Goal: Task Accomplishment & Management: Use online tool/utility

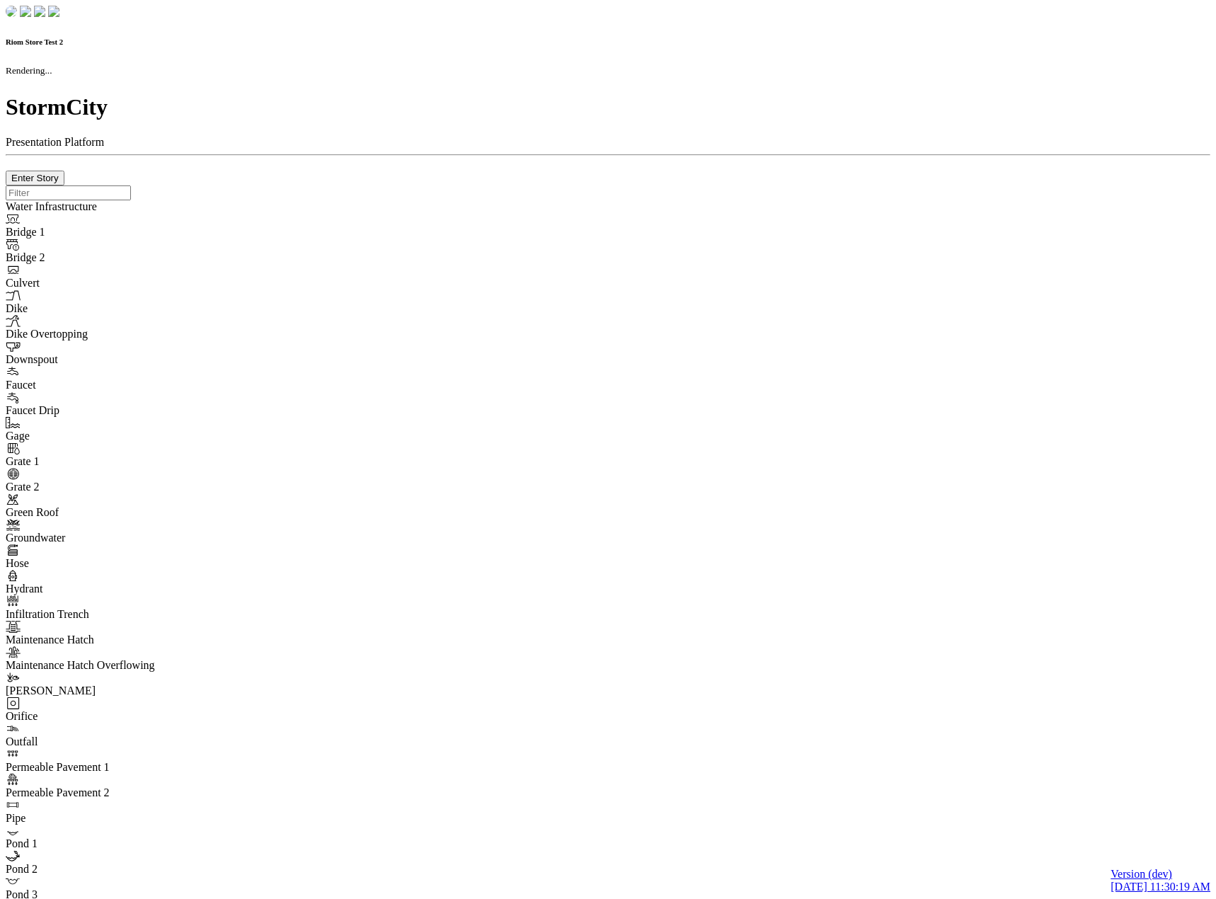
checkbox input "true"
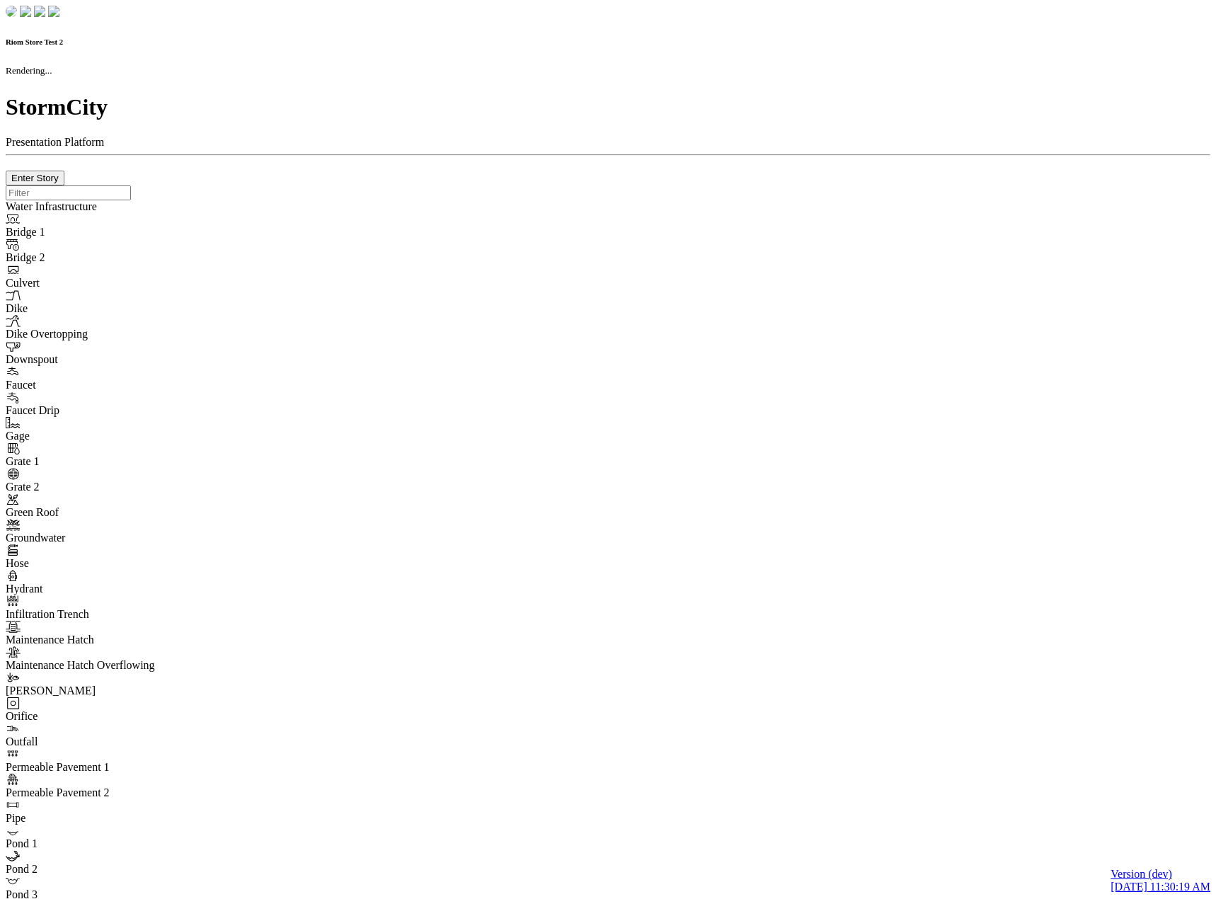
type input "0m"
type textarea "Depth = 0"
checkbox input "true"
select select "CIRCLE"
type input "7"
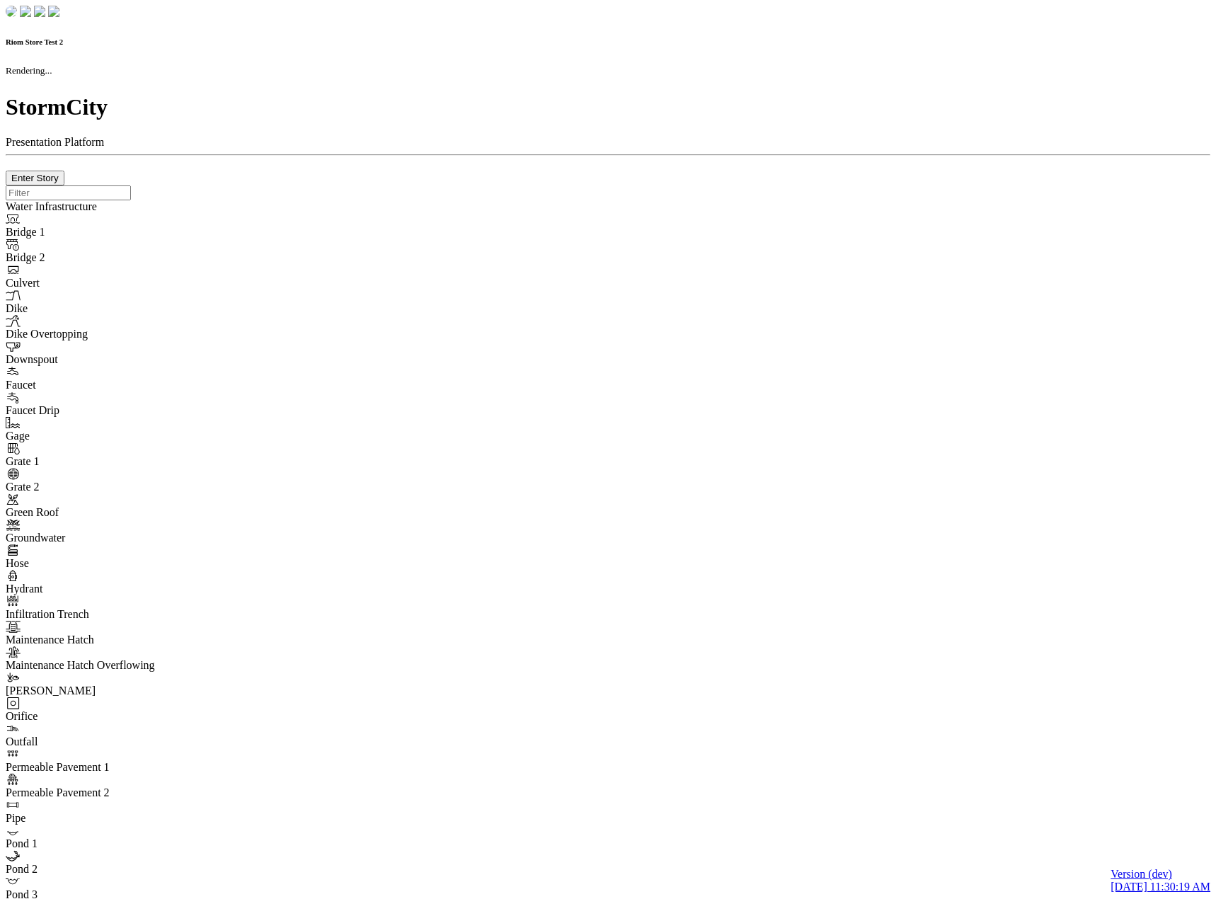
checkbox input "true"
type input "0"
type textarea "<i class="far fa-building"></i>"
select select "None"
type input "7"
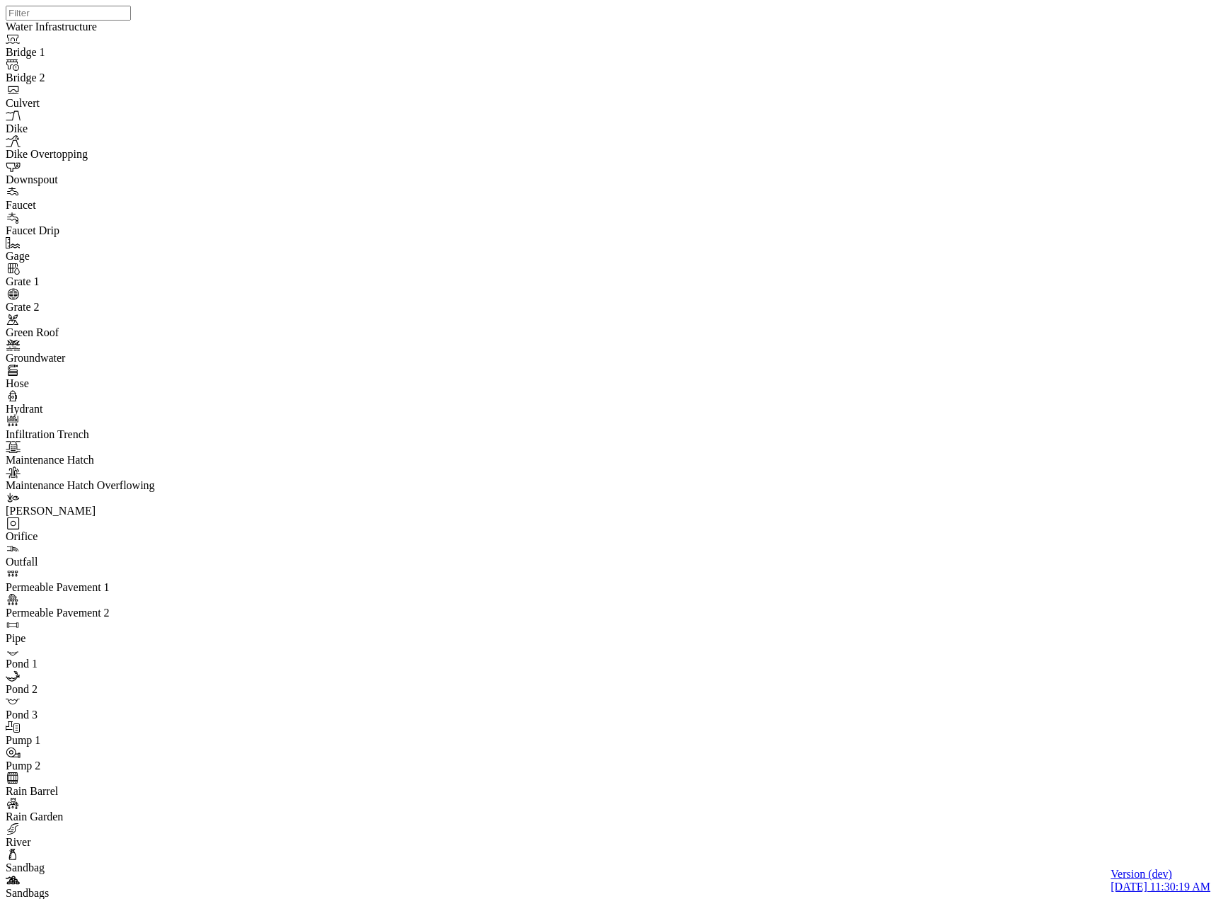
click at [157, 534] on span "Manage Pins..." at bounding box center [166, 531] width 67 height 12
click at [679, 352] on div at bounding box center [614, 431] width 1216 height 863
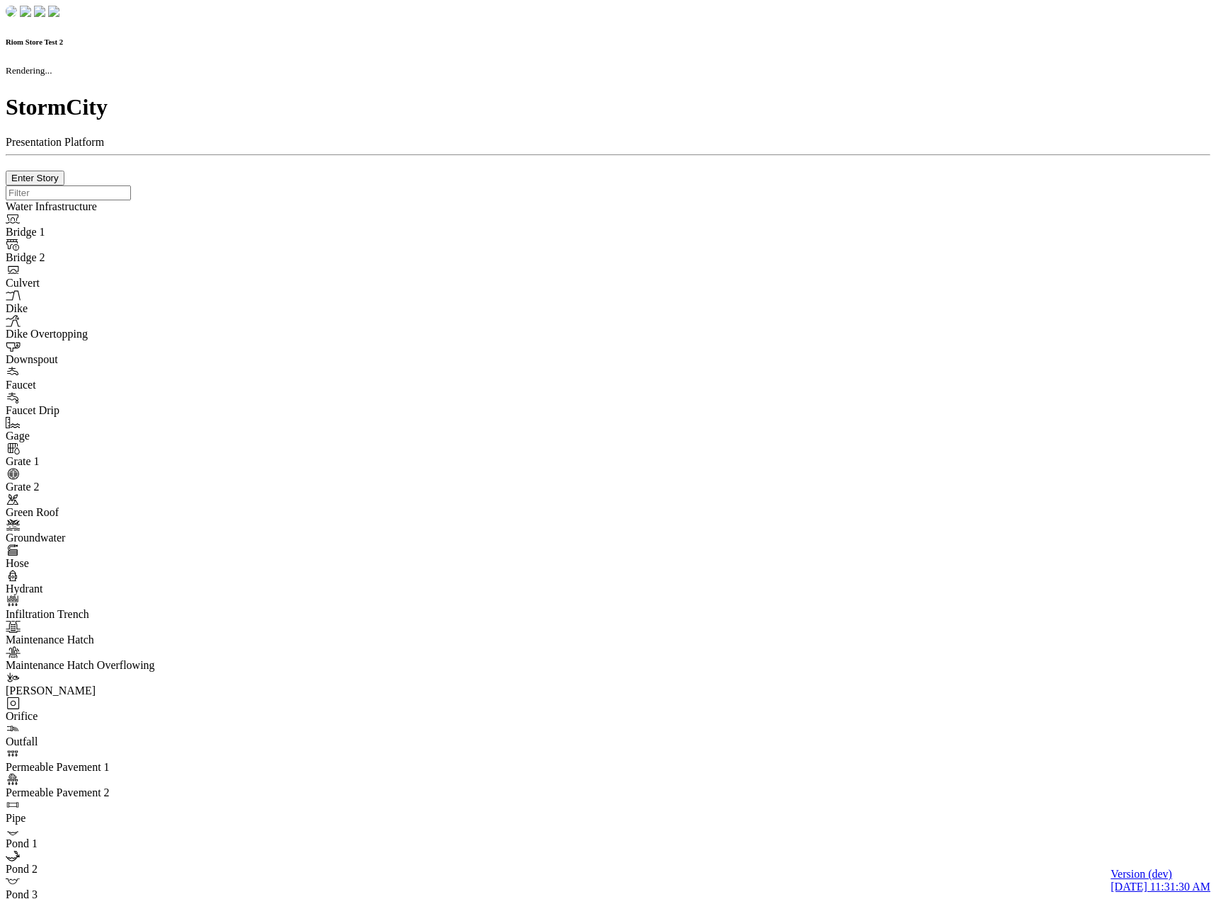
checkbox input "true"
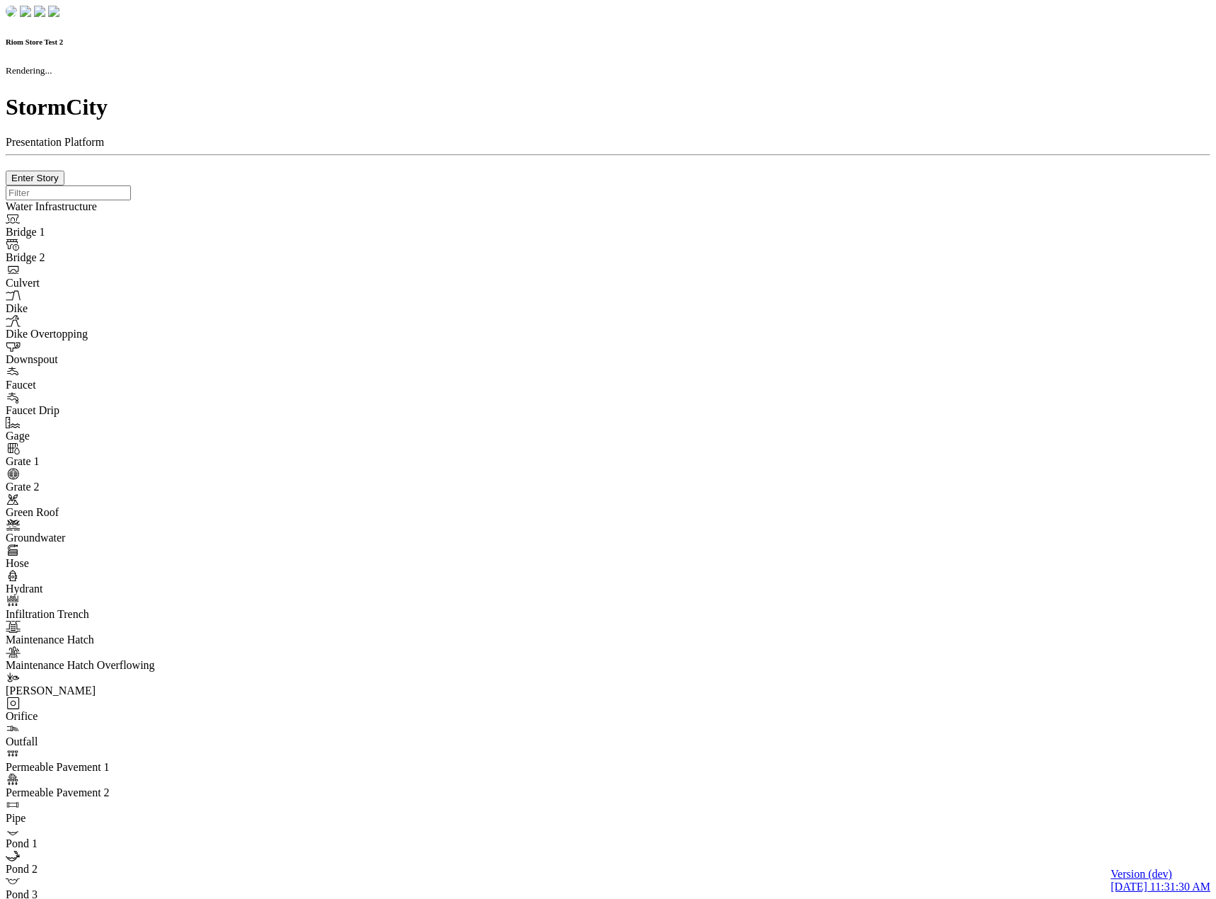
type input "0m"
type textarea "Depth = 0"
checkbox input "true"
select select "CIRCLE"
type input "7"
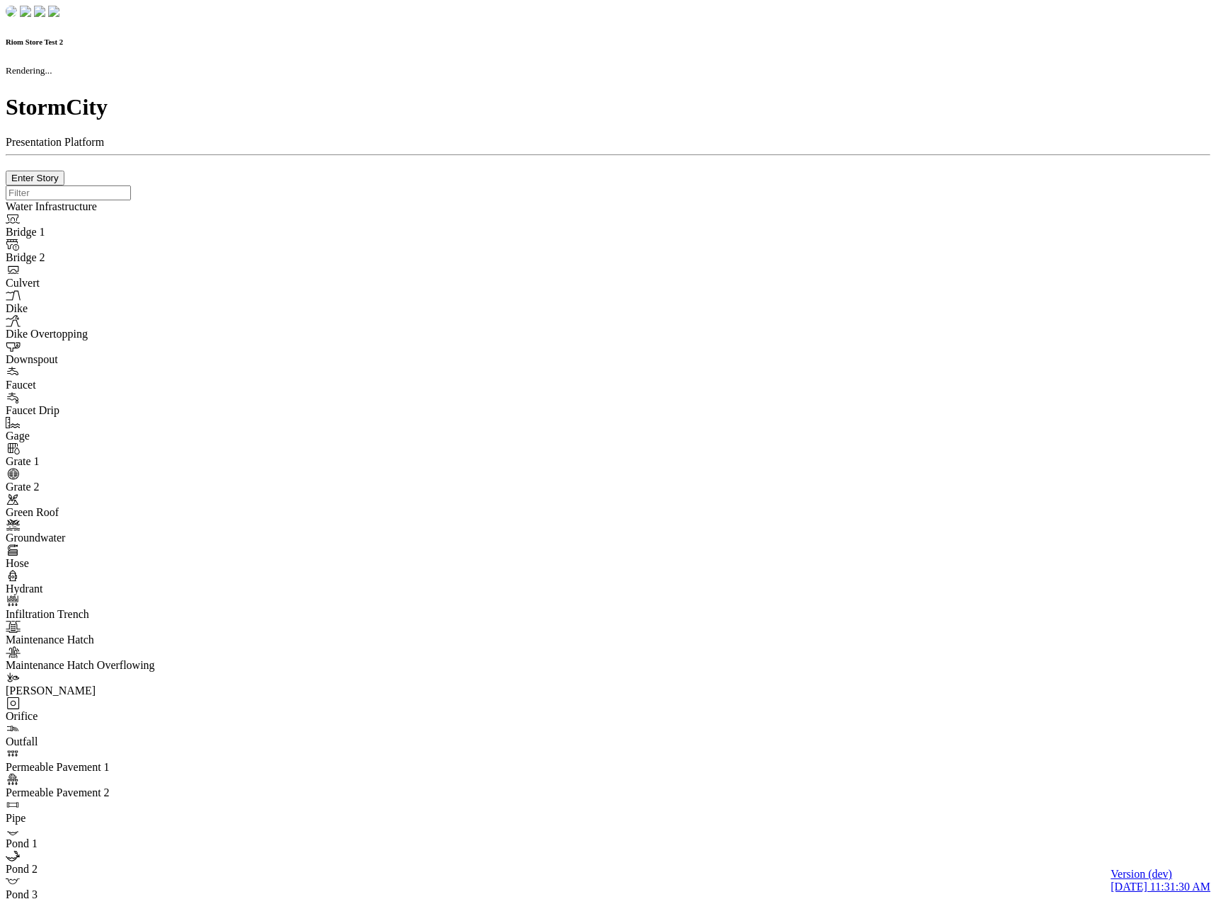
checkbox input "true"
type input "0"
select select "None"
type textarea "<i class="far fa-building"></i>"
type input "7"
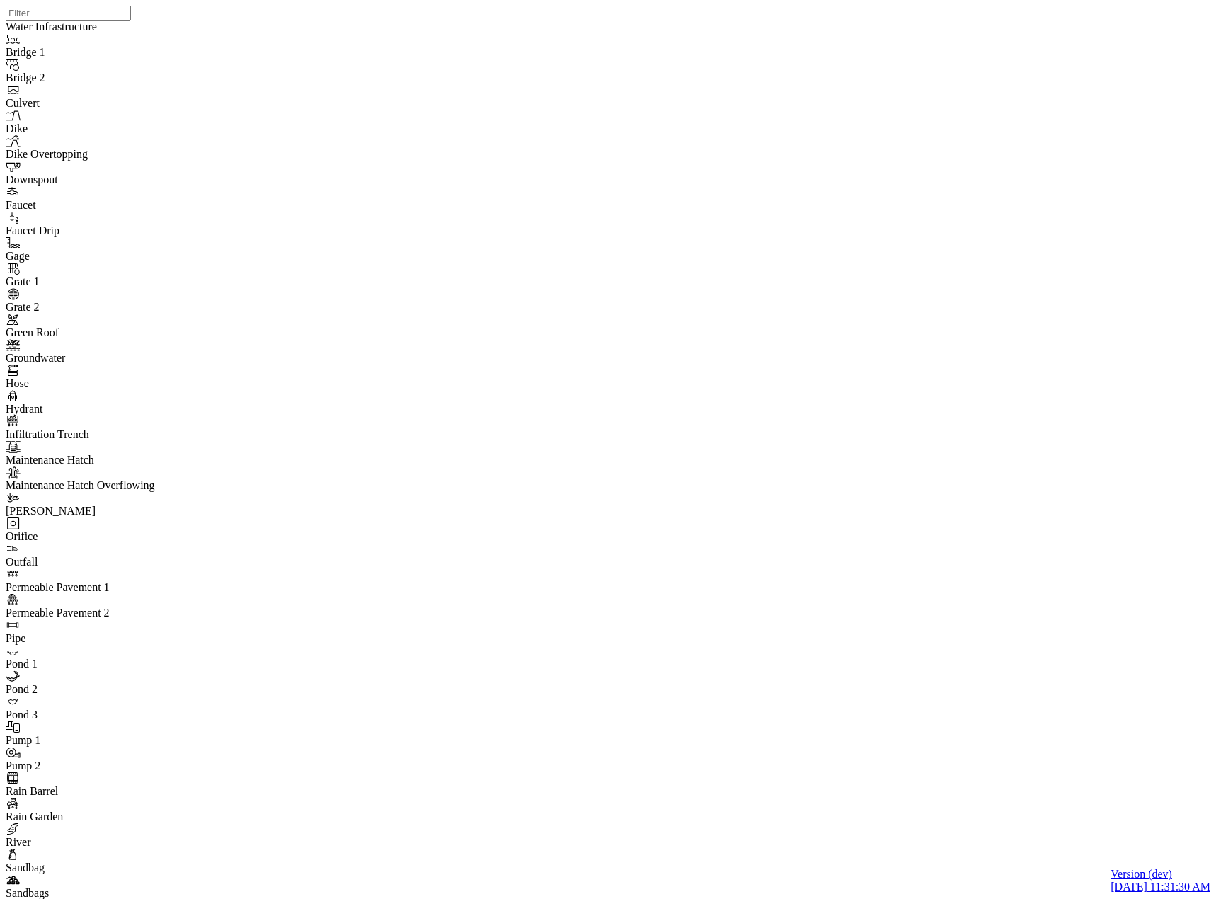
click at [274, 166] on div at bounding box center [614, 431] width 1216 height 863
click at [149, 537] on span "Manage Pins..." at bounding box center [166, 531] width 67 height 12
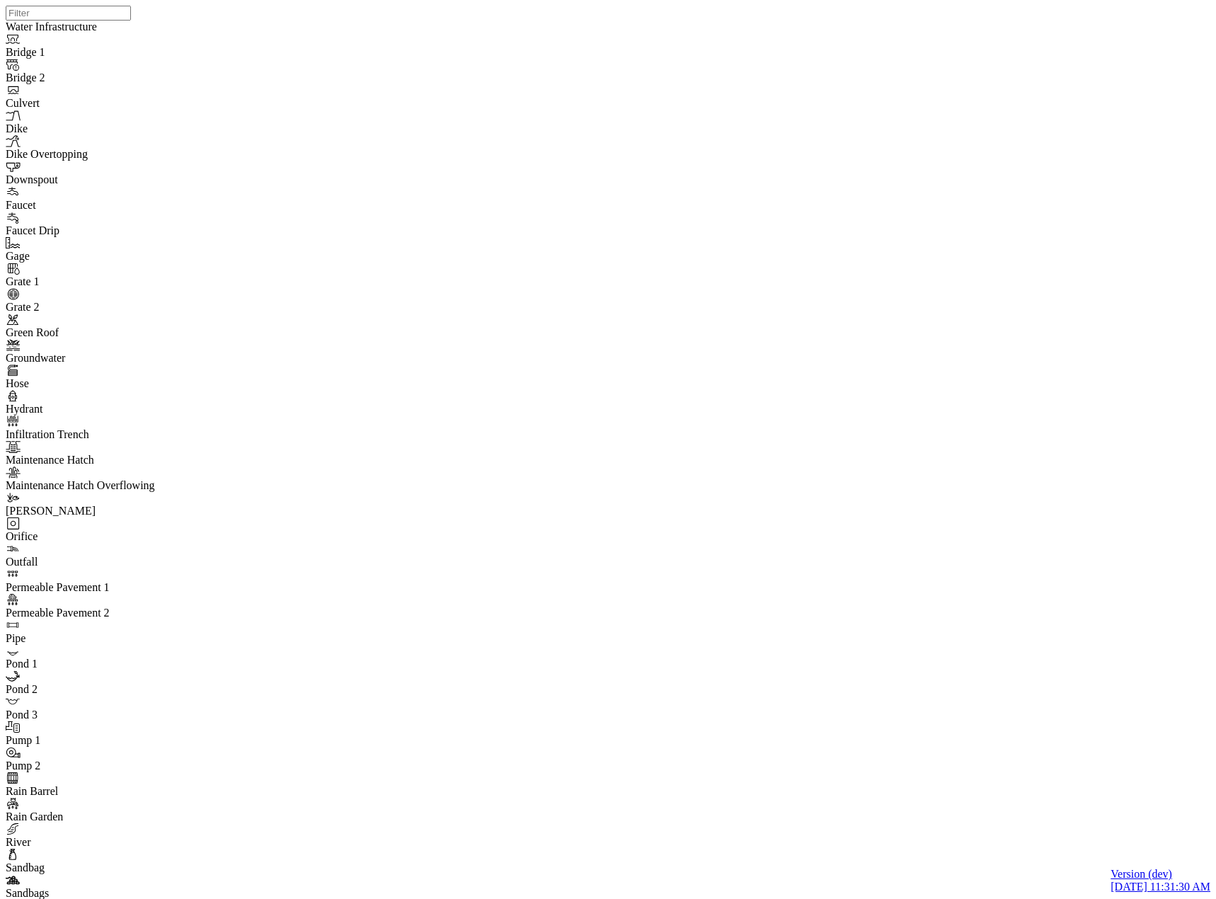
click at [725, 391] on div "JC JC JC JC DO JC JC JC JC JC JC JC" at bounding box center [614, 431] width 1216 height 863
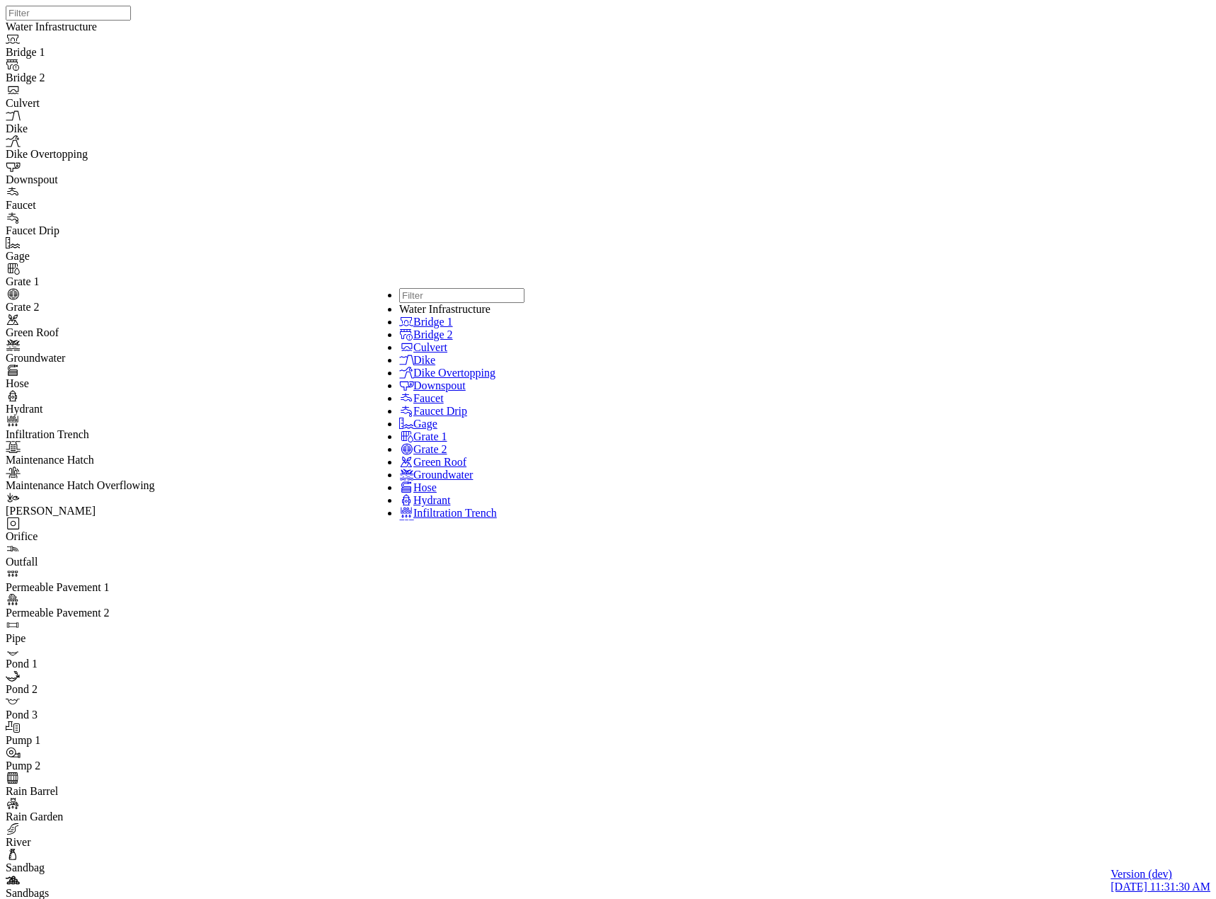
drag, startPoint x: 820, startPoint y: 78, endPoint x: 809, endPoint y: 96, distance: 21.0
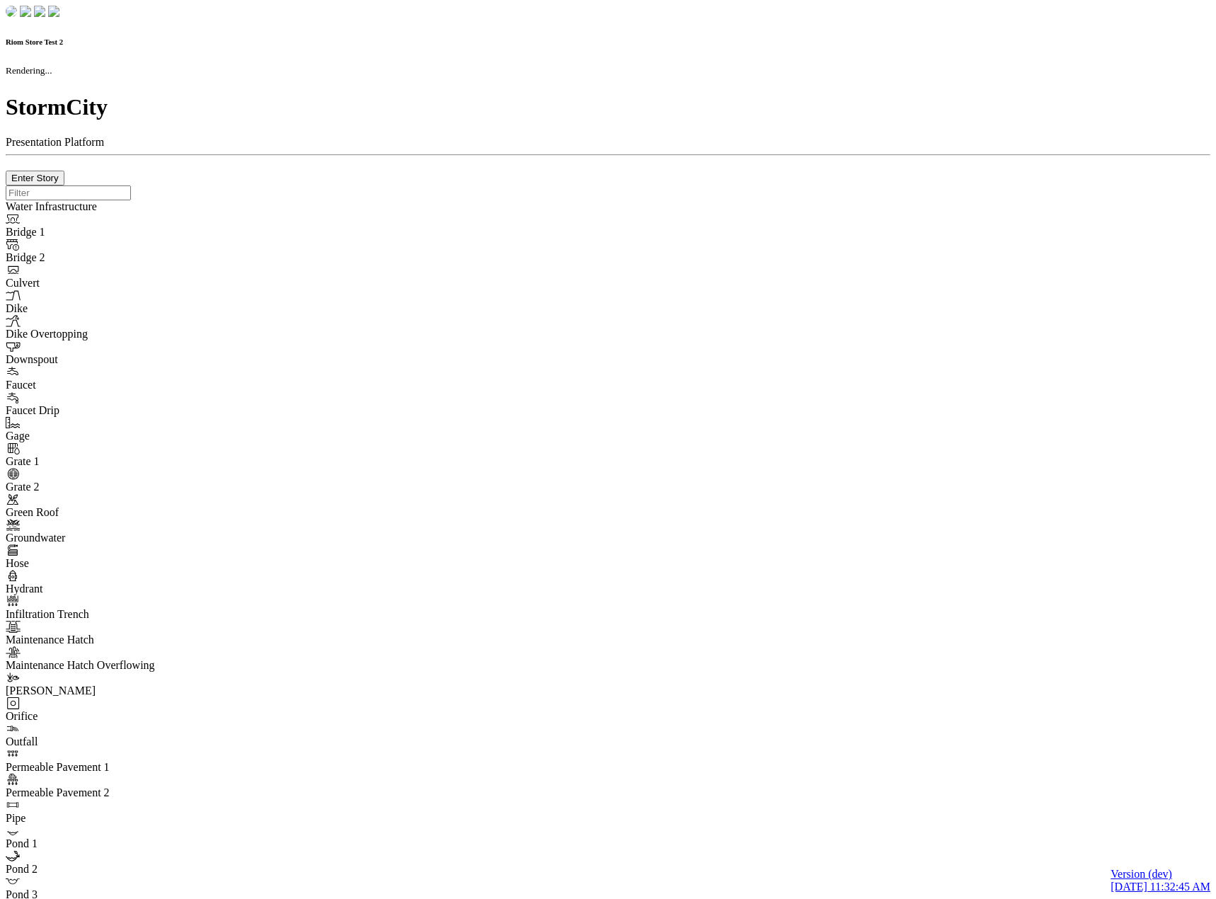
checkbox input "true"
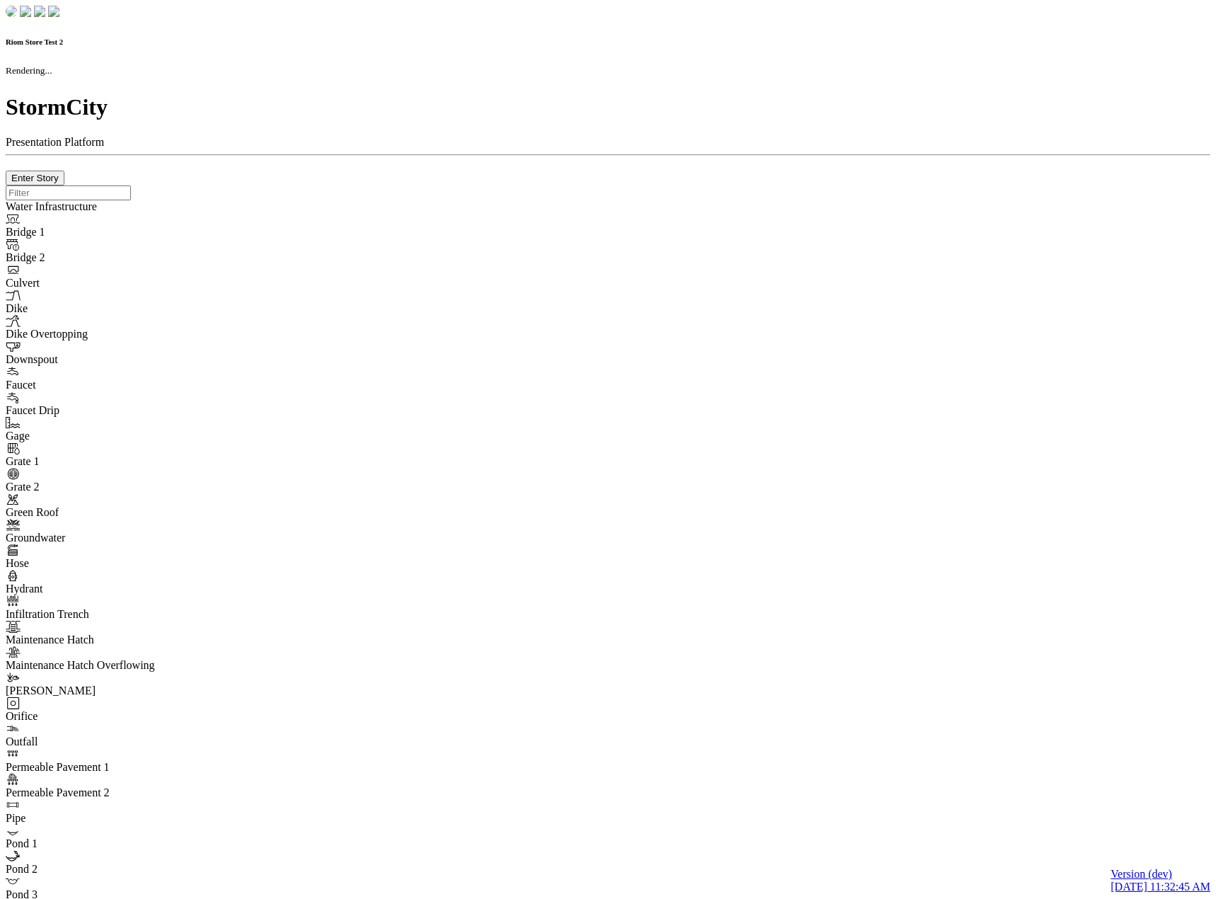
type input "0m"
type textarea "Depth = 0"
checkbox input "true"
select select "CIRCLE"
type input "7"
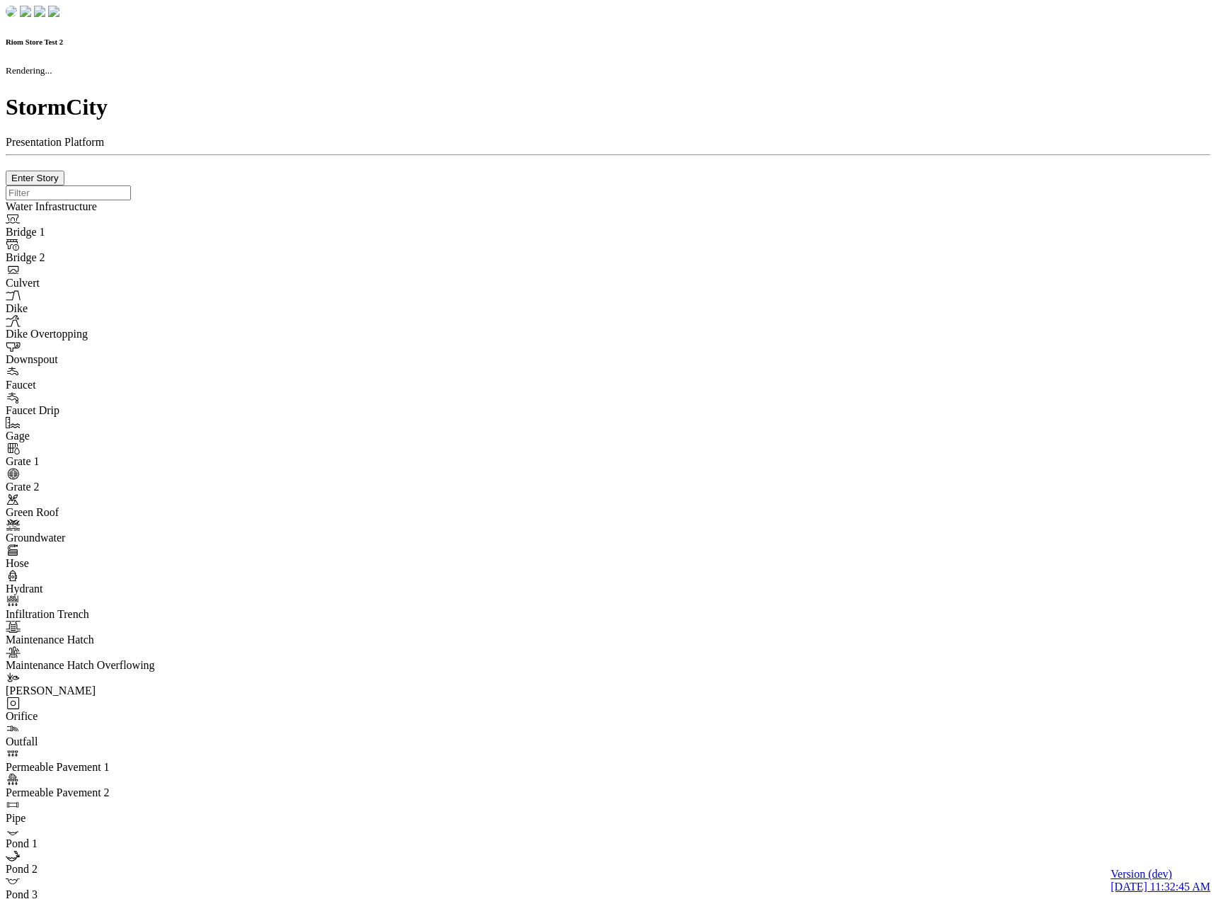
checkbox input "true"
type input "0"
select select "None"
type textarea "<i class="far fa-building"></i>"
type input "7"
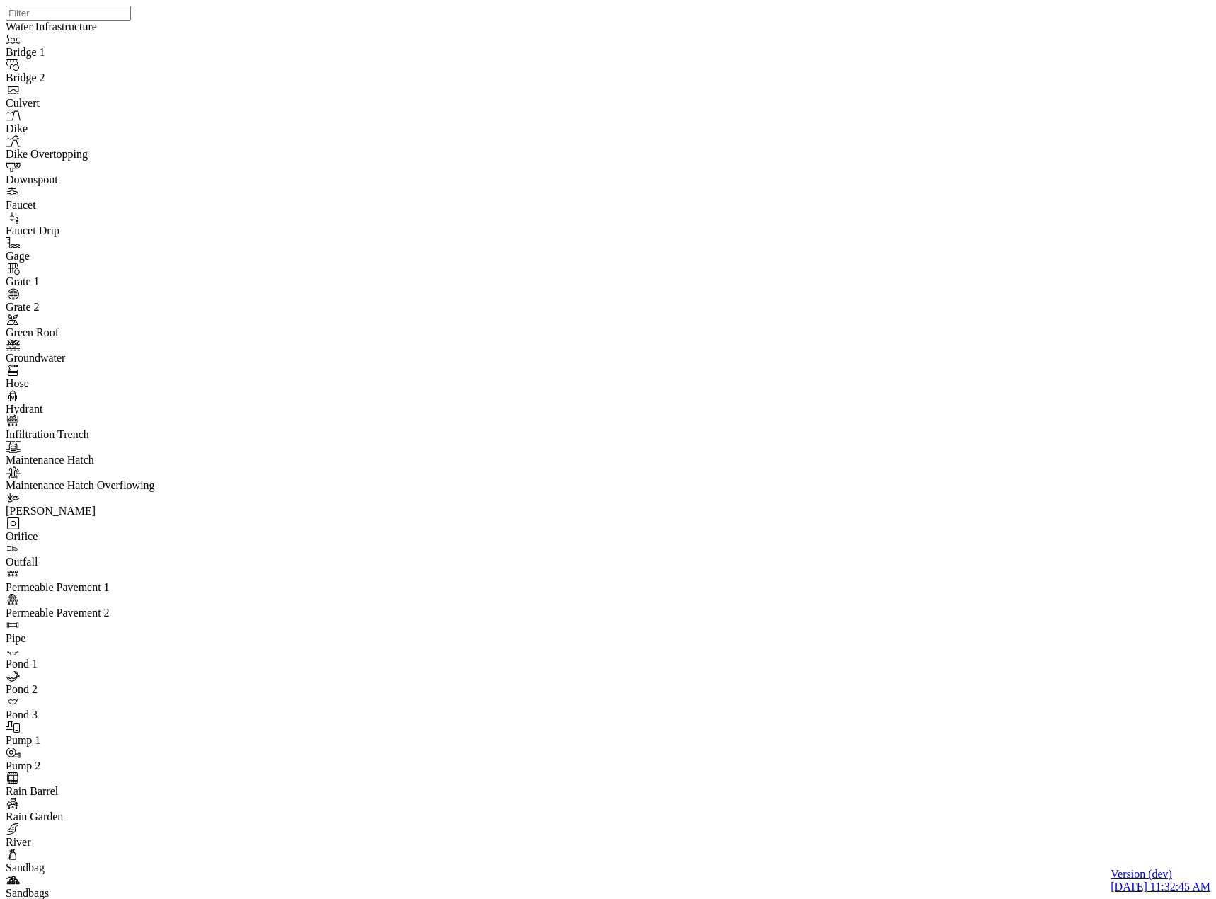
drag, startPoint x: 167, startPoint y: 650, endPoint x: 174, endPoint y: 647, distance: 7.9
drag, startPoint x: 171, startPoint y: 448, endPoint x: 165, endPoint y: 455, distance: 9.1
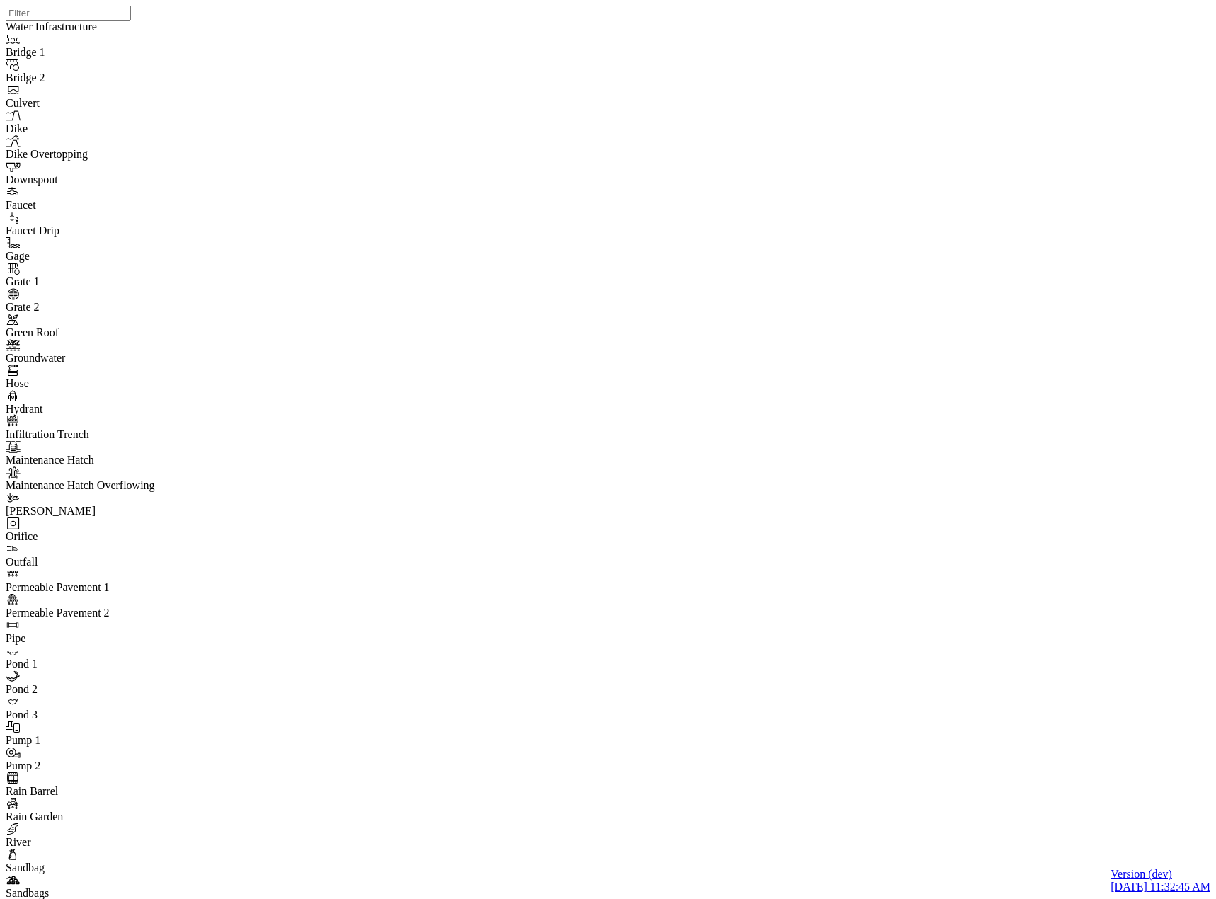
click at [167, 536] on span "Manage Pins..." at bounding box center [166, 531] width 67 height 12
click at [738, 352] on div "JC JC JC JC DO JC JC JC JC JC JC JC" at bounding box center [614, 431] width 1216 height 863
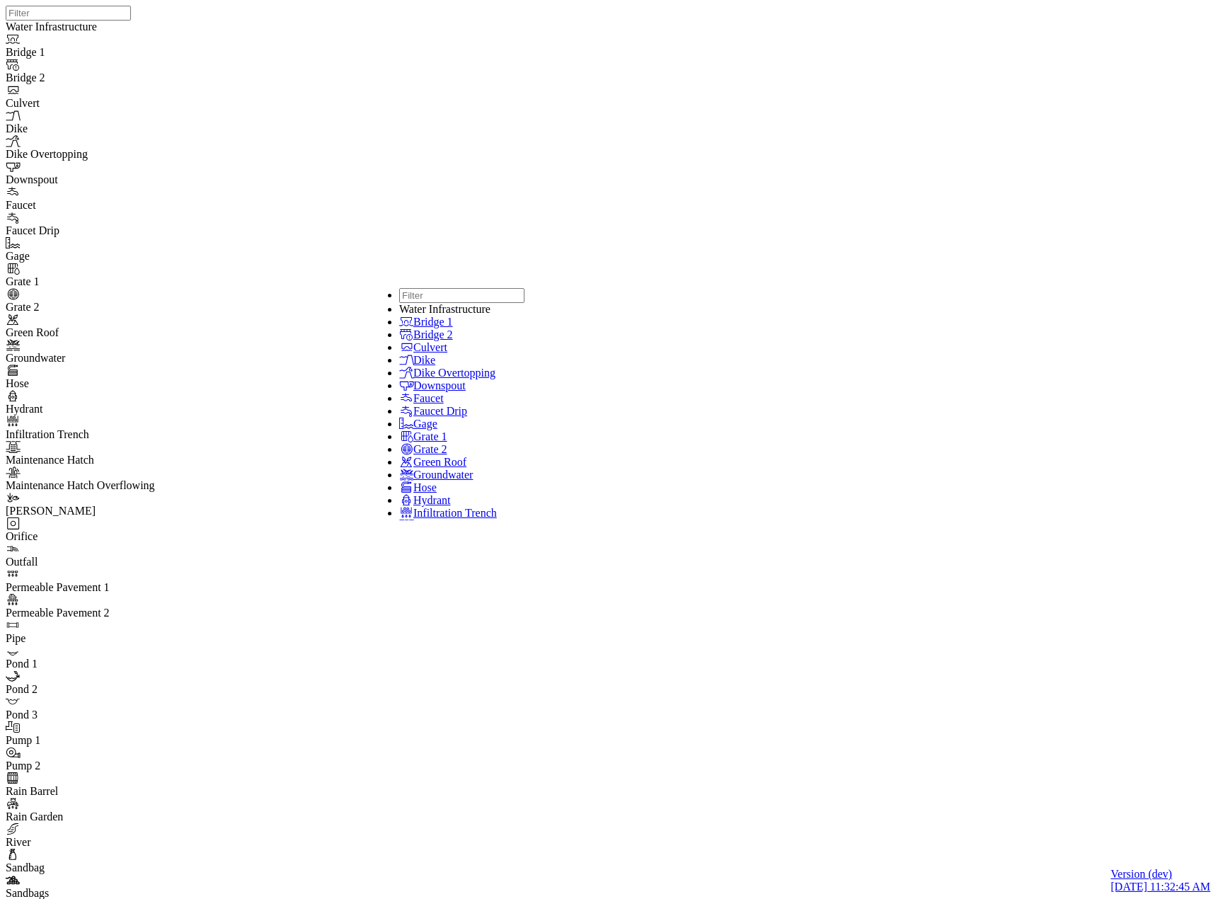
click at [453, 340] on span "Bridge 2" at bounding box center [433, 334] width 40 height 12
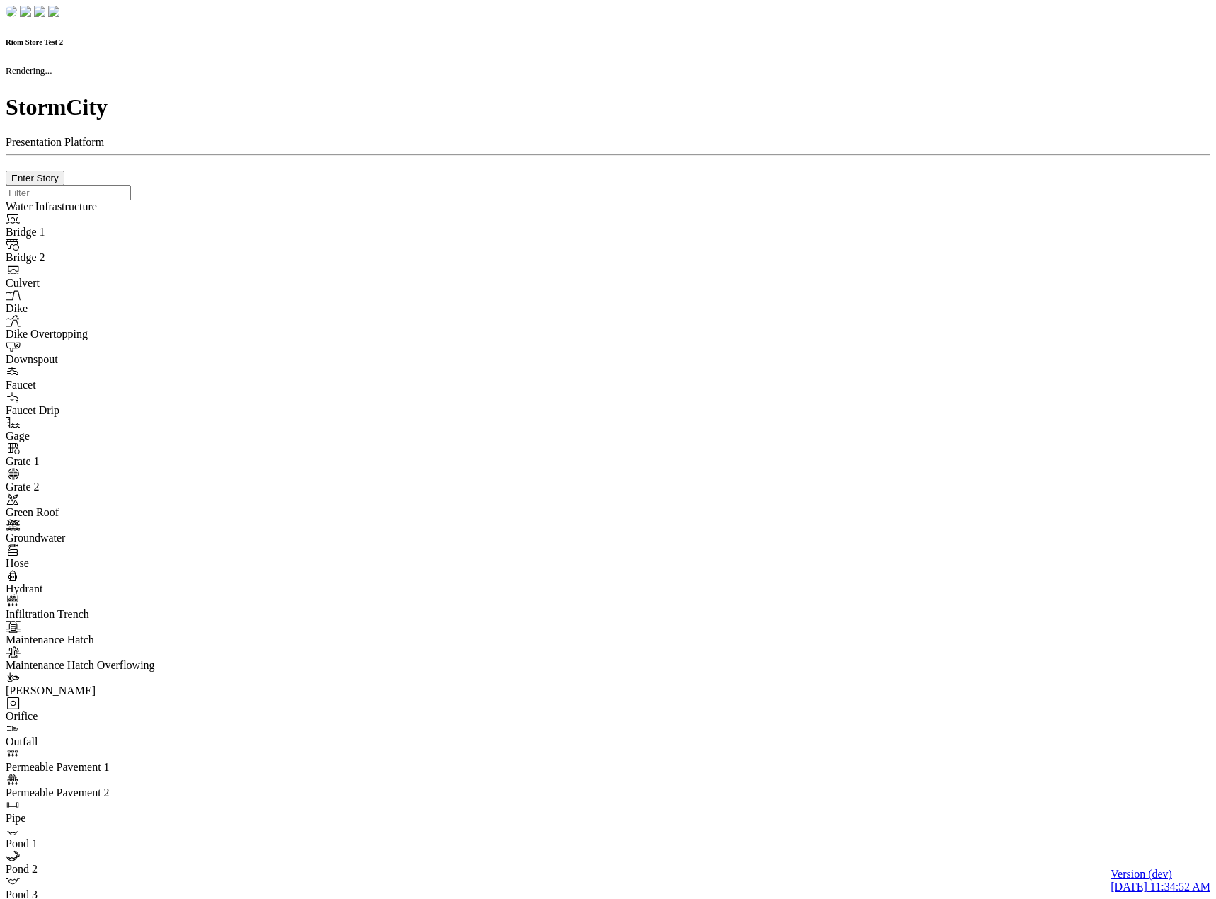
checkbox input "true"
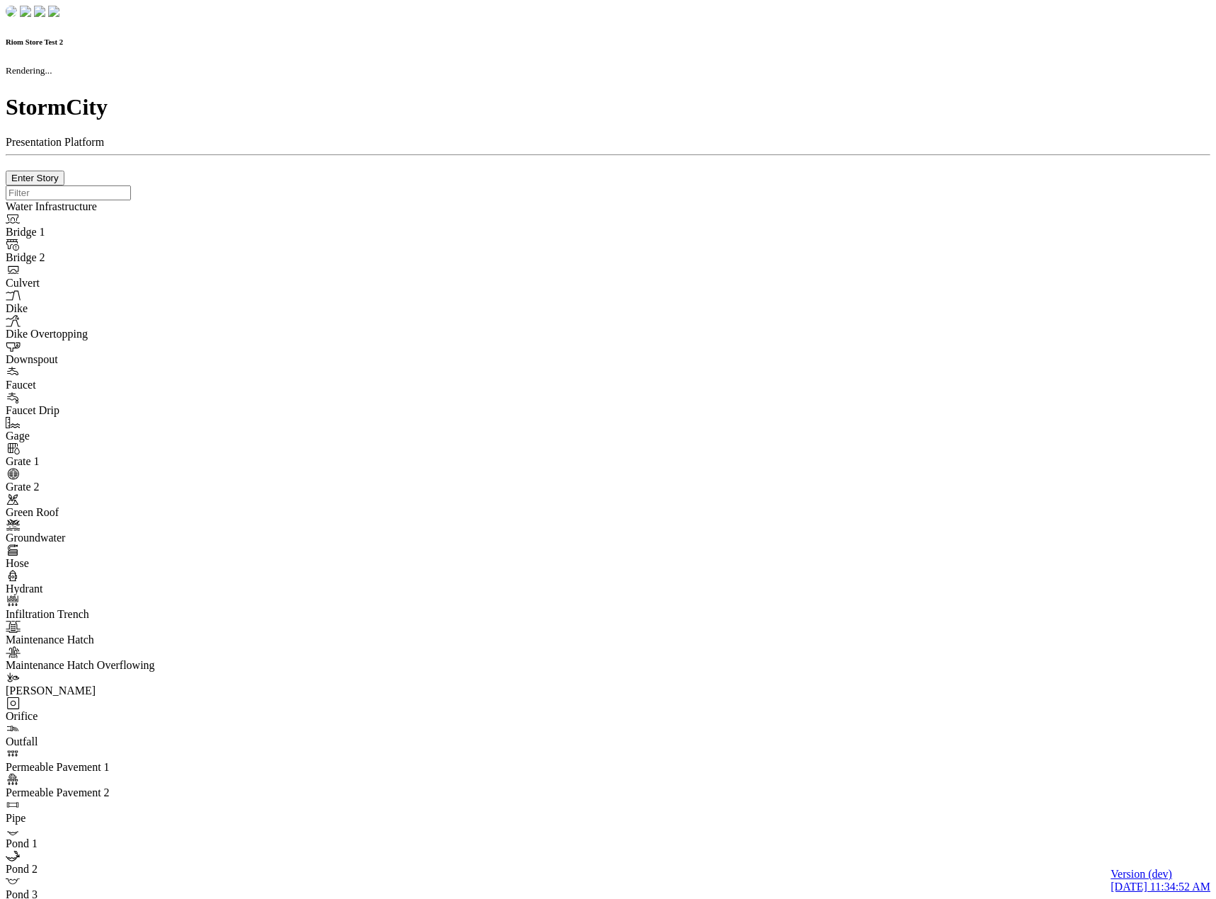
type input "0m"
type textarea "Depth = 0"
checkbox input "true"
select select "CIRCLE"
type input "7"
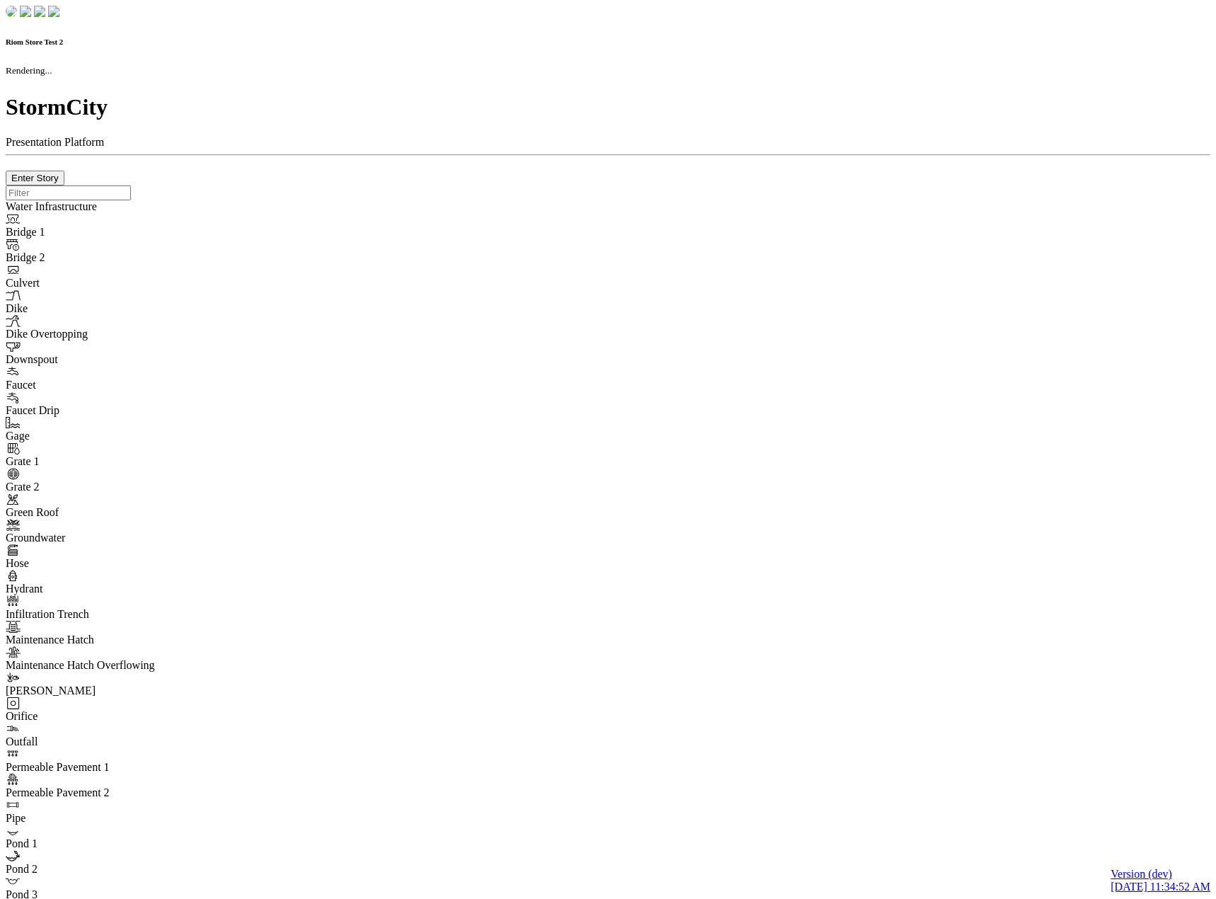
checkbox input "true"
type input "0"
type textarea "<i class="far fa-building"></i>"
select select "None"
type input "7"
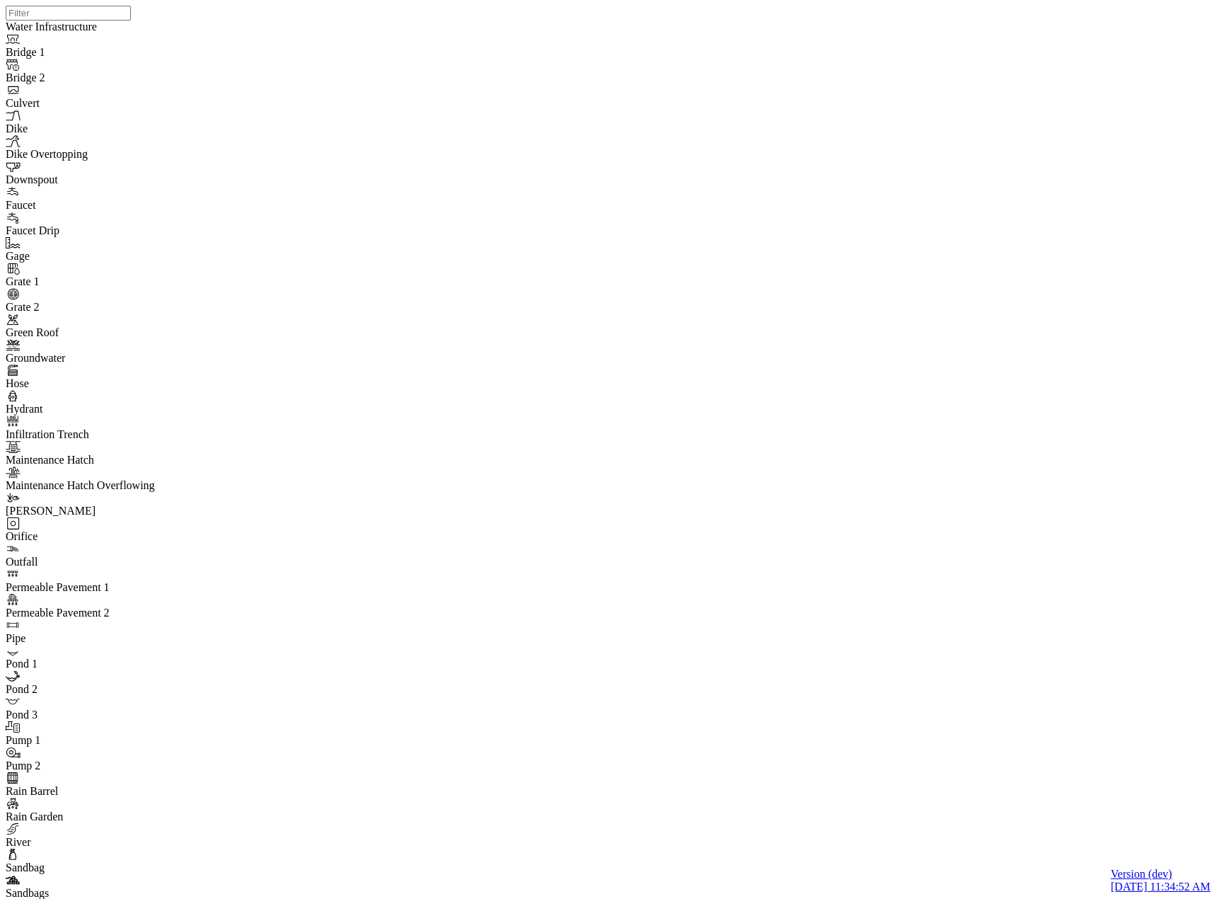
click at [321, 83] on div "JC JC JC JC DO JC JC JC JC JC JC JC" at bounding box center [614, 431] width 1216 height 863
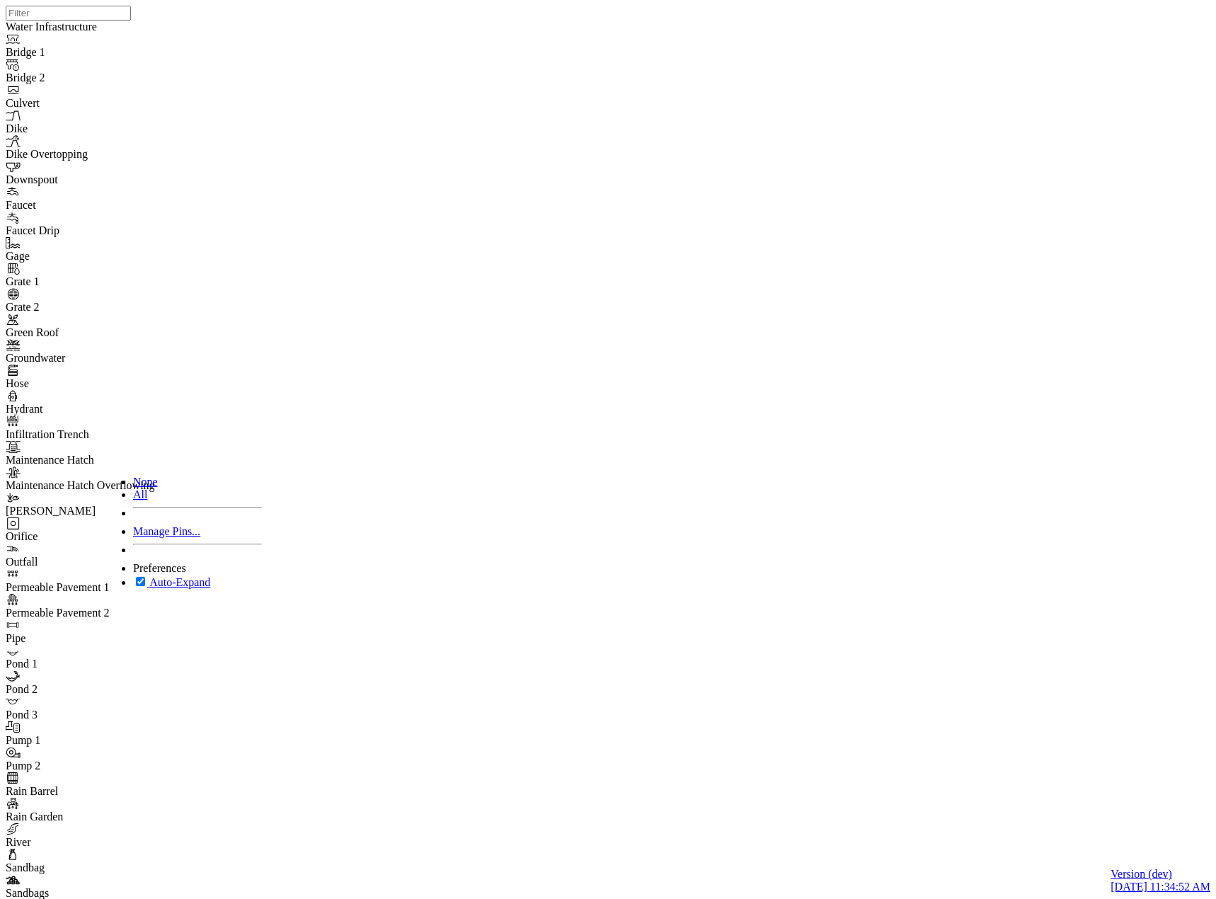
click at [185, 538] on div "Manage Pins..." at bounding box center [197, 531] width 129 height 13
click at [860, 446] on div "JC JC JC JC DO JC JC JC JC JC JC JC" at bounding box center [614, 431] width 1216 height 863
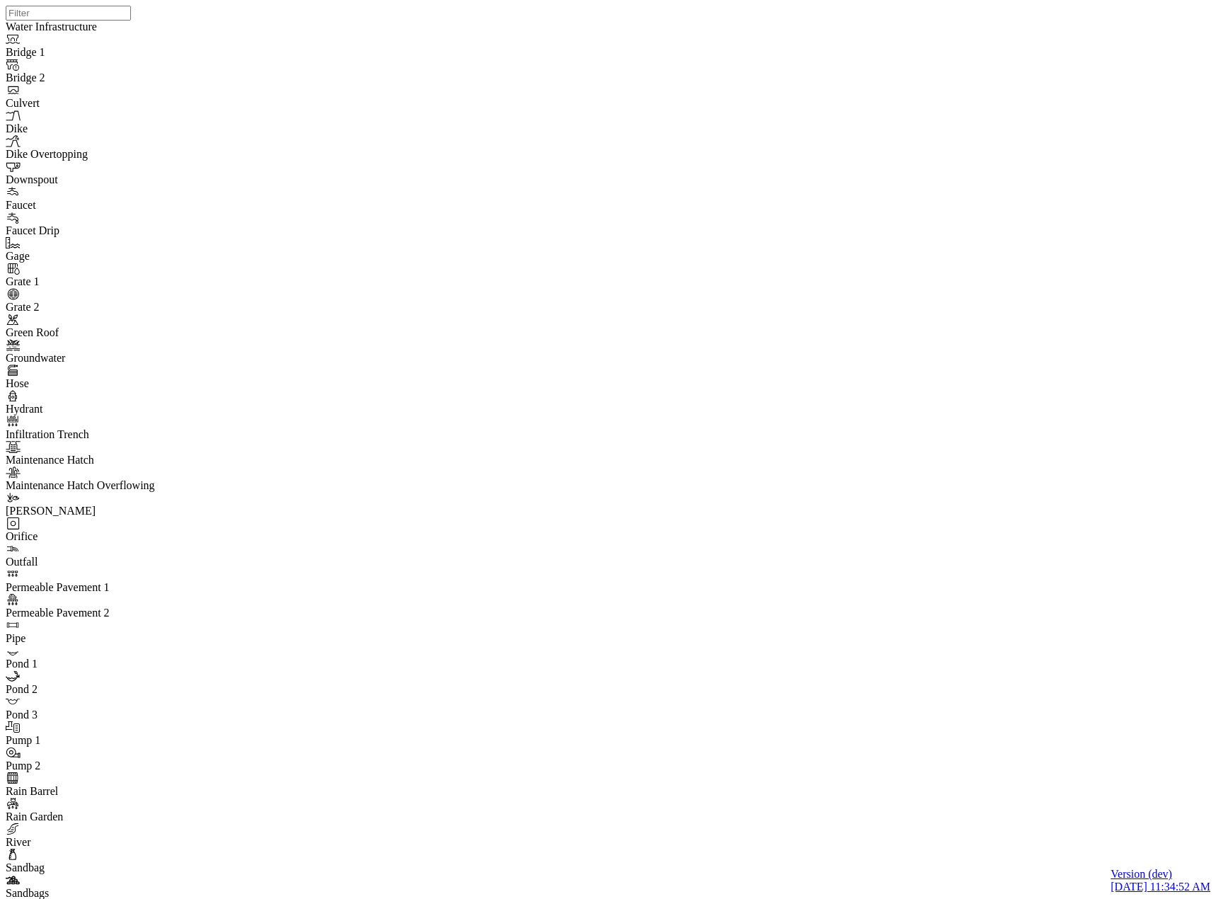
click at [678, 288] on ul at bounding box center [622, 288] width 502 height 0
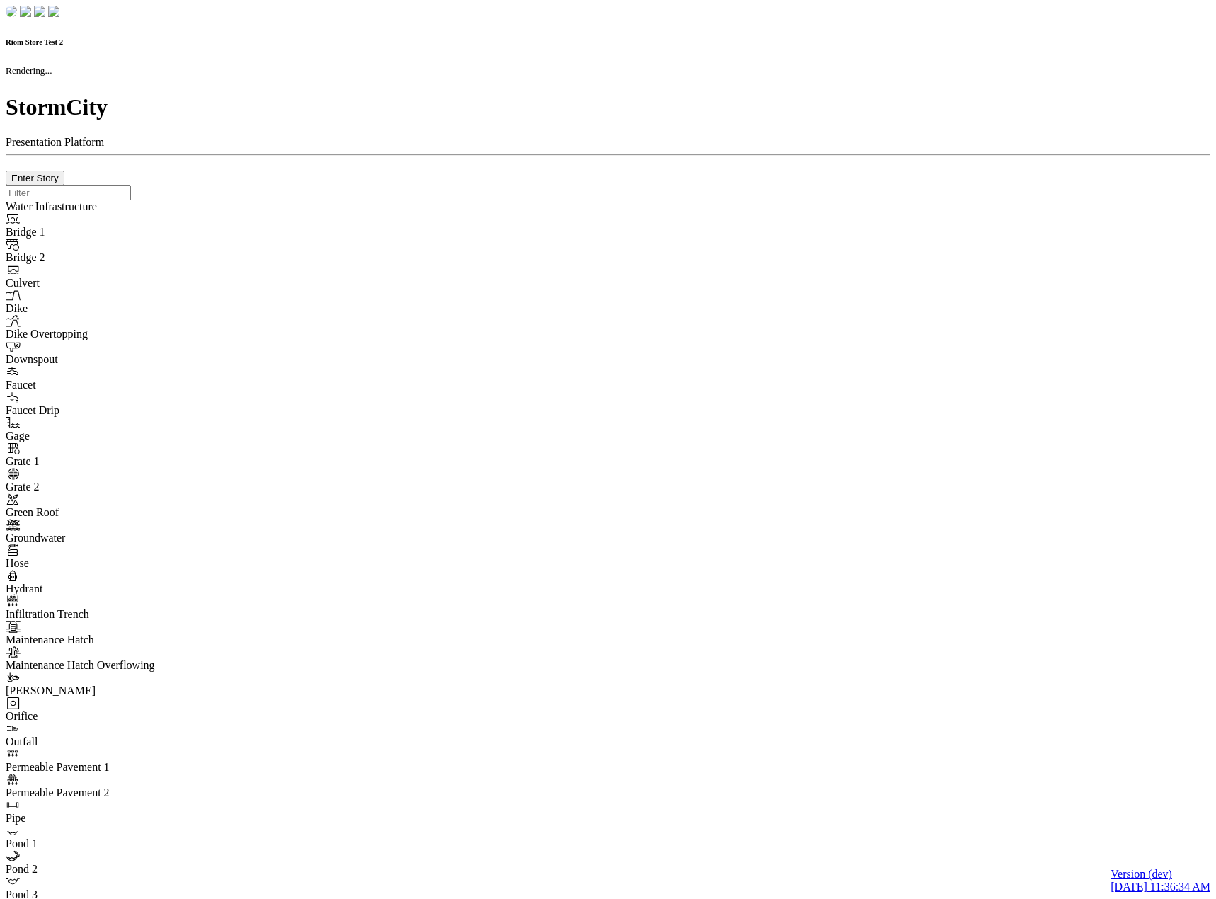
checkbox input "true"
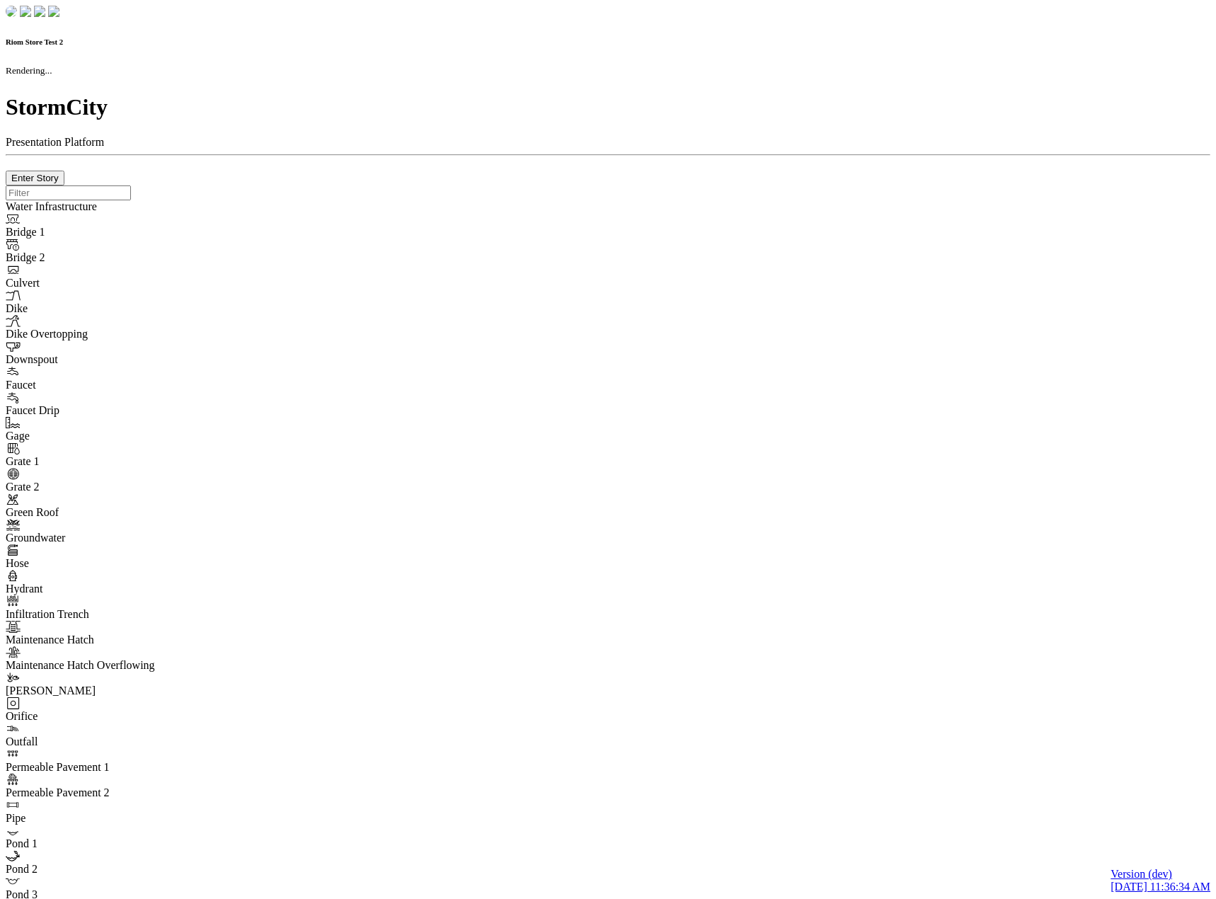
type input "0m"
type textarea "Depth = 0"
checkbox input "true"
select select "CIRCLE"
type input "7"
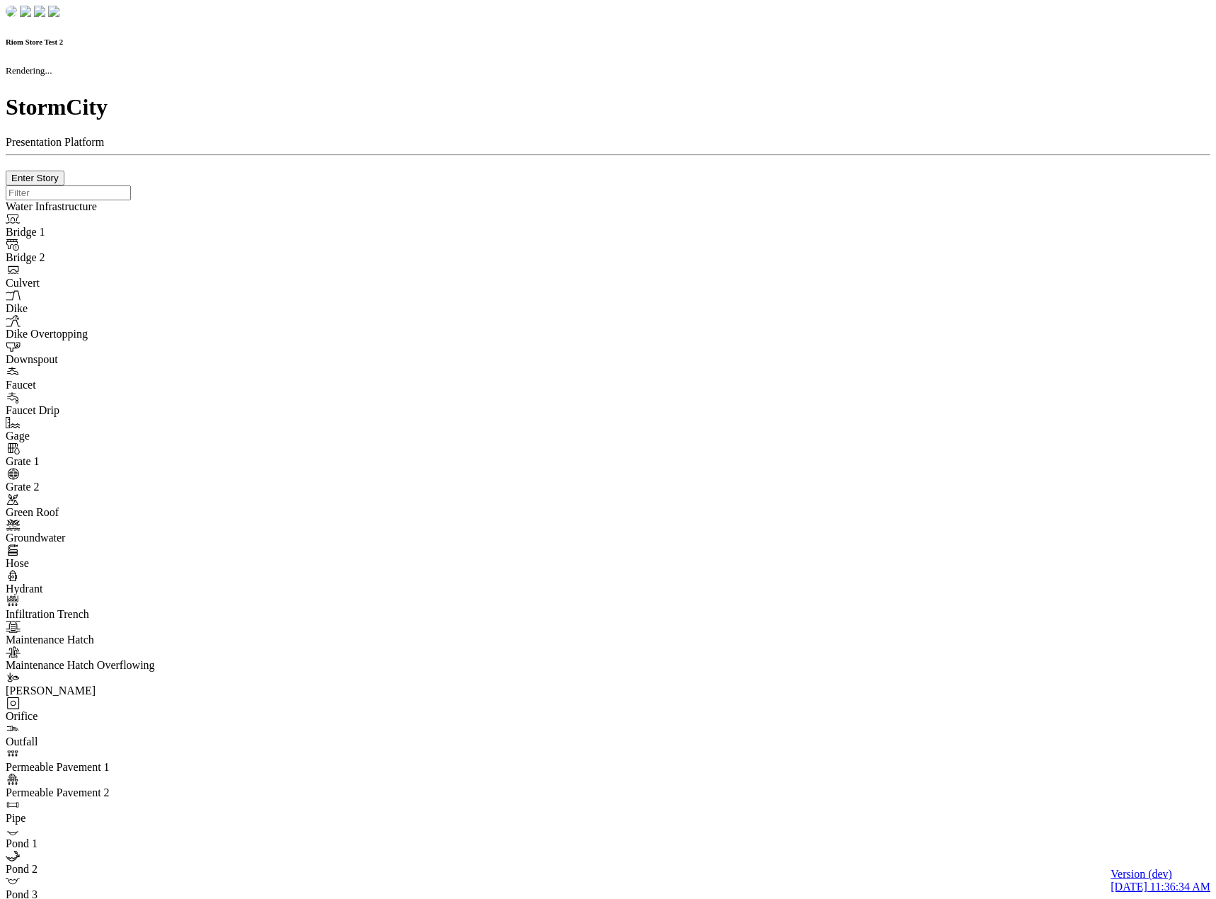
checkbox input "true"
type input "0"
select select "None"
type textarea "<i class="far fa-building"></i>"
type input "7"
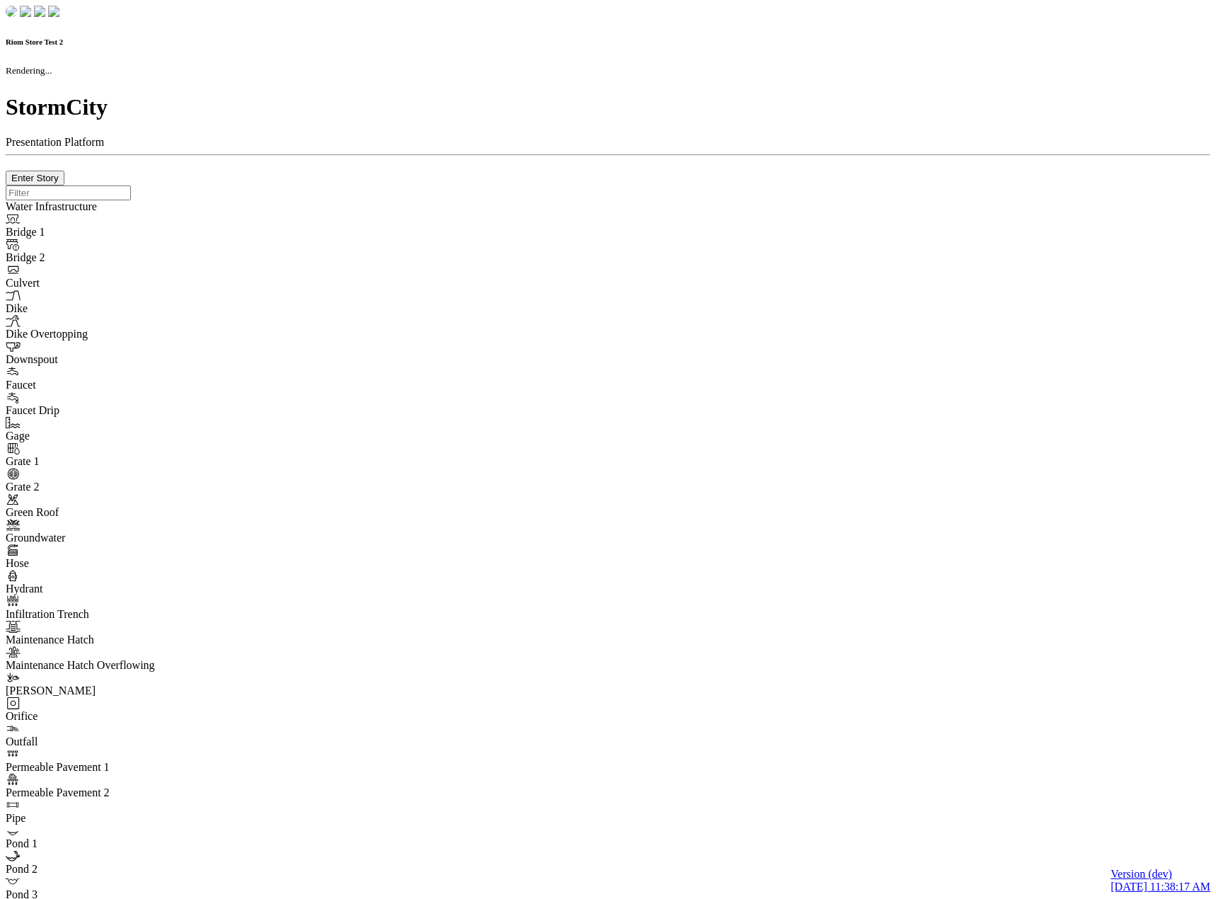
checkbox input "true"
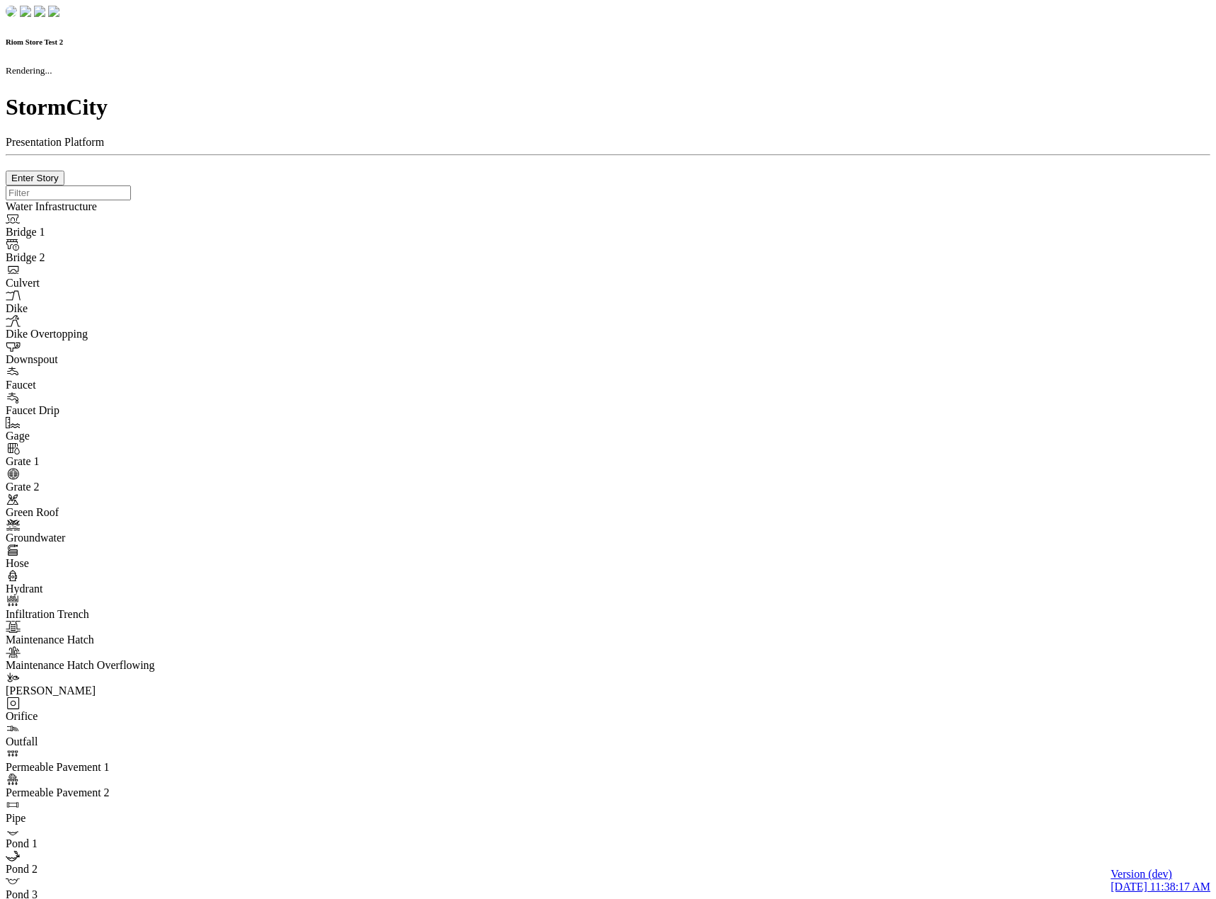
type input "0m"
type textarea "Depth = 0"
checkbox input "true"
select select "CIRCLE"
type input "7"
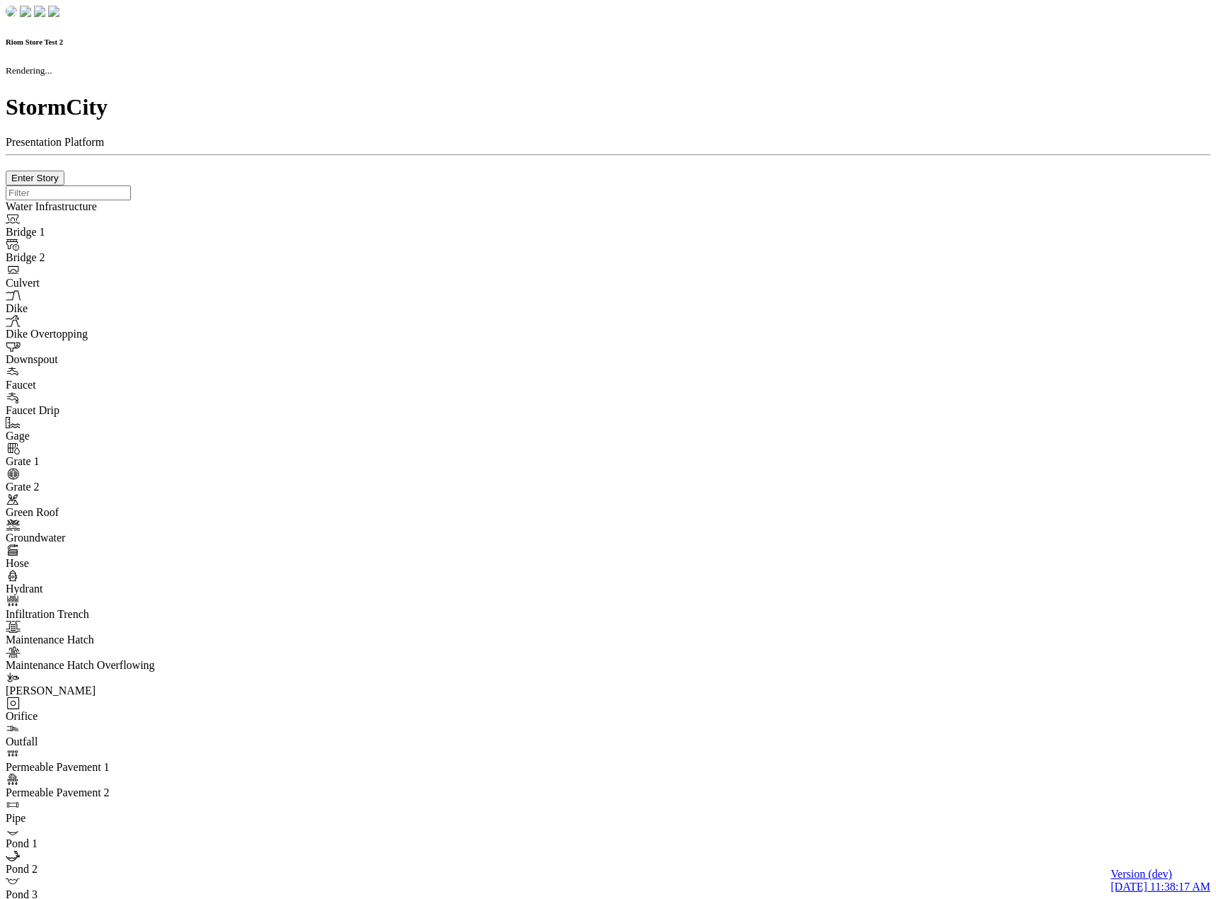
checkbox input "true"
type input "0"
select select "None"
type textarea "<i class="far fa-building"></i>"
type input "7"
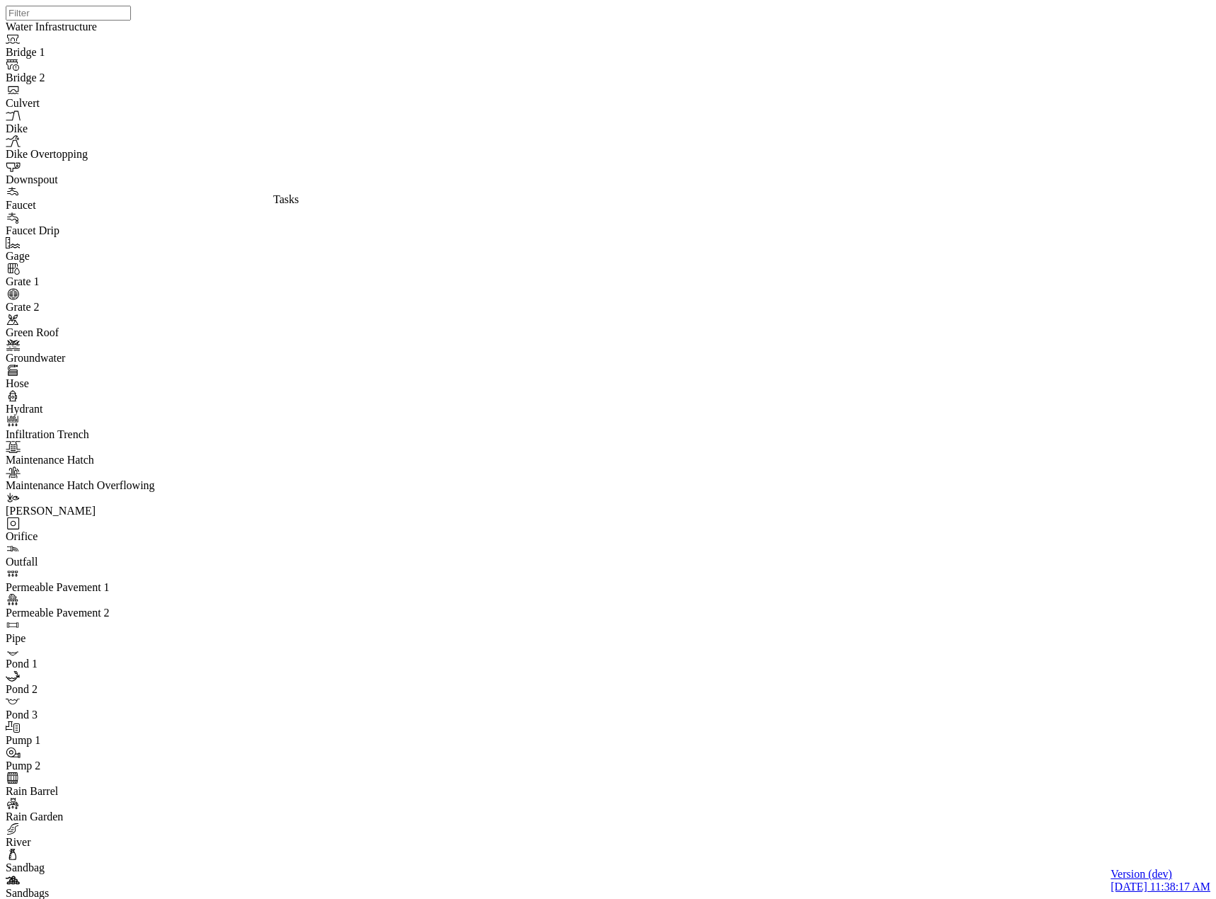
click at [163, 537] on span "Manage Pins..." at bounding box center [166, 531] width 67 height 12
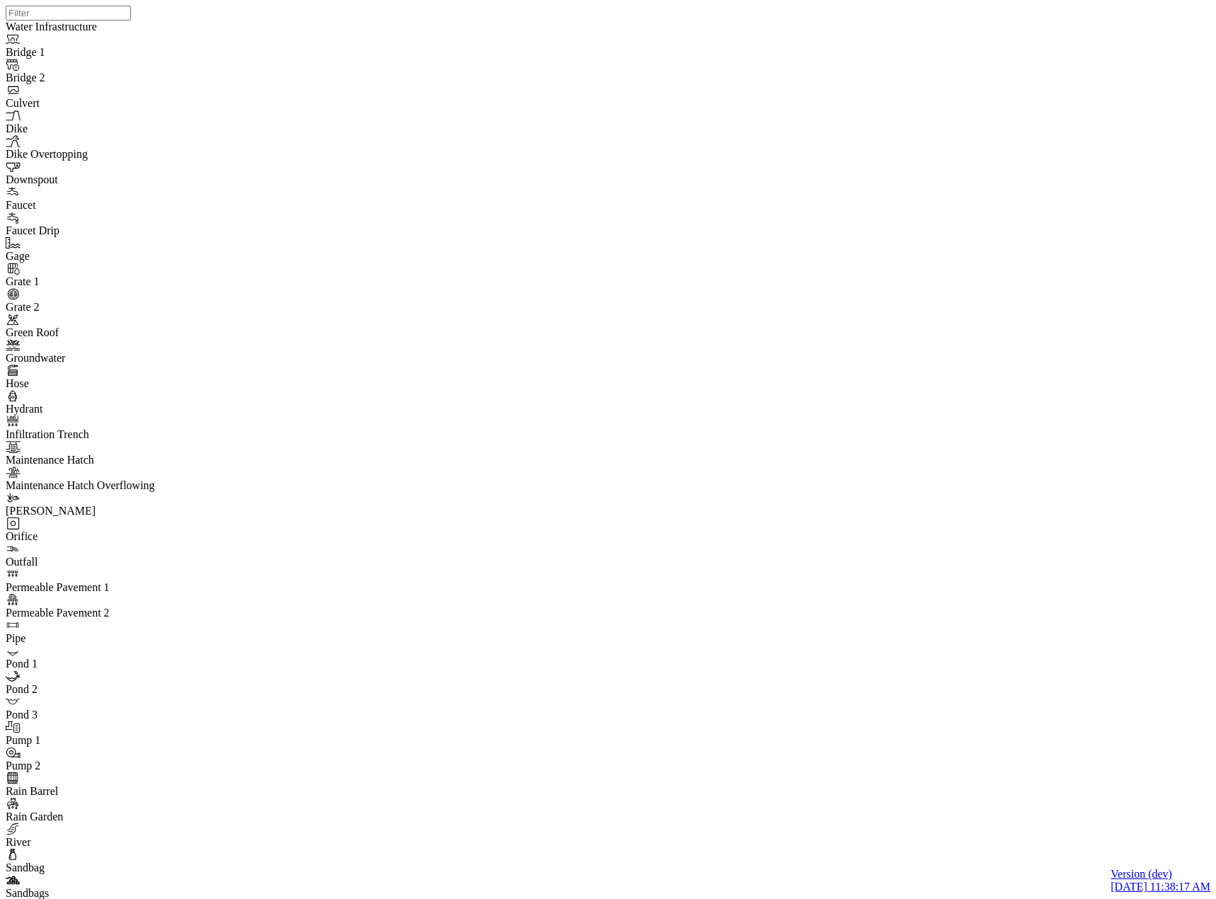
click at [783, 432] on div "JC JC JC JC DO JC JC JC JC JC JC JC" at bounding box center [614, 431] width 1216 height 863
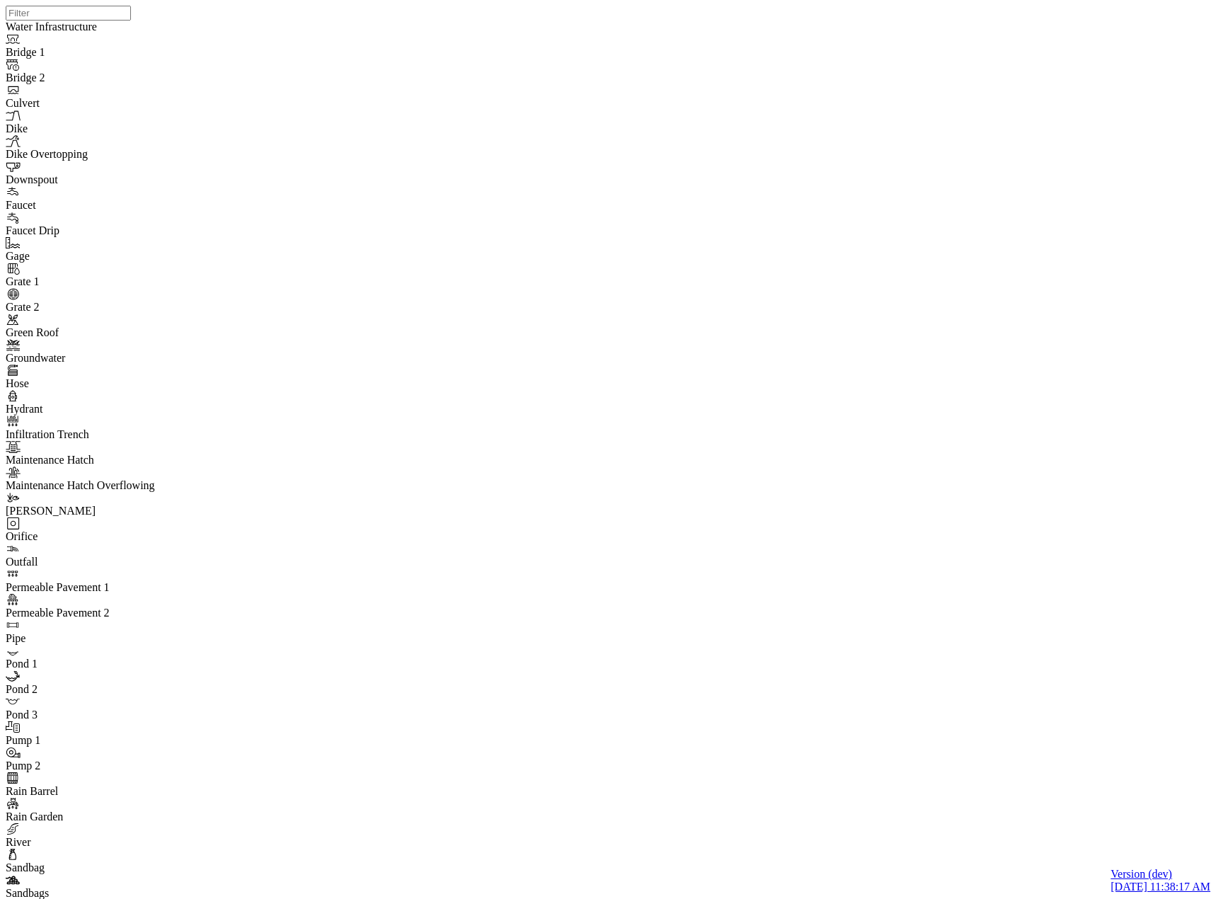
click at [796, 403] on div "JC JC JC JC DO JC JC JC JC JC JC JC" at bounding box center [614, 431] width 1216 height 863
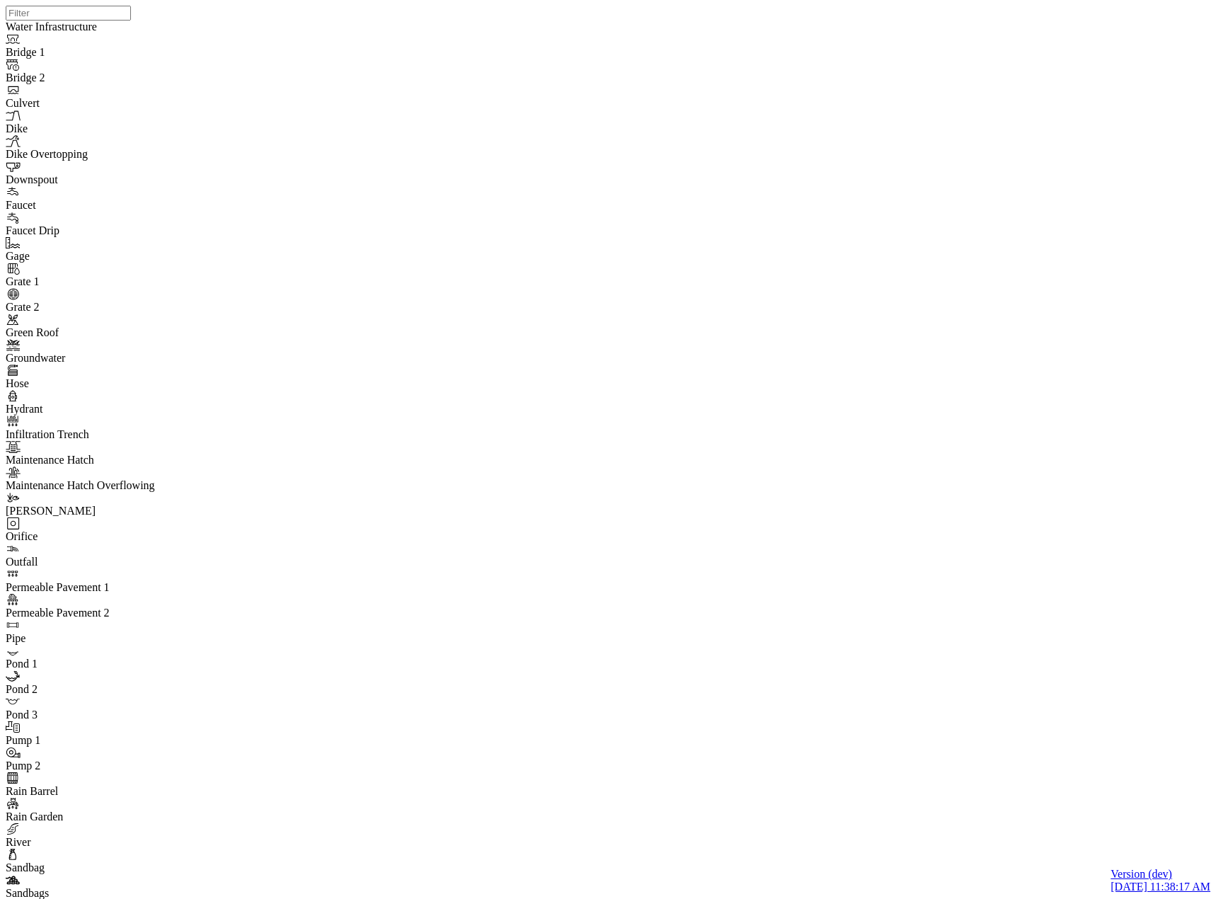
click at [353, 355] on link at bounding box center [362, 351] width 43 height 10
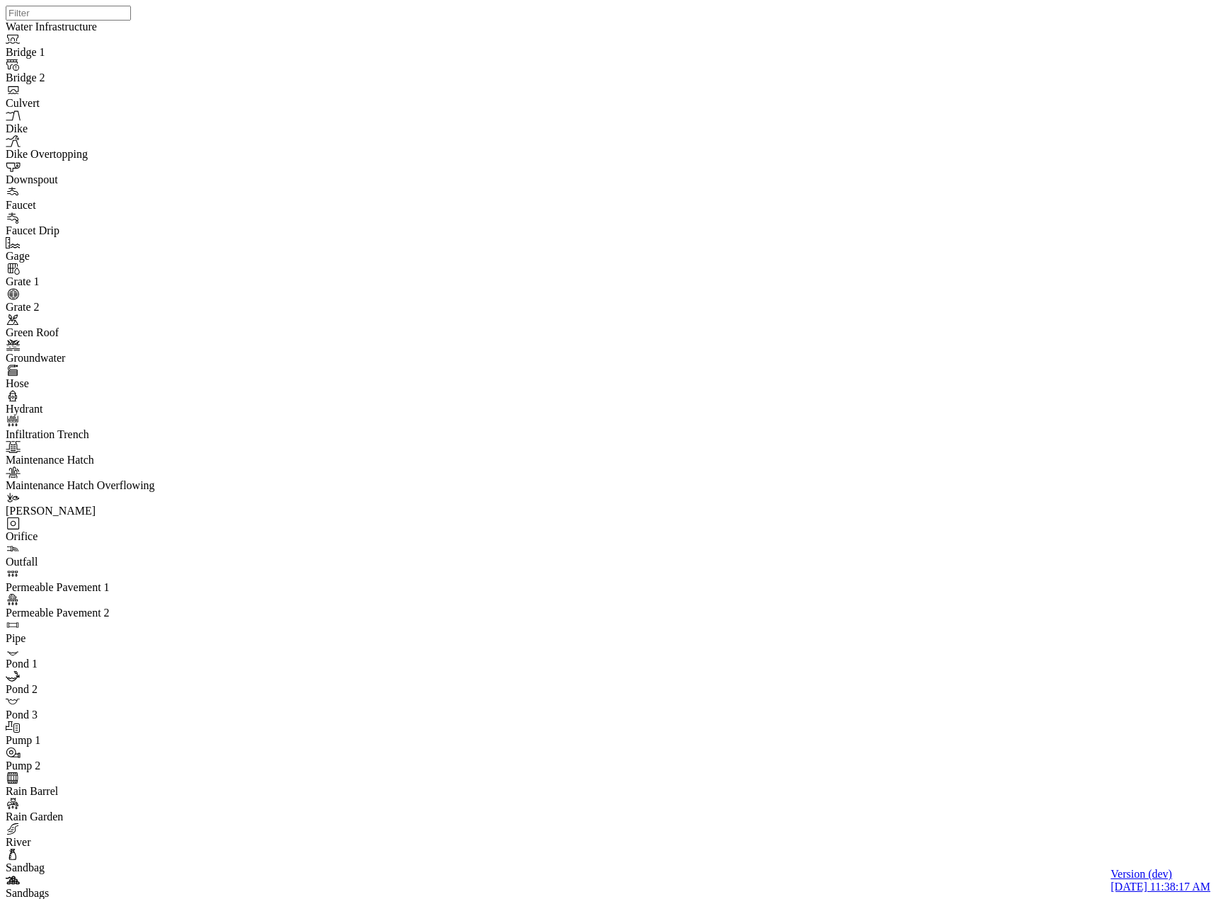
checkbox input "false"
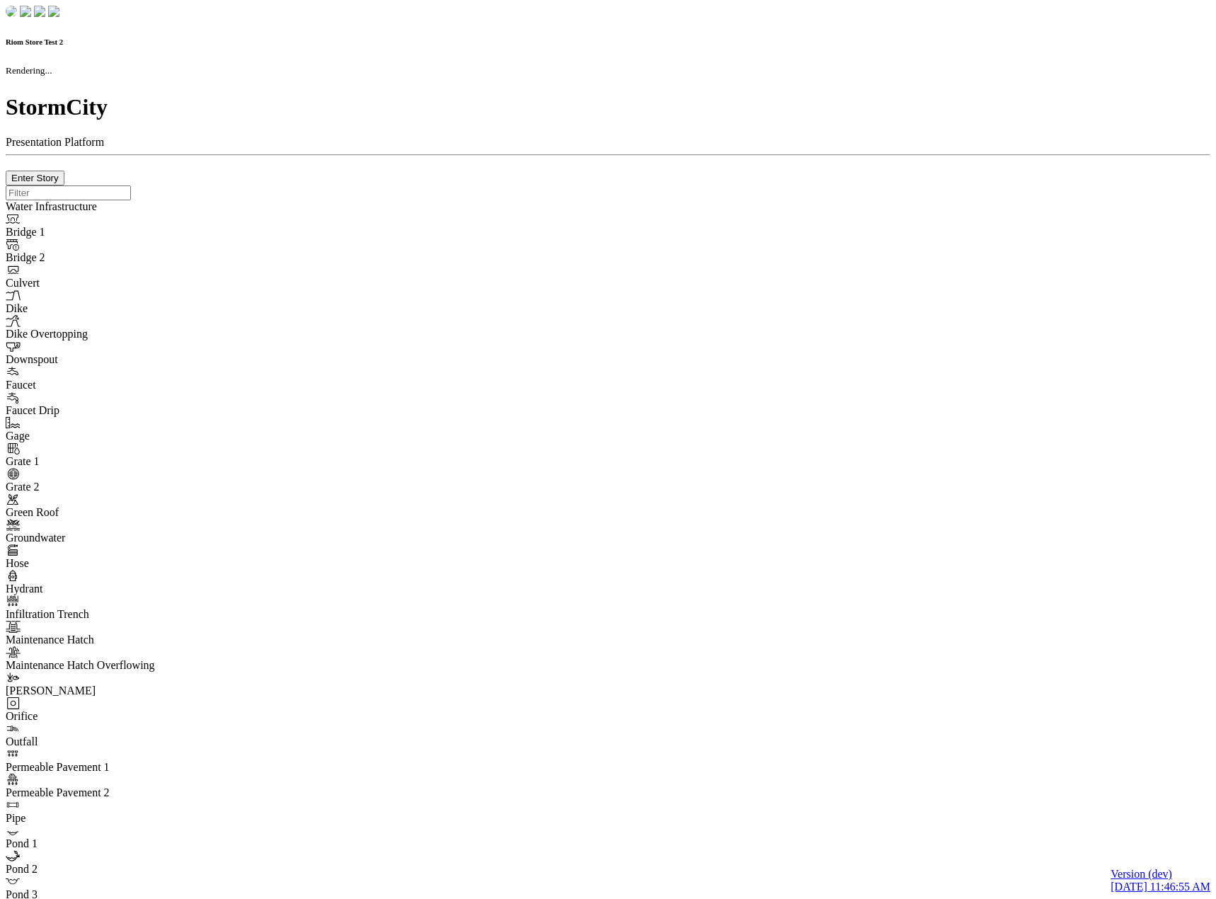
checkbox input "true"
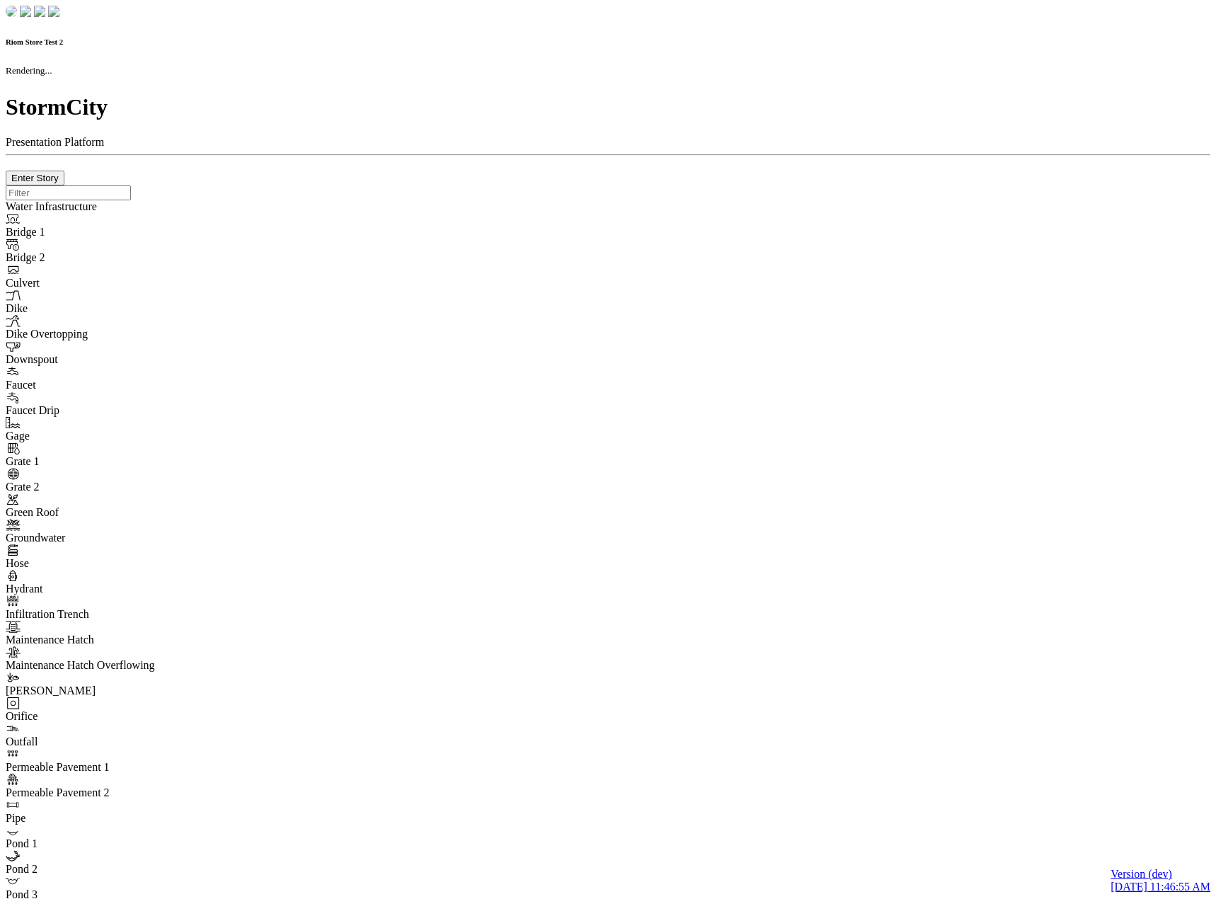
type input "0m"
type textarea "Depth = 0"
checkbox input "true"
select select "CIRCLE"
type input "7"
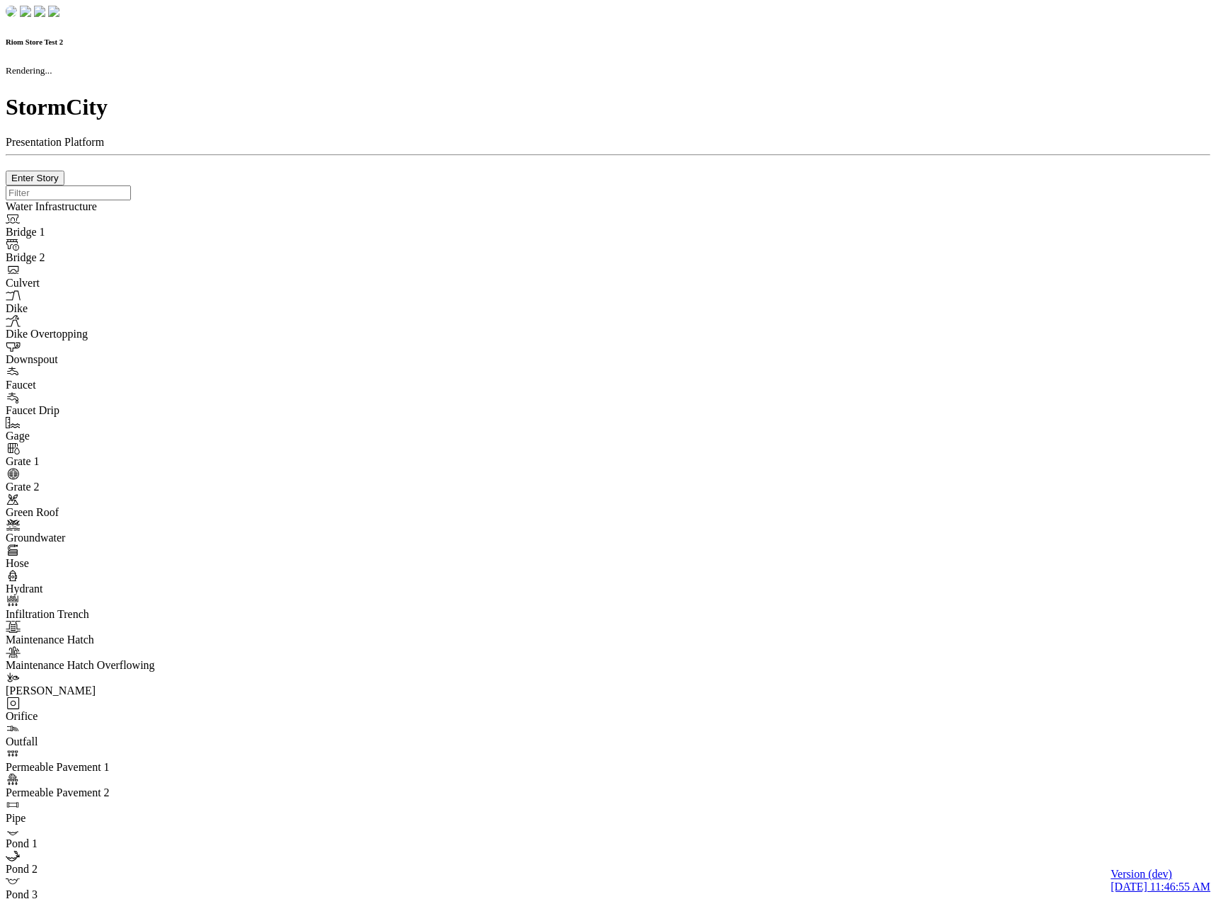
checkbox input "true"
type input "0"
type textarea "<i class="far fa-building"></i>"
select select "None"
type input "7"
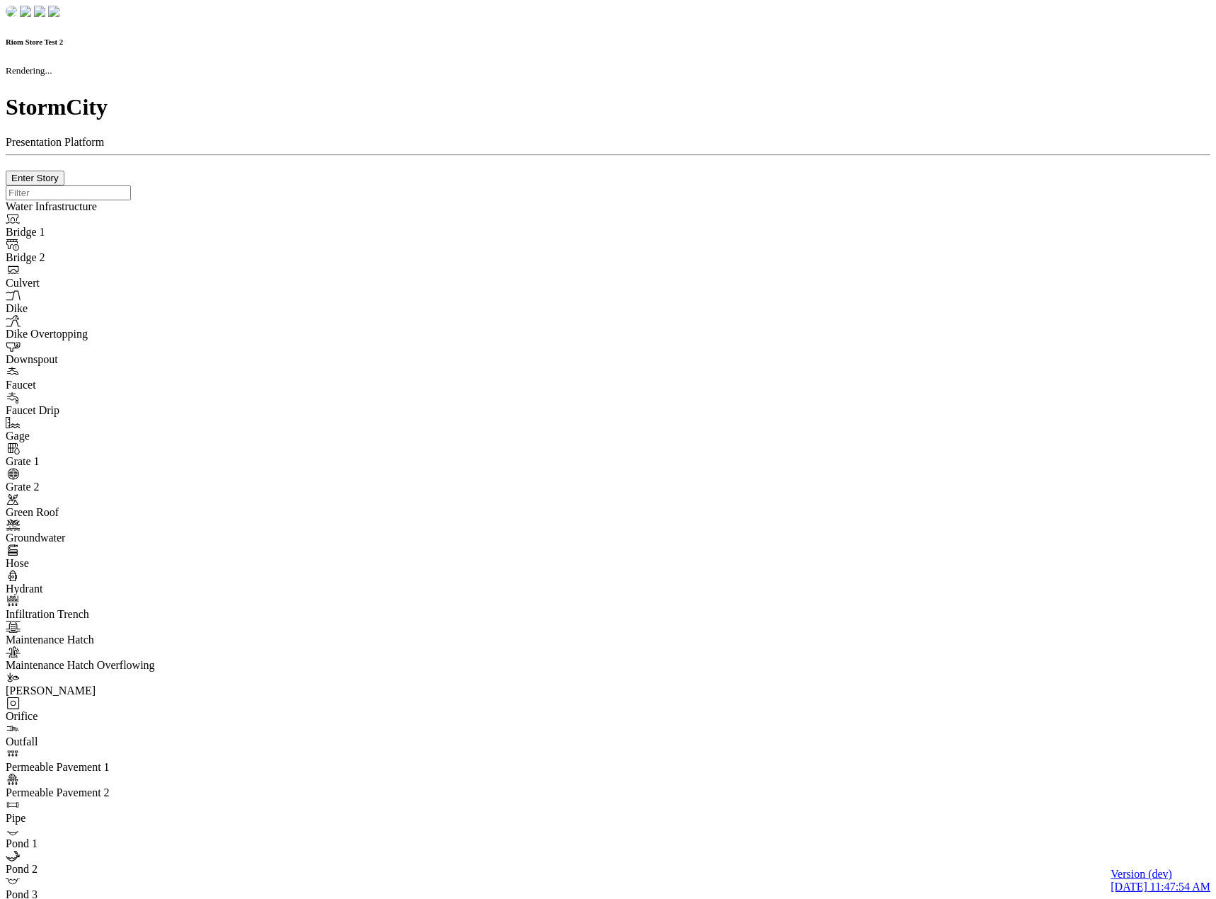
checkbox input "true"
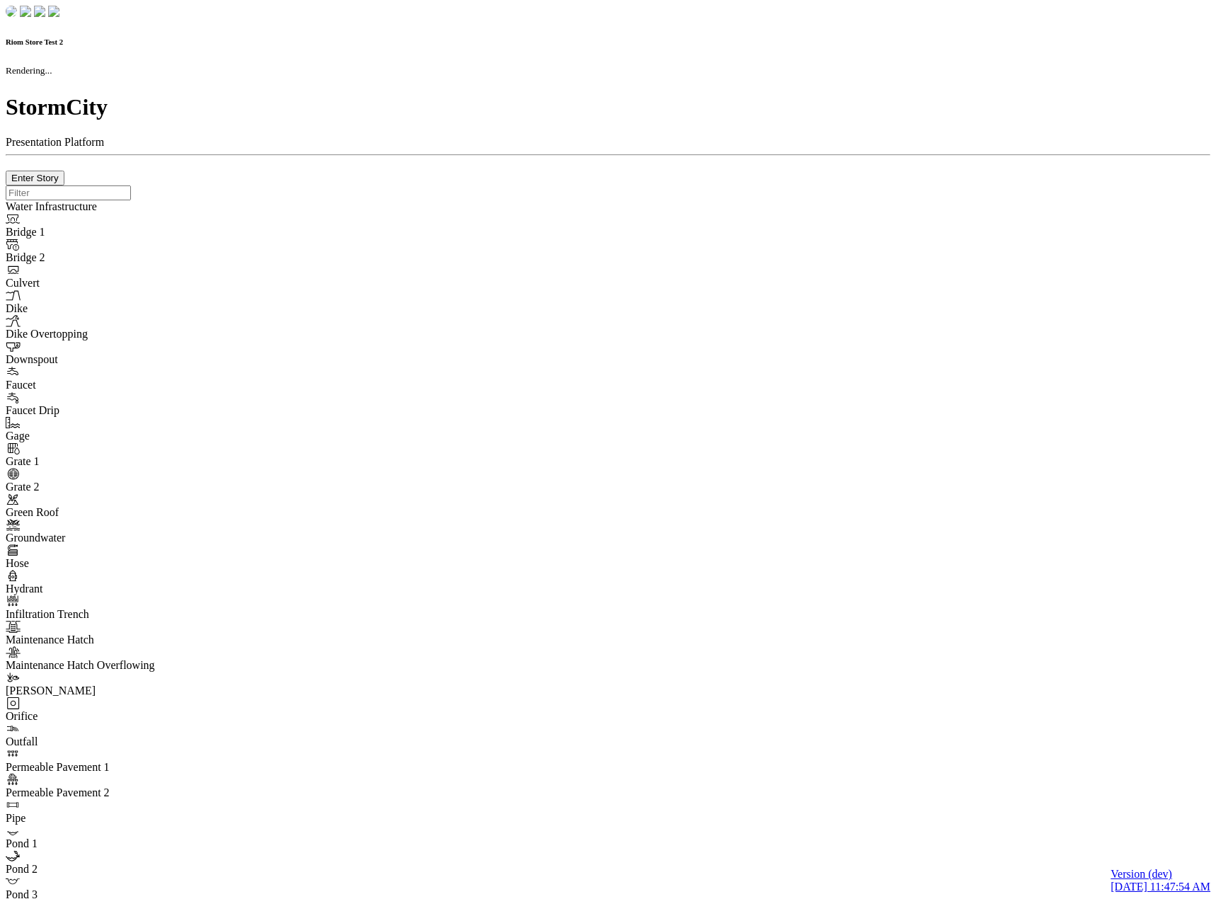
type input "0m"
type textarea "Depth = 0"
checkbox input "true"
select select "CIRCLE"
type input "7"
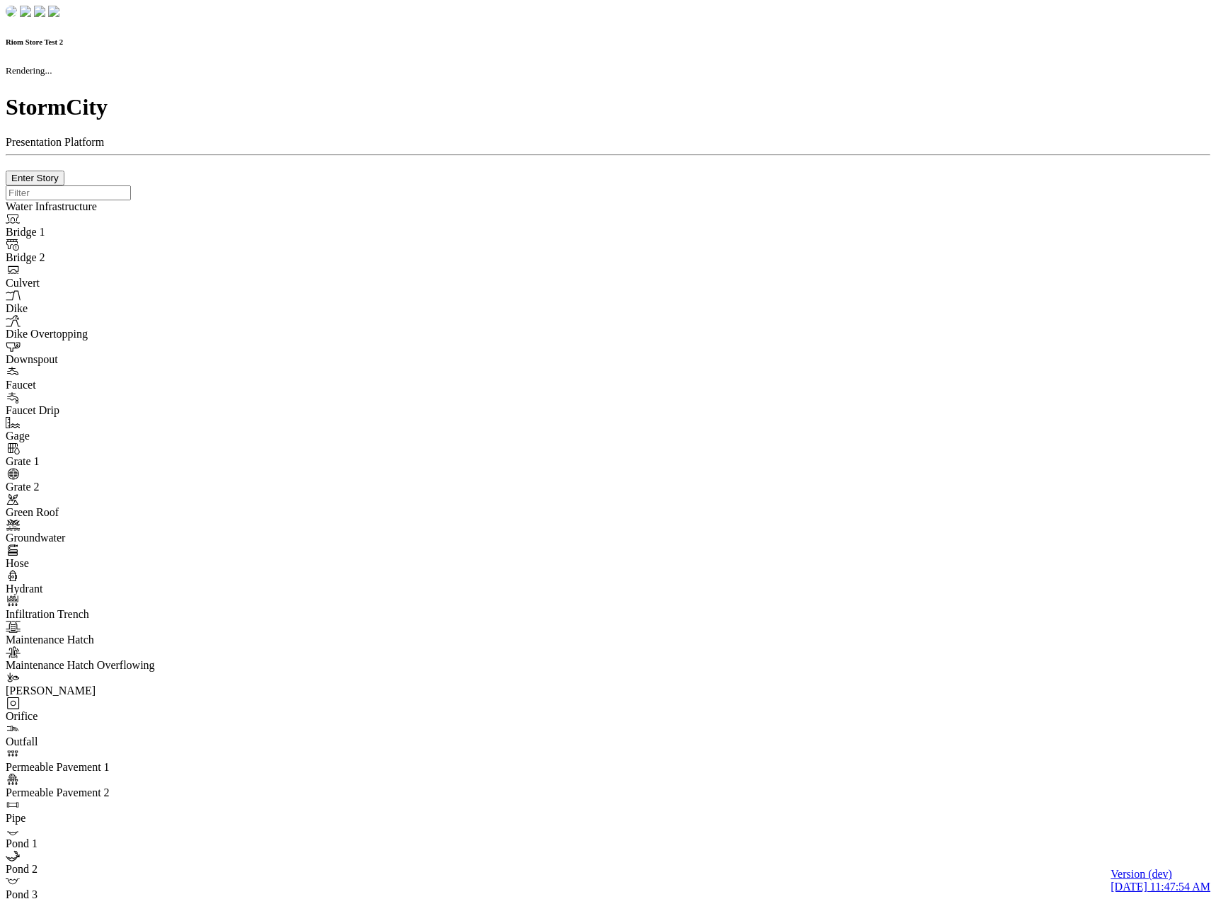
checkbox input "true"
type input "0"
select select "None"
type textarea "<i class="far fa-building"></i>"
type input "7"
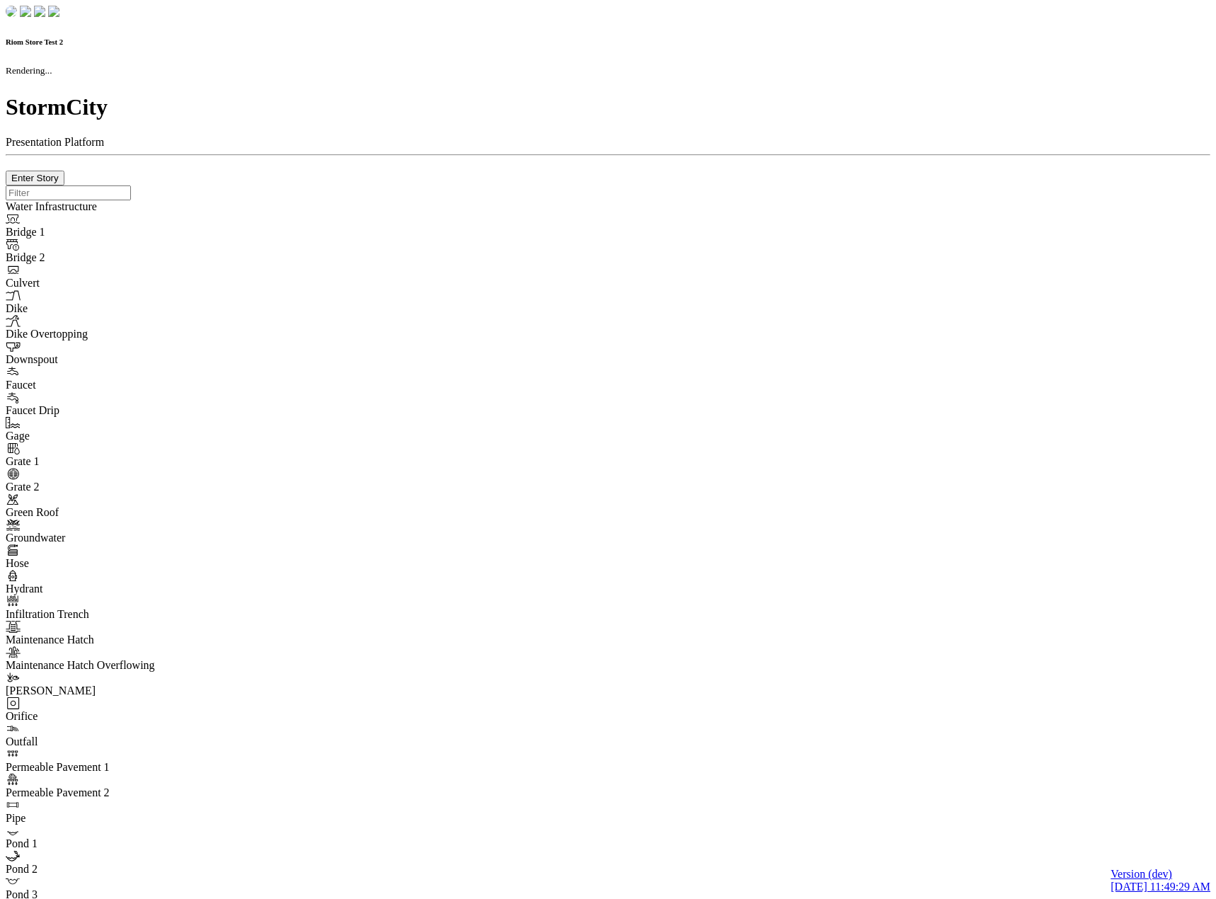
checkbox input "true"
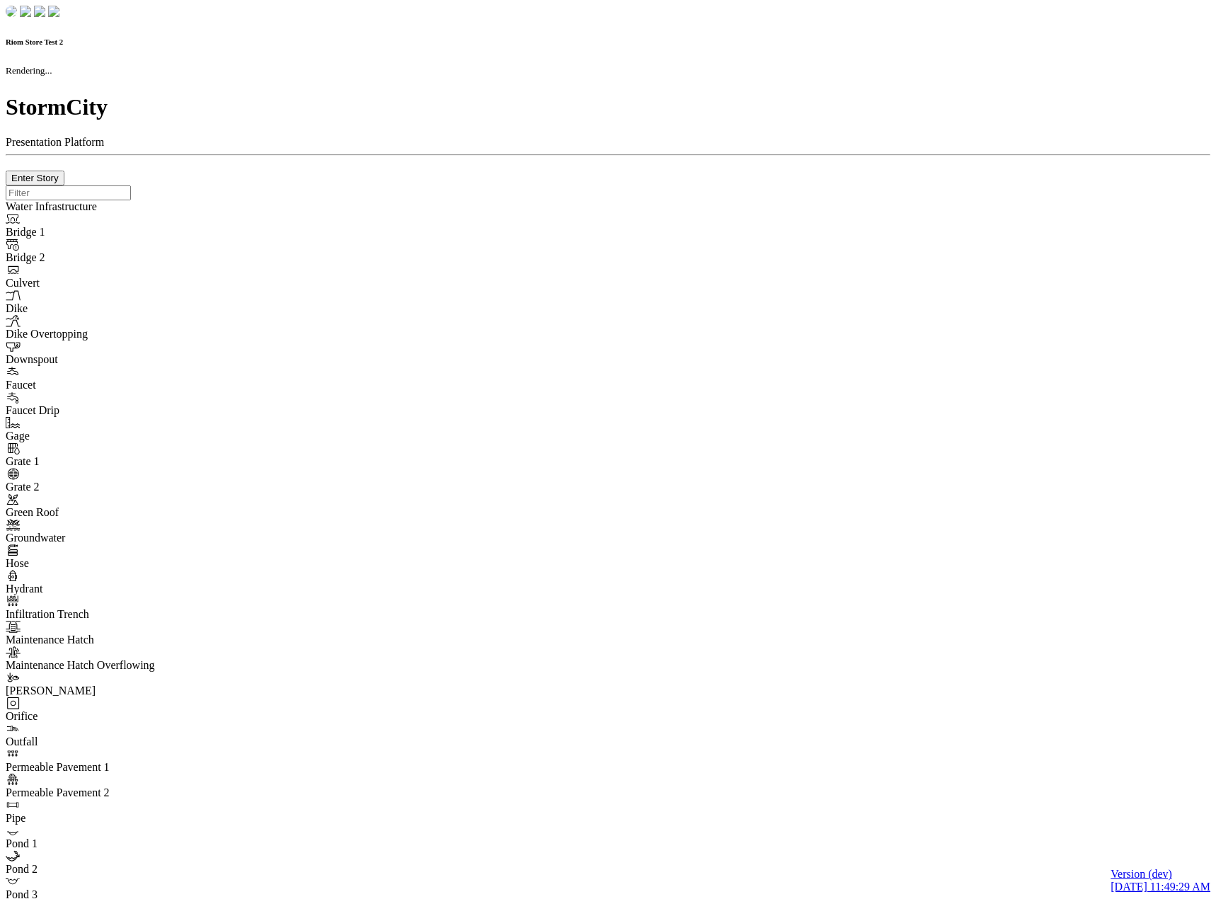
type input "0m"
type textarea "Depth = 0"
checkbox input "true"
select select "CIRCLE"
type input "7"
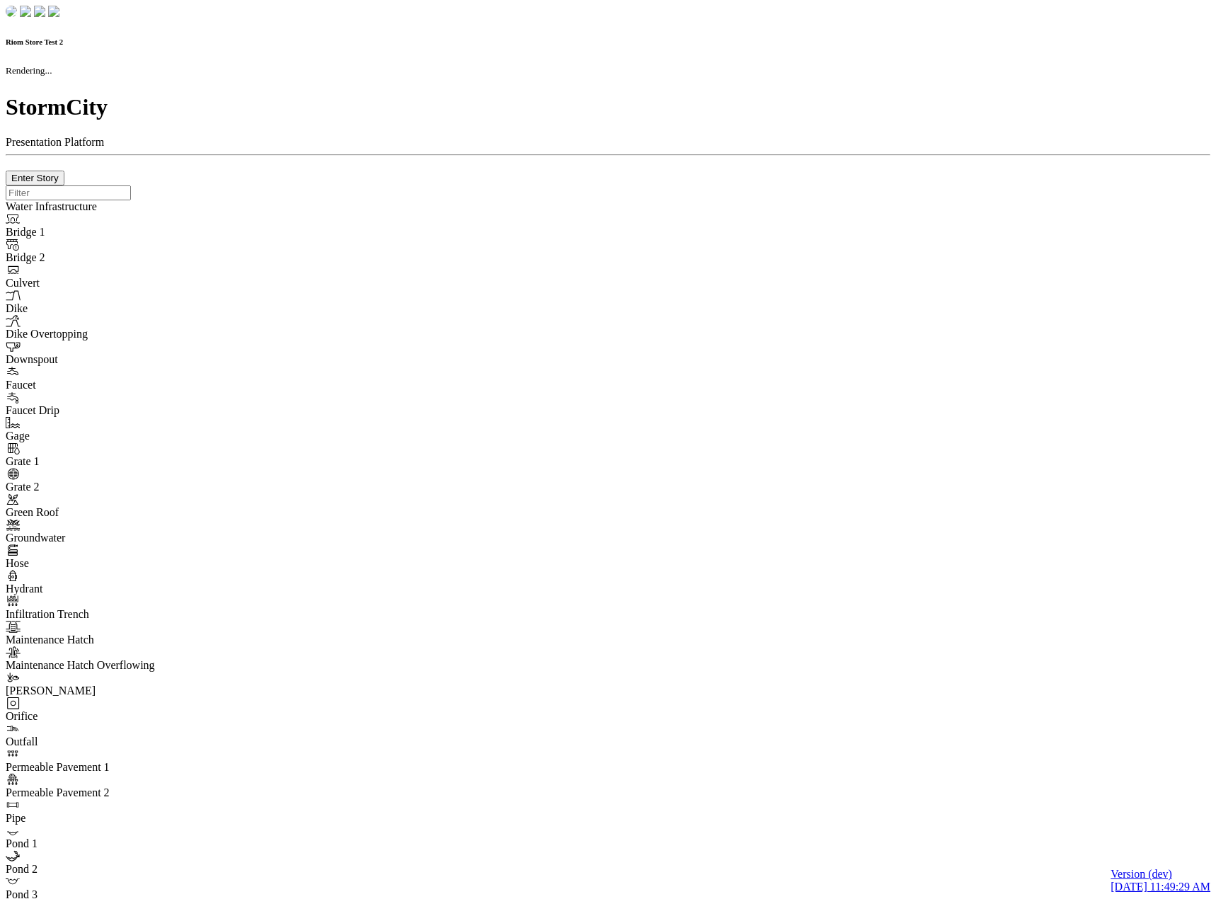
checkbox input "true"
type input "0"
select select "None"
type textarea "<i class="far fa-building"></i>"
type input "7"
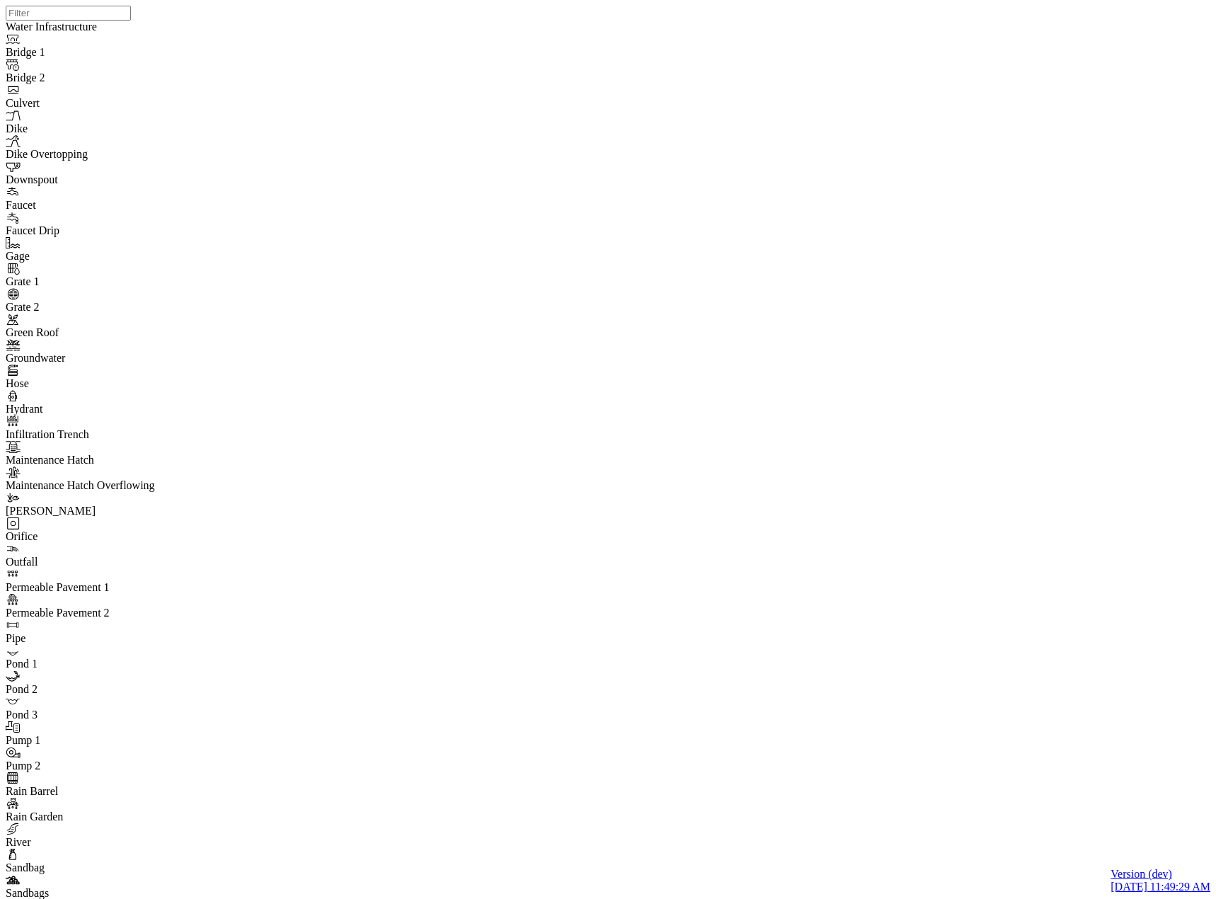
checkbox input "false"
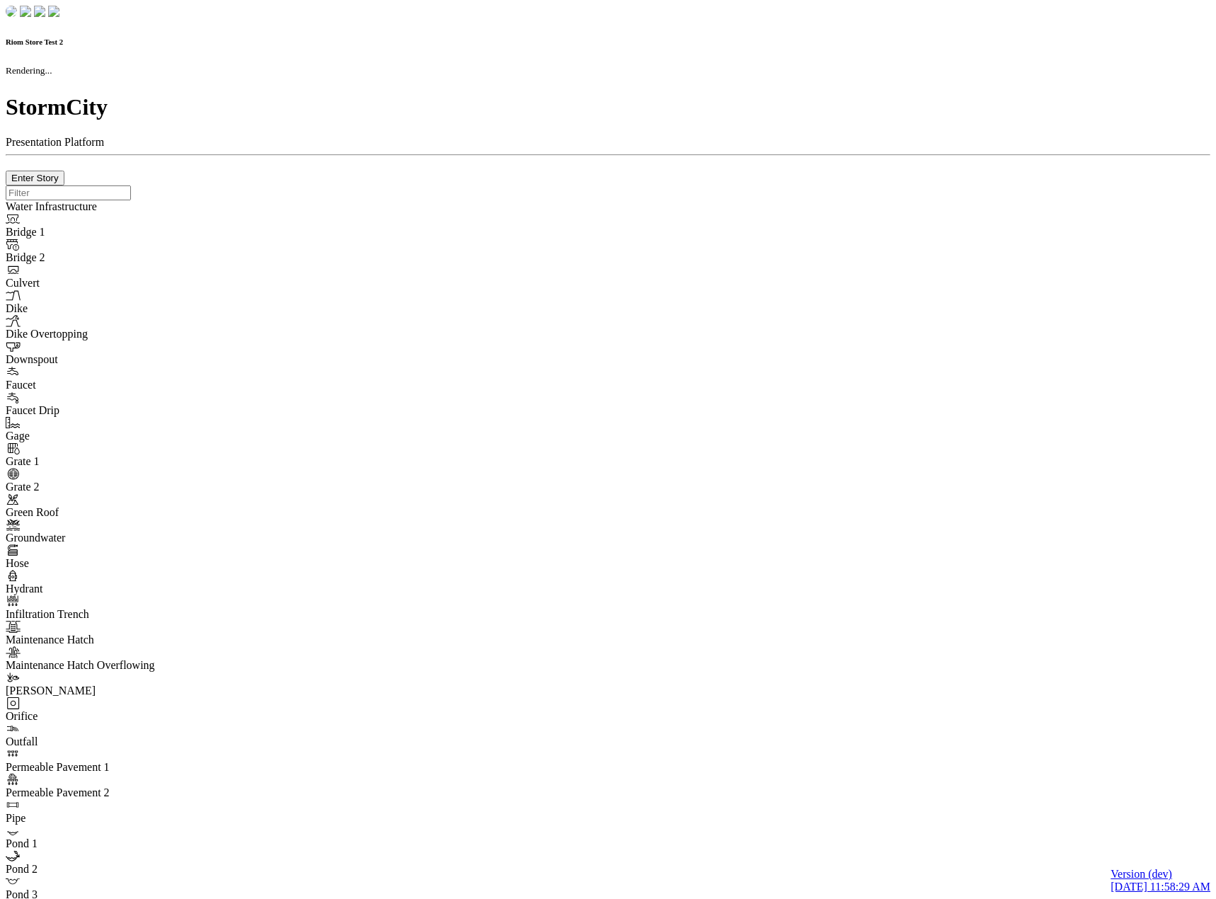
checkbox input "true"
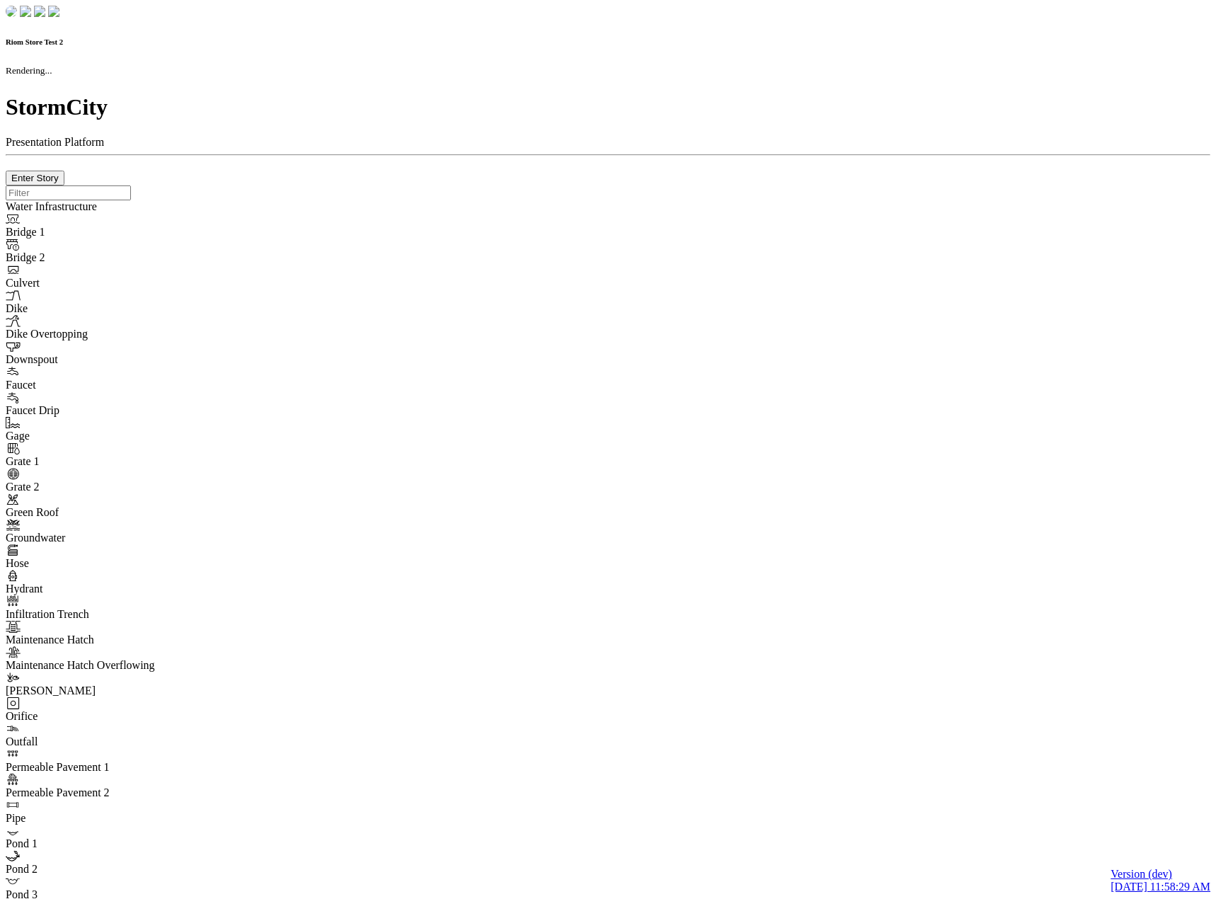
type input "0m"
type textarea "Depth = 0"
checkbox input "true"
select select "CIRCLE"
type input "7"
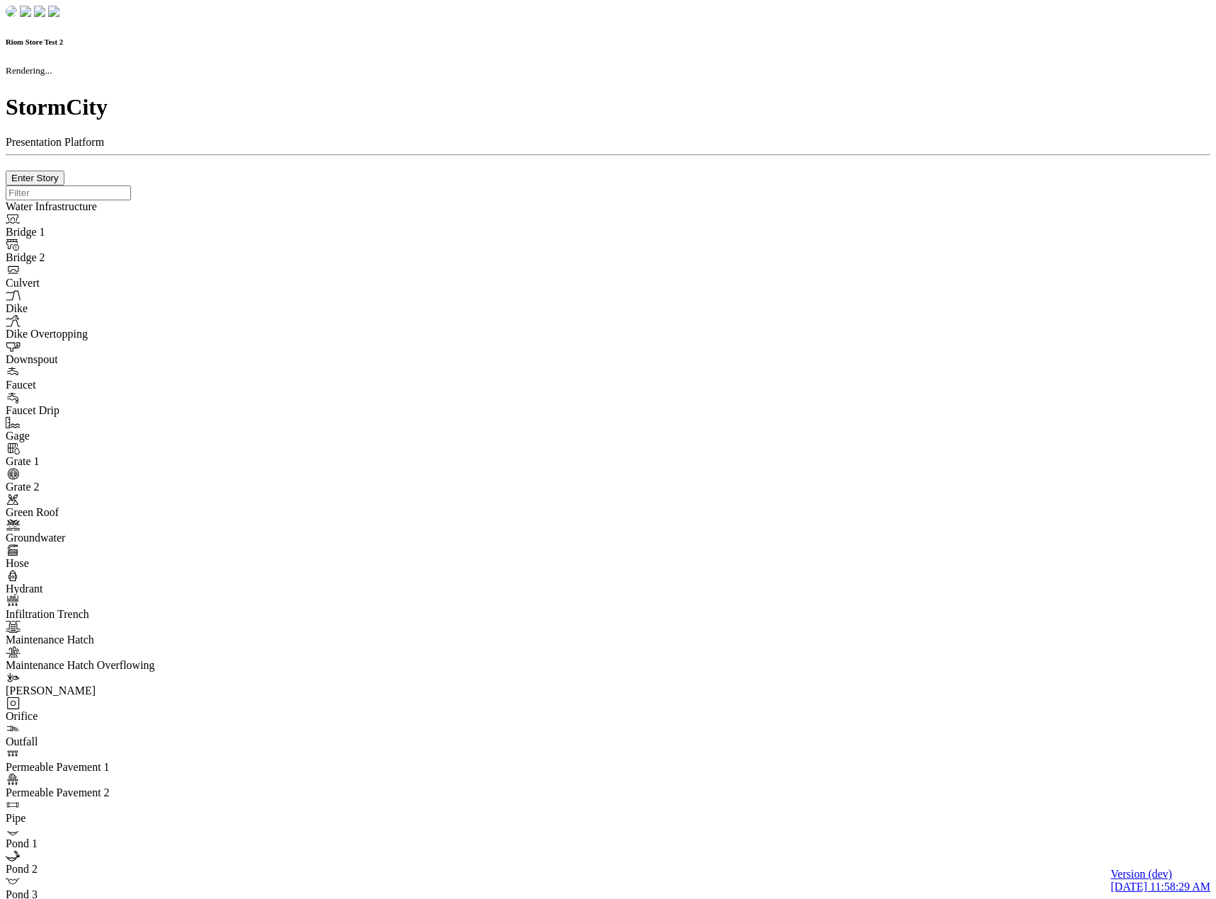
checkbox input "true"
type input "0"
select select "None"
type textarea "<i class="far fa-building"></i>"
type input "7"
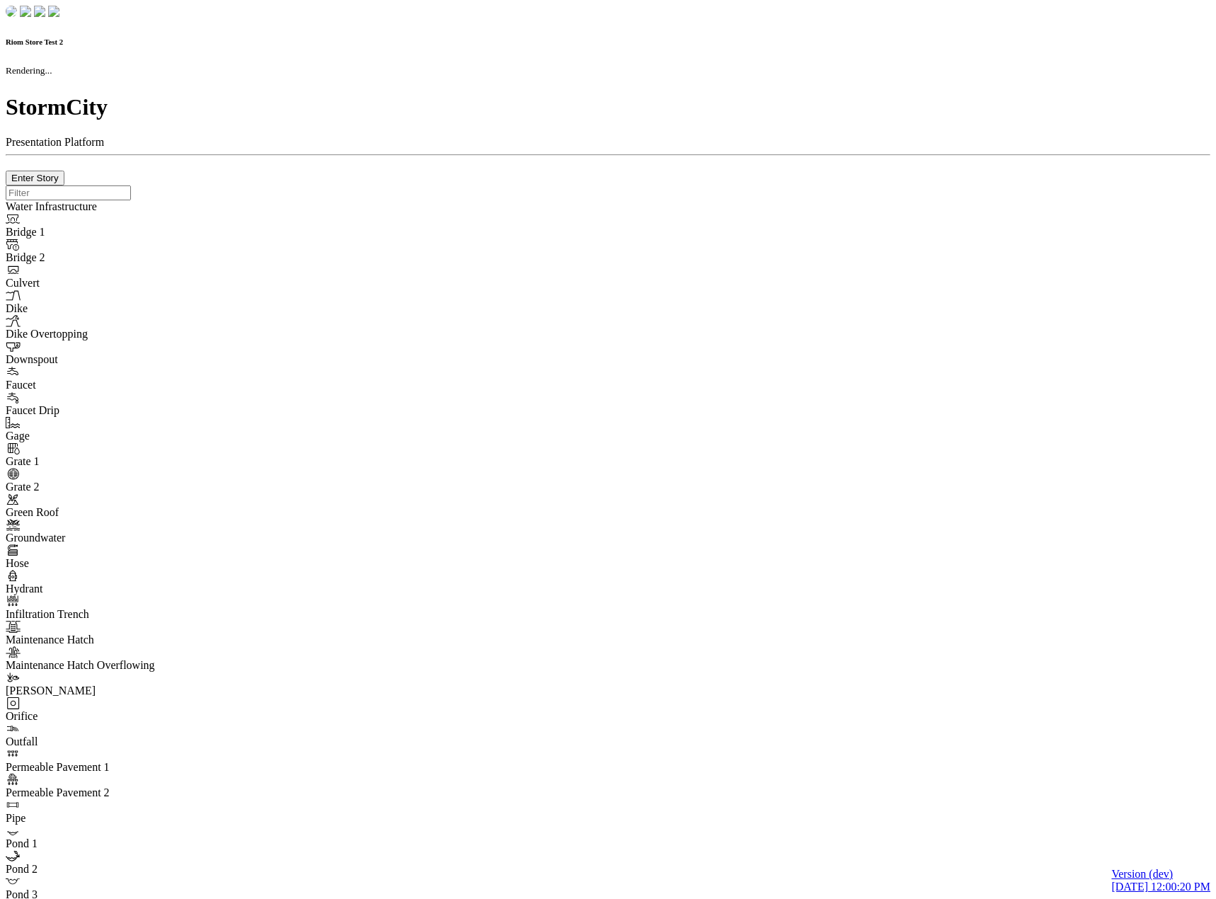
checkbox input "true"
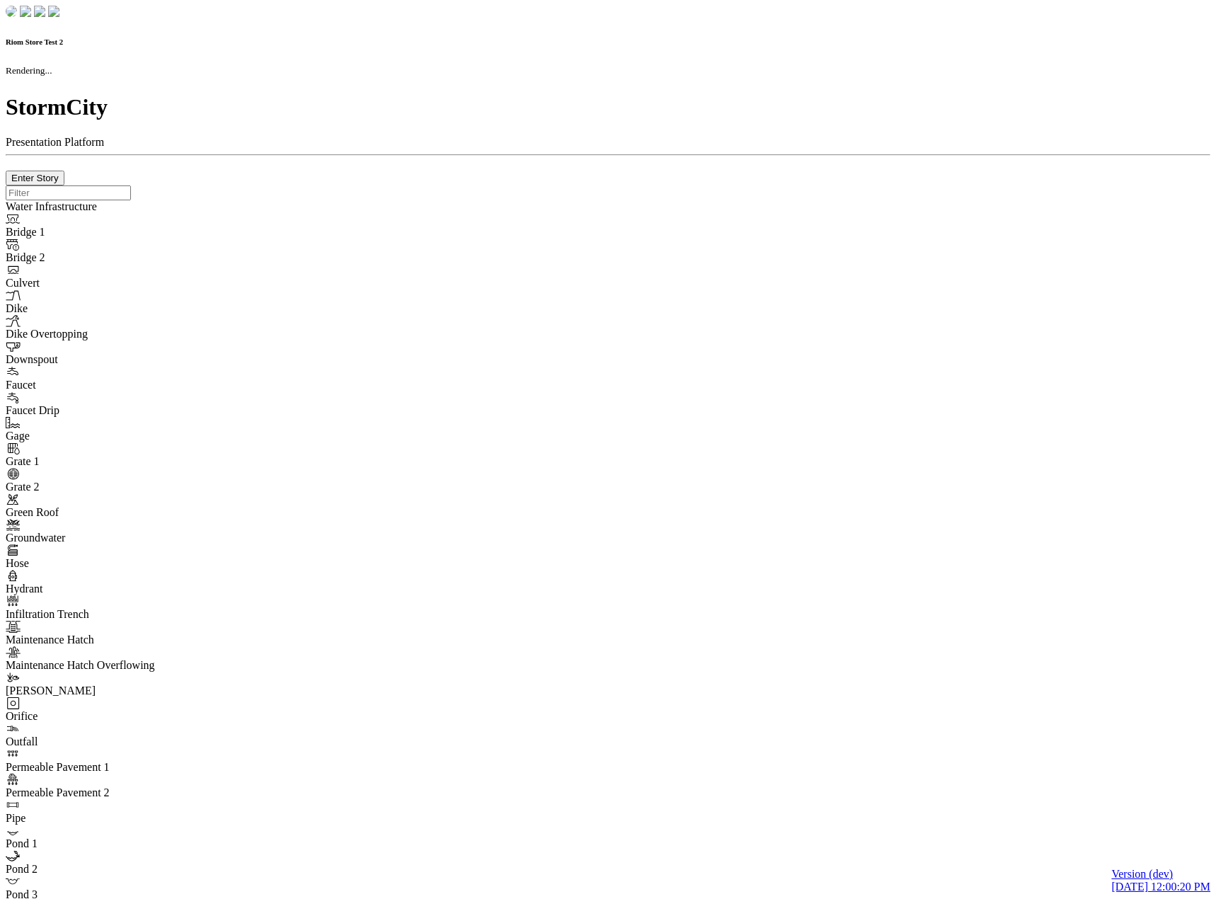
type input "0m"
type textarea "Depth = 0"
checkbox input "true"
select select "CIRCLE"
type input "7"
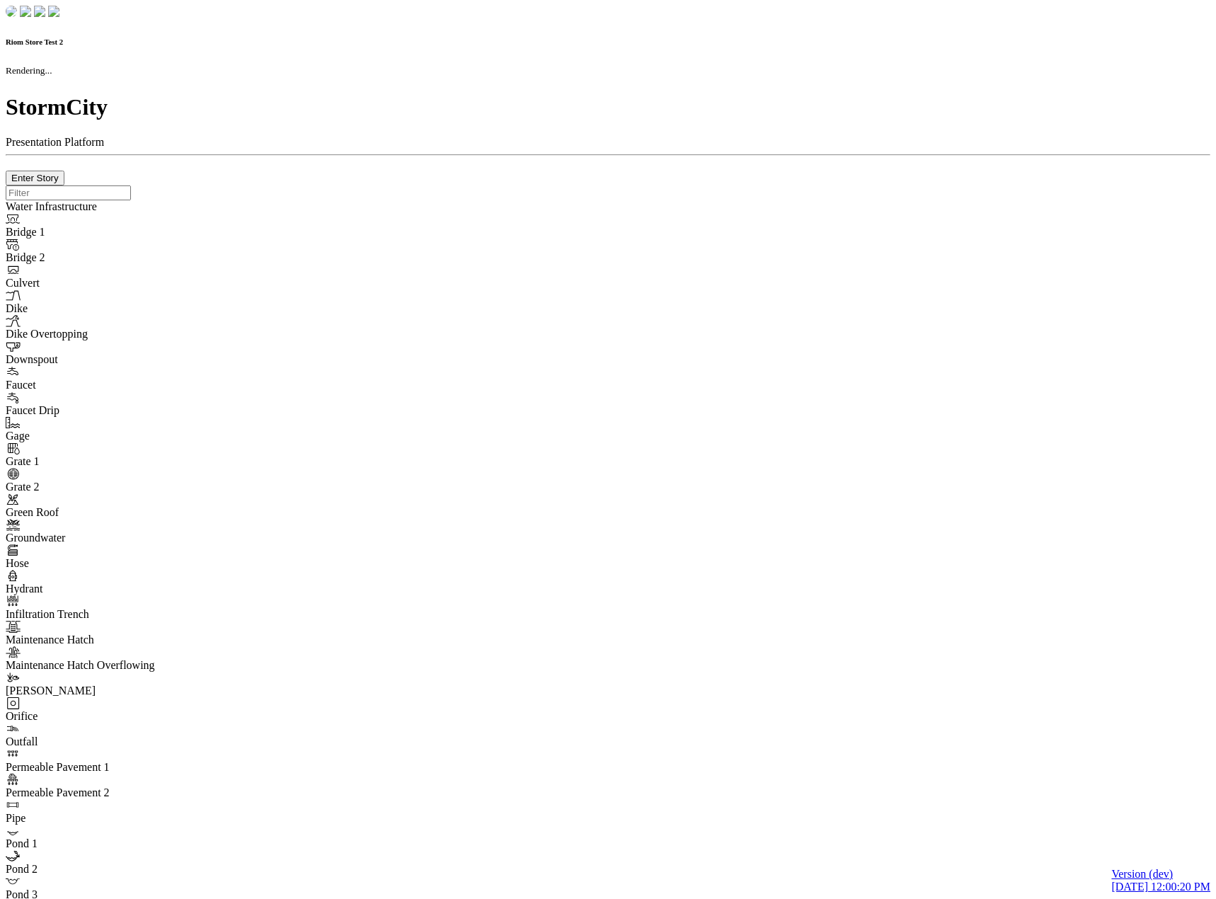
checkbox input "true"
type input "0"
type textarea "<i class="far fa-building"></i>"
select select "None"
type input "7"
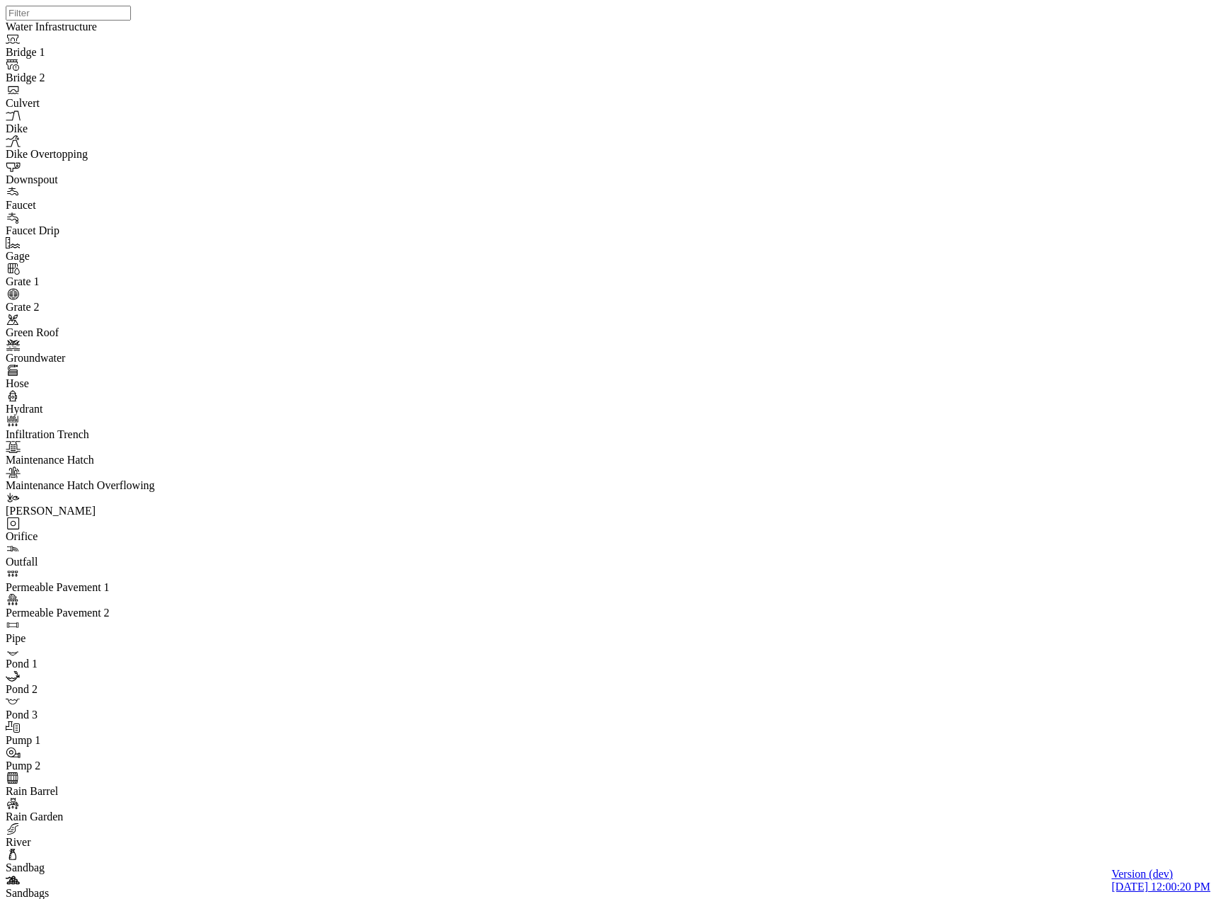
checkbox input "true"
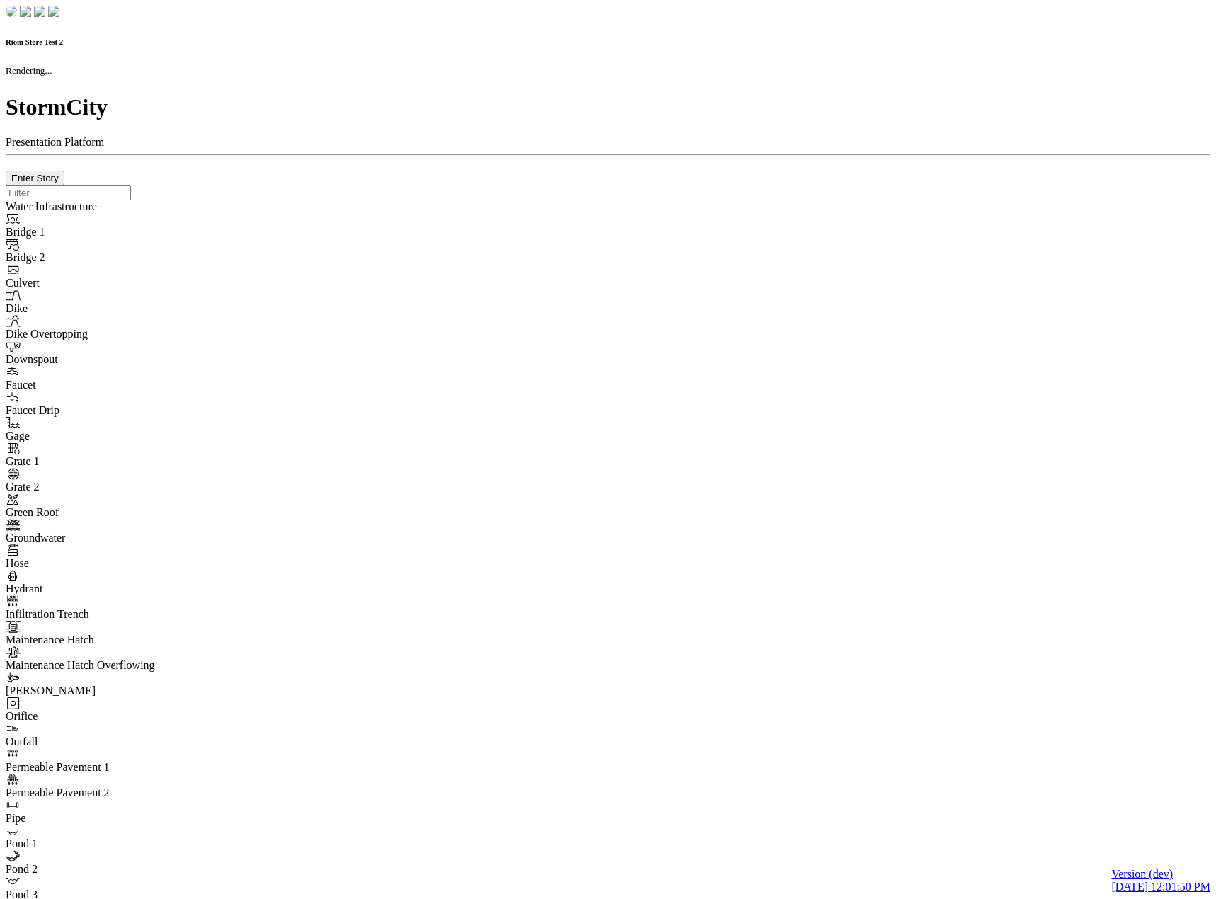
checkbox input "true"
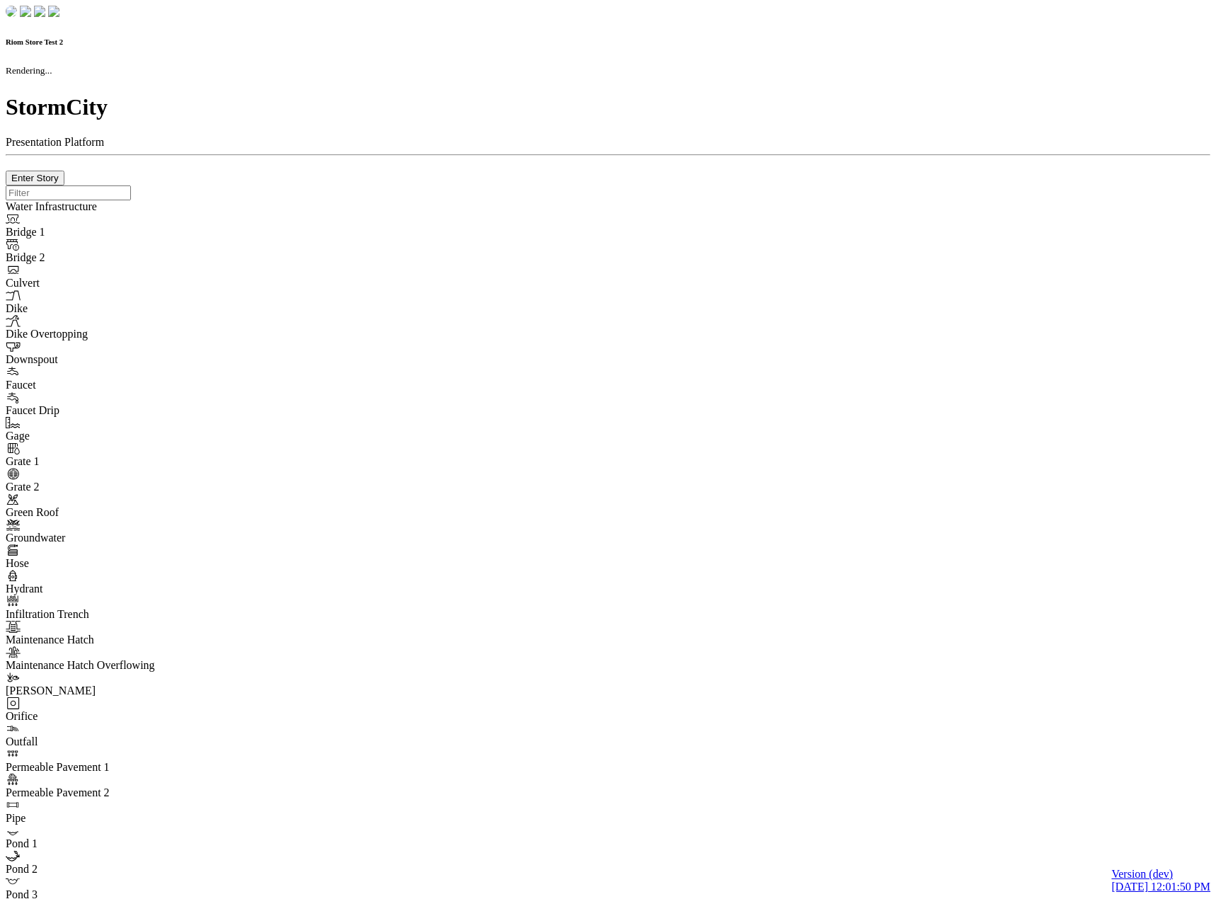
type input "0m"
type textarea "Depth = 0"
checkbox input "true"
select select "CIRCLE"
type input "7"
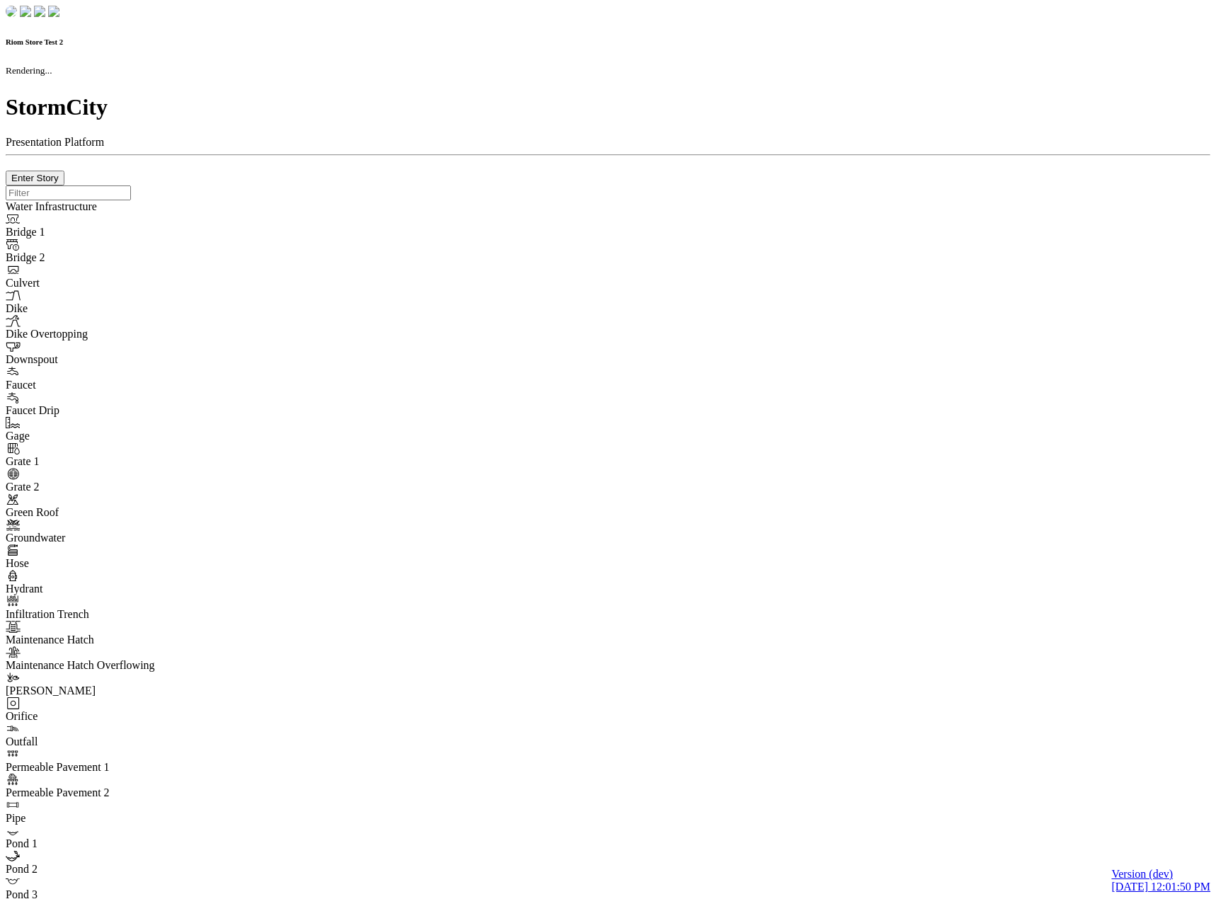
checkbox input "true"
type input "0"
type textarea "<i class="far fa-building"></i>"
select select "None"
type input "7"
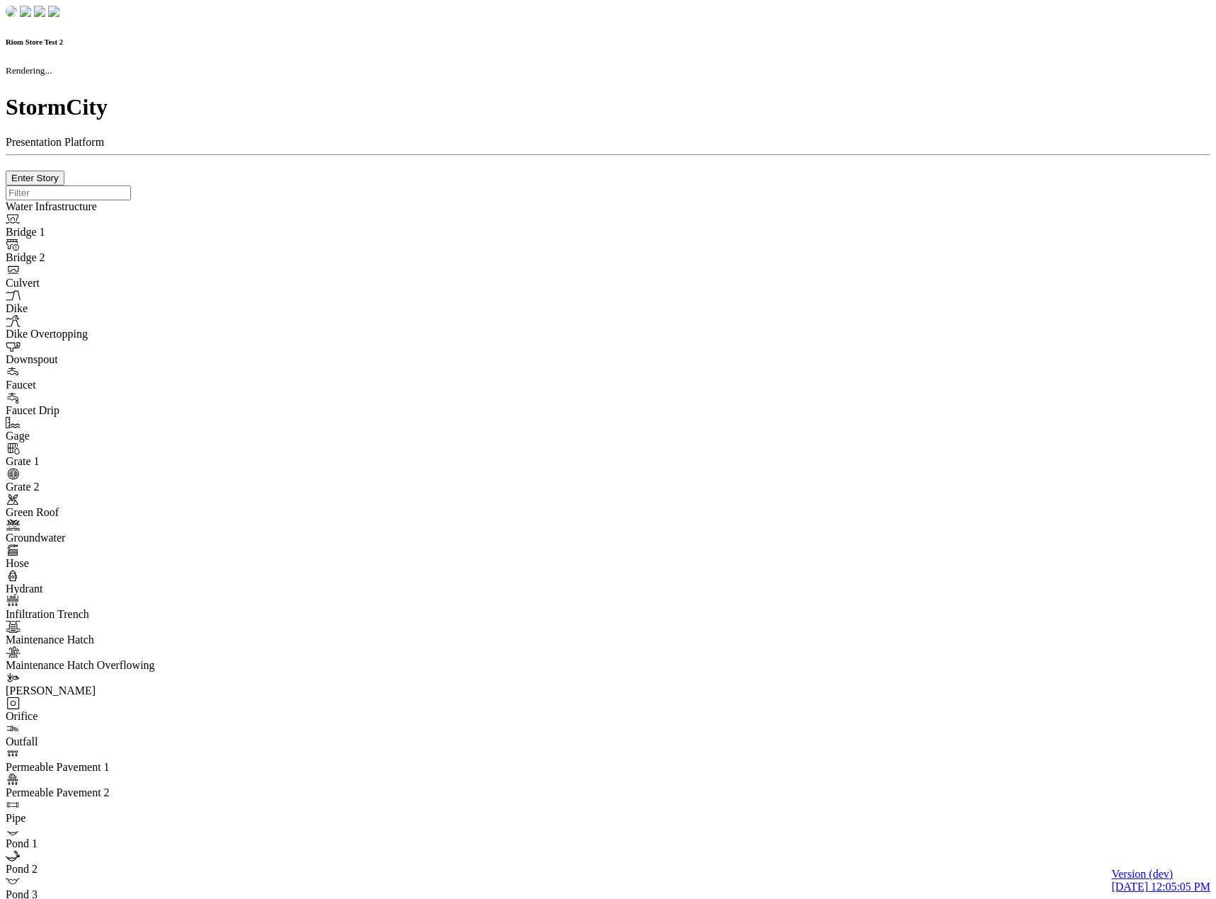
checkbox input "true"
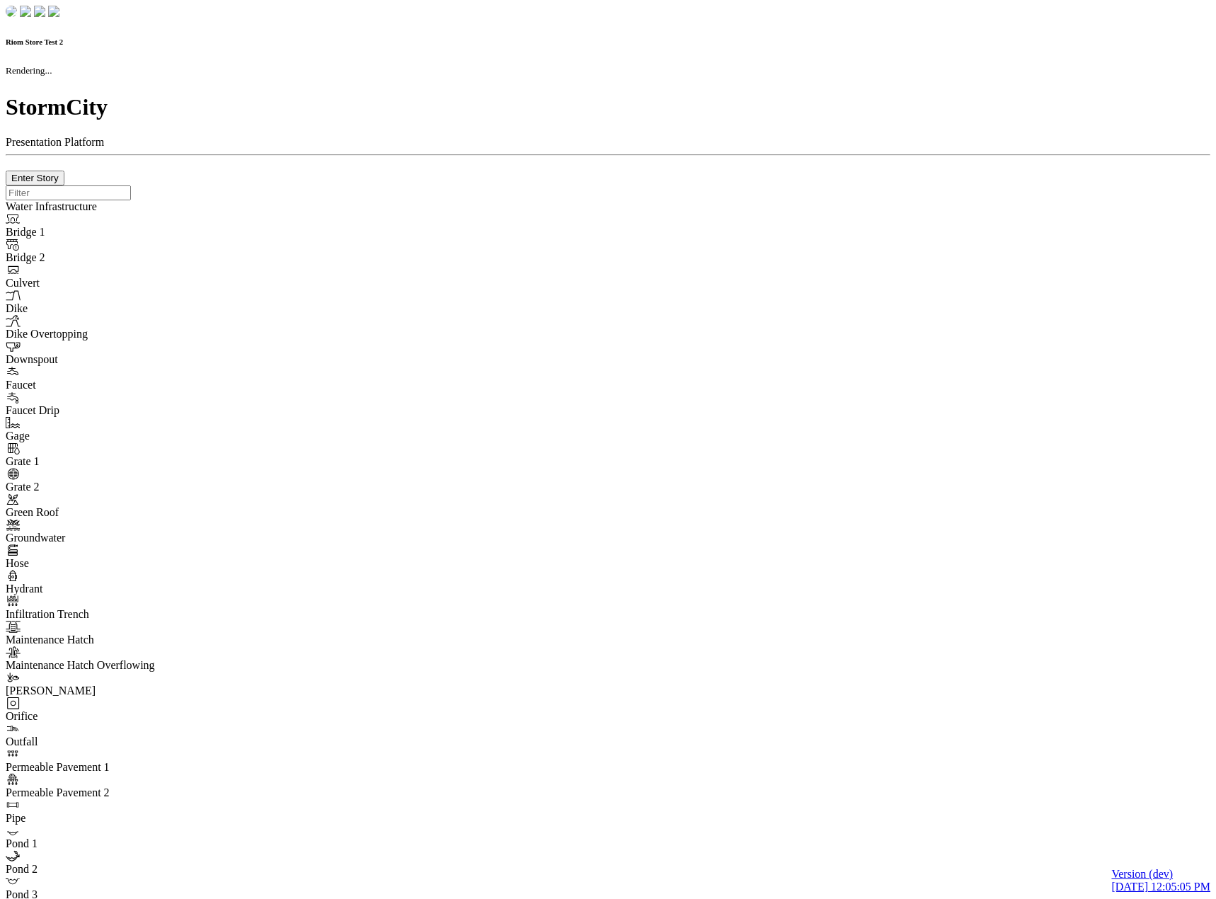
type input "0m"
type textarea "Depth = 0"
checkbox input "true"
select select "CIRCLE"
type input "7"
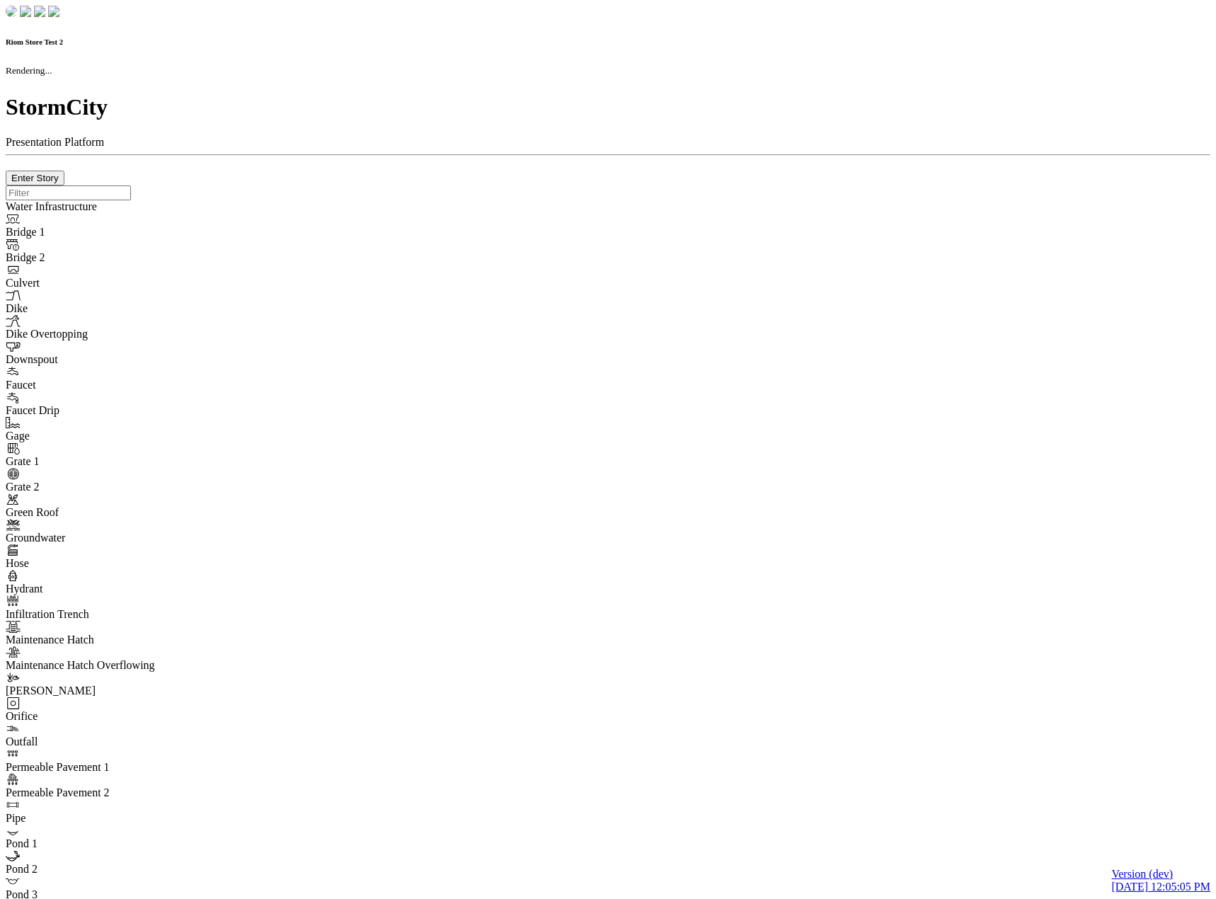
checkbox input "true"
type input "0"
select select "None"
type textarea "<i class="far fa-building"></i>"
type input "7"
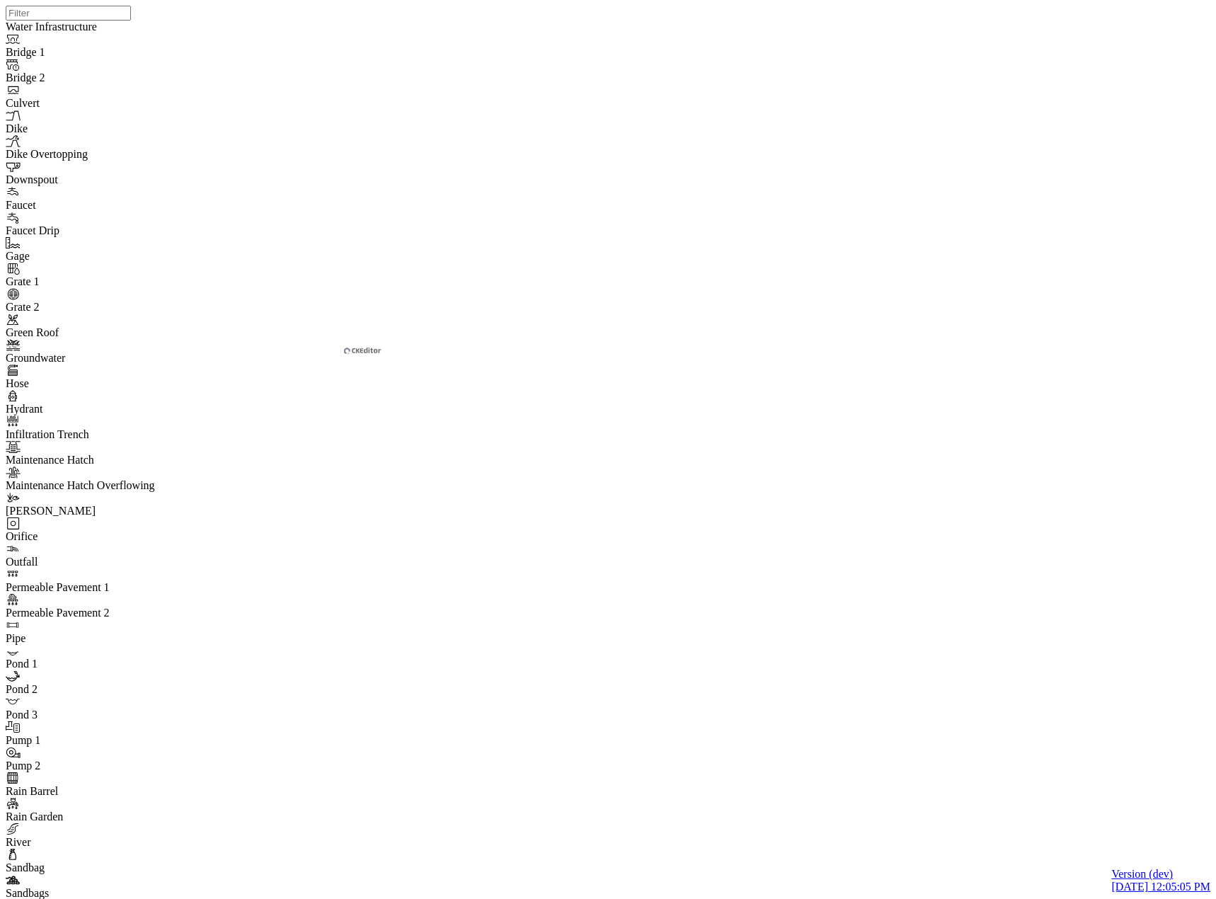
drag, startPoint x: 346, startPoint y: 366, endPoint x: 365, endPoint y: 379, distance: 23.4
checkbox input "false"
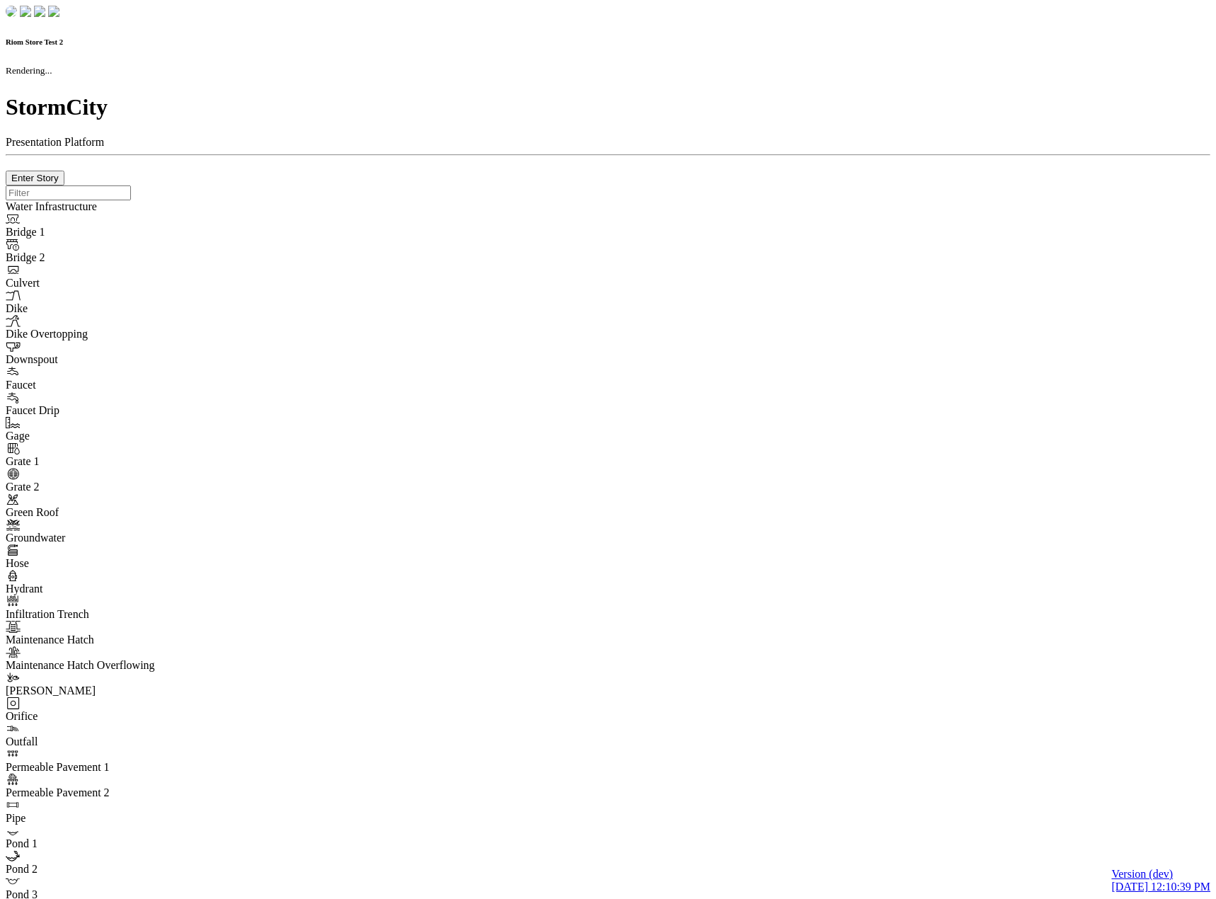
checkbox input "true"
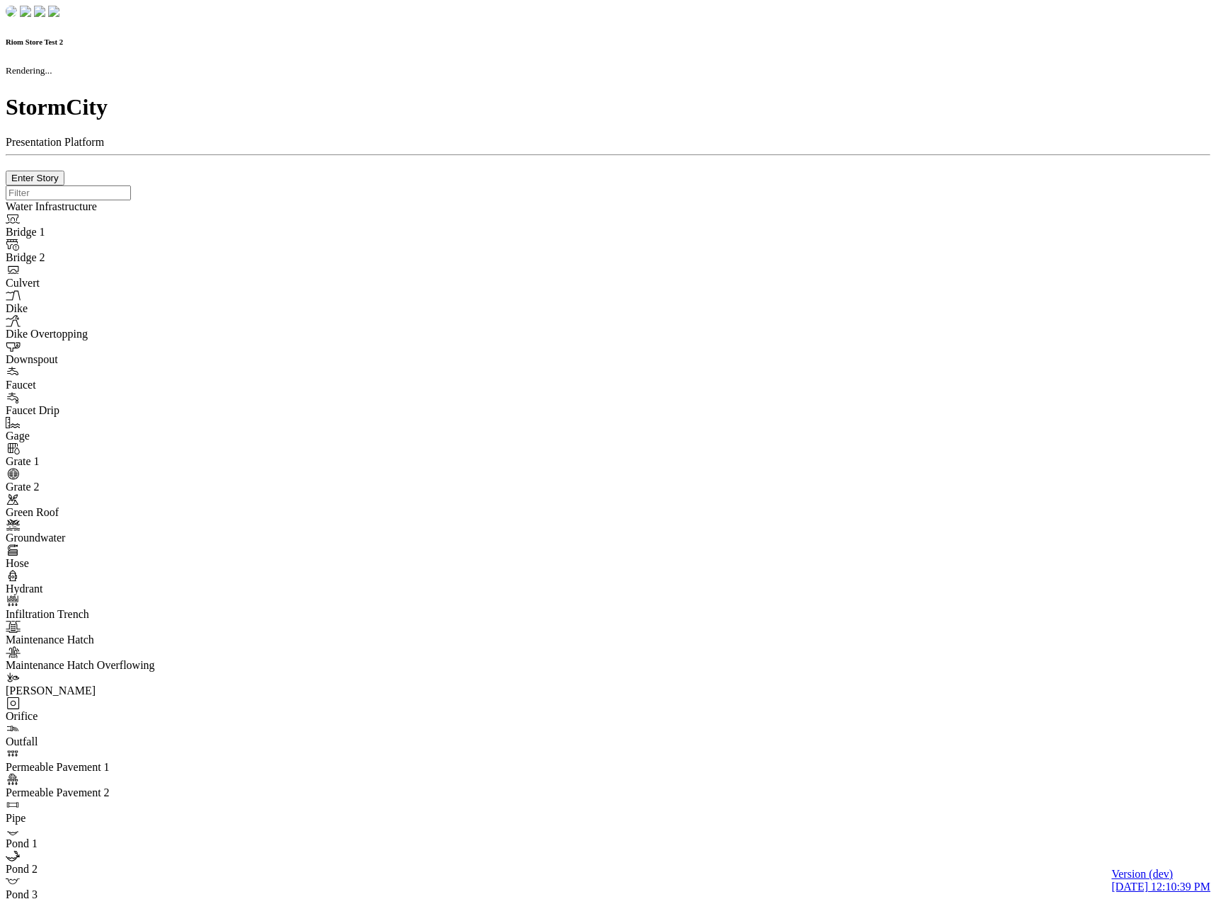
type input "0m"
type textarea "Depth = 0"
checkbox input "true"
select select "CIRCLE"
type input "7"
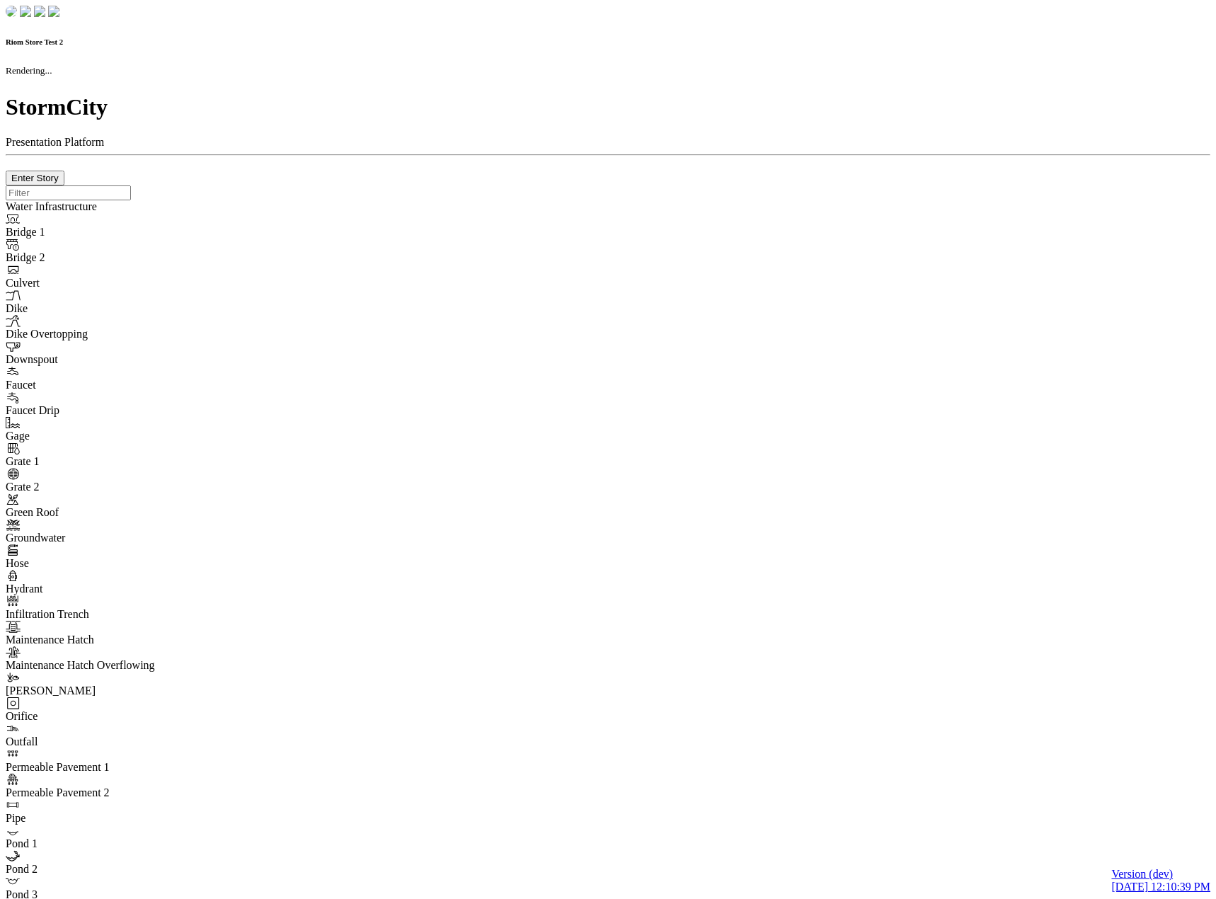
checkbox input "true"
type input "0"
select select "None"
type textarea "<i class="far fa-building"></i>"
type input "7"
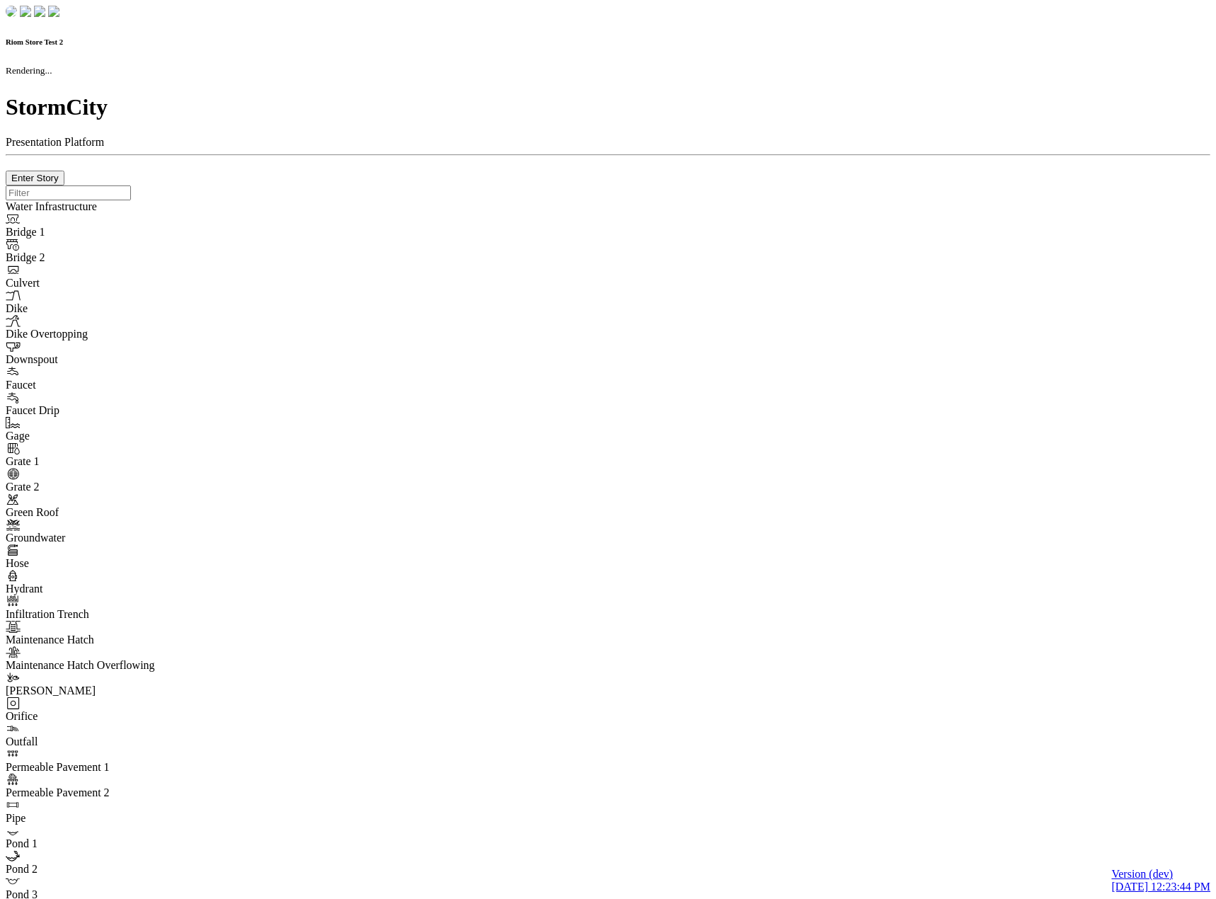
checkbox input "true"
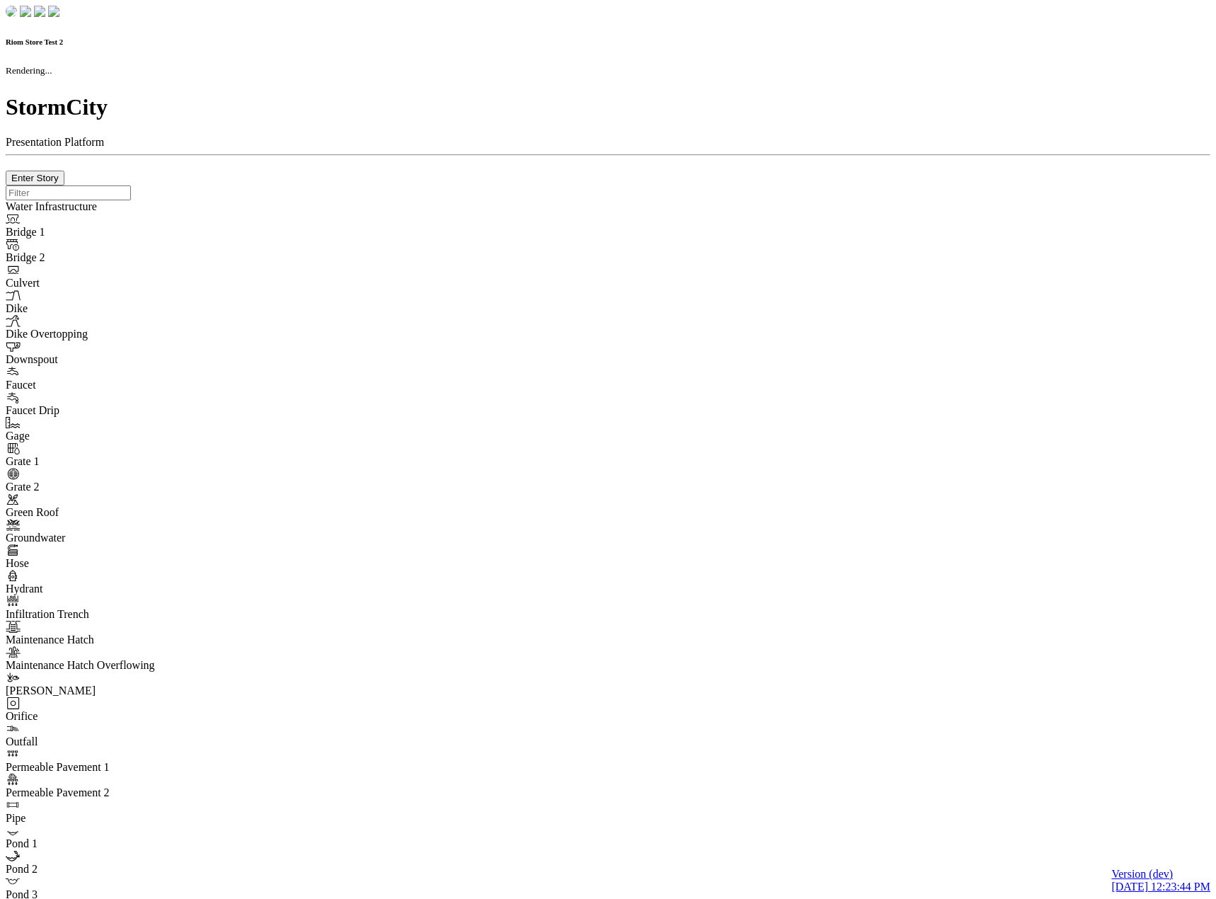
type input "0m"
type textarea "Depth = 0"
checkbox input "true"
select select "CIRCLE"
type input "7"
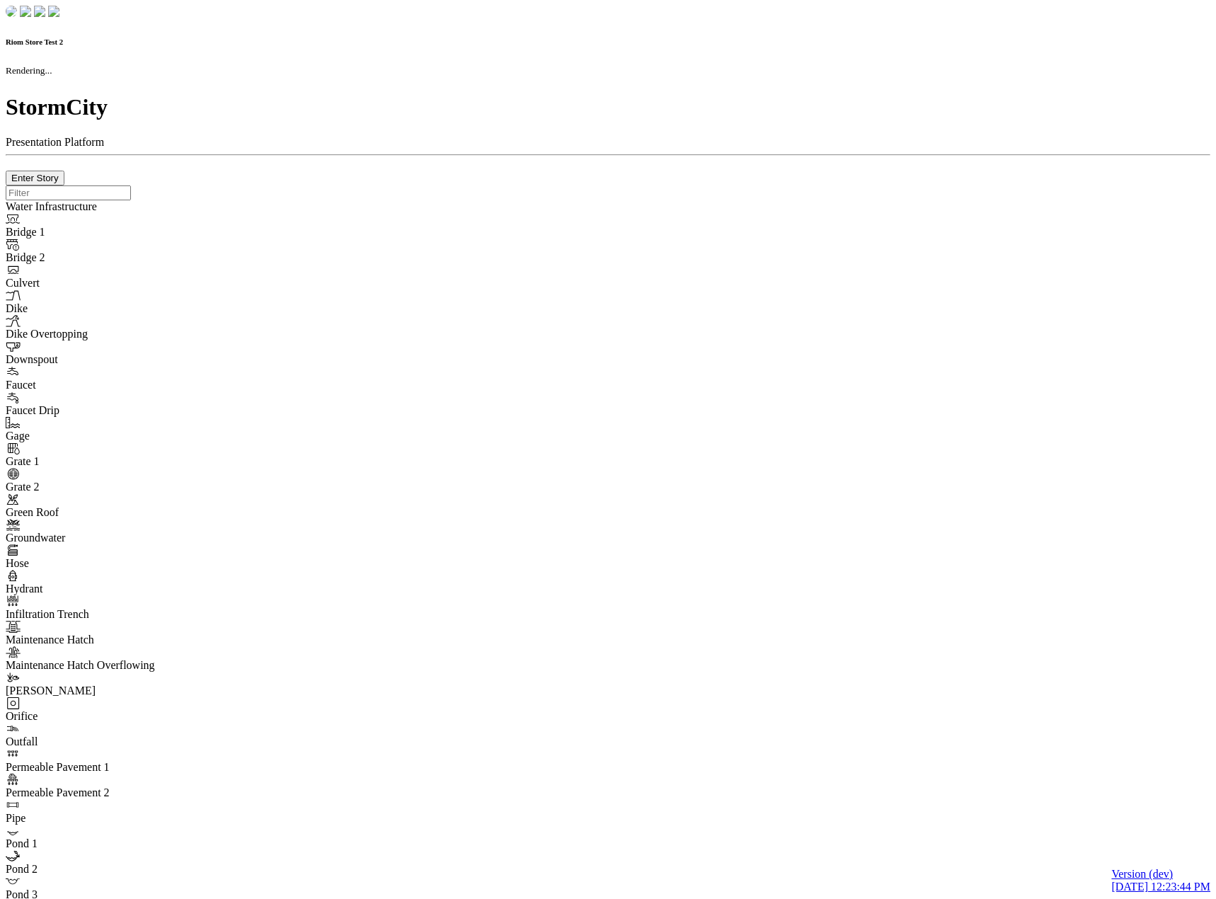
checkbox input "true"
type input "0"
select select "None"
type textarea "<i class="far fa-building"></i>"
type input "7"
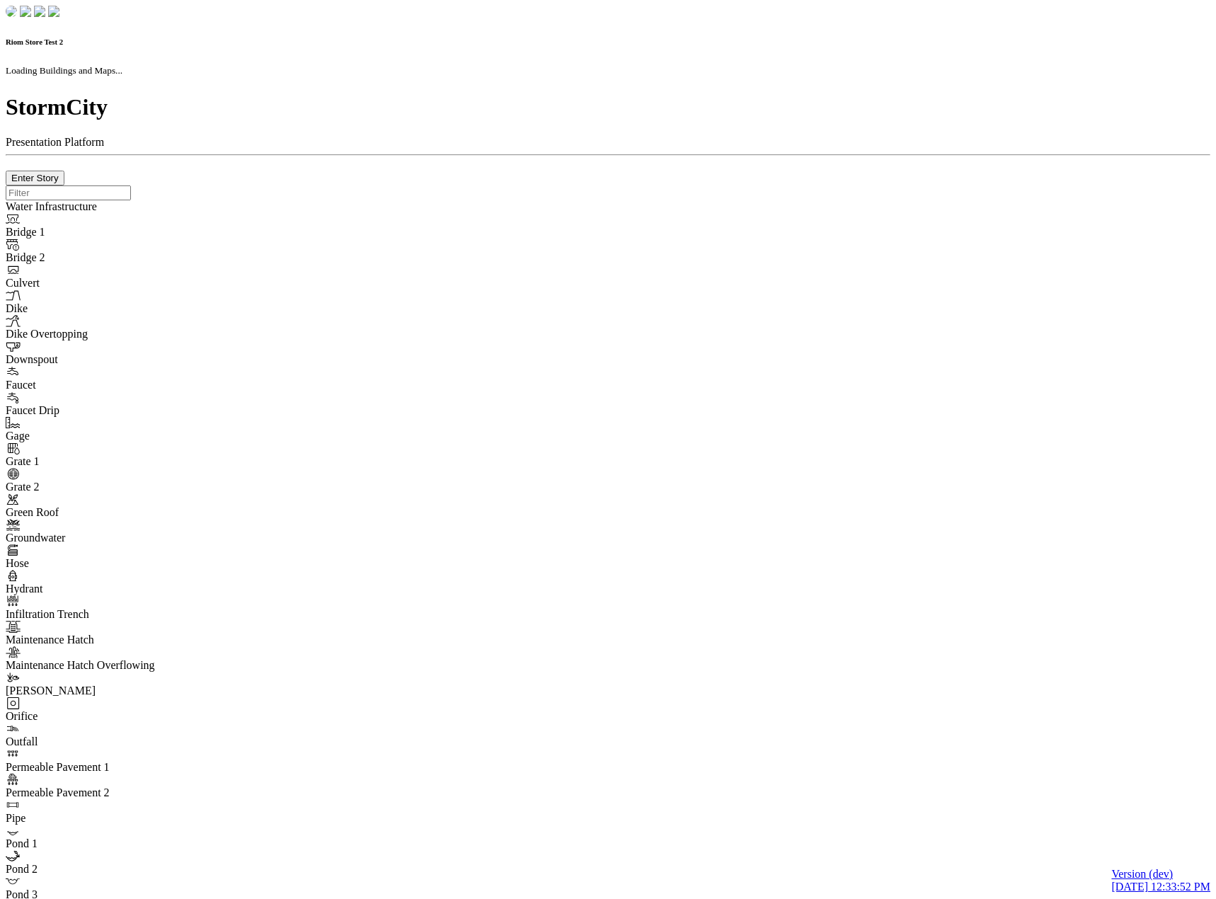
select select "CIRCLE"
